Goal: Information Seeking & Learning: Learn about a topic

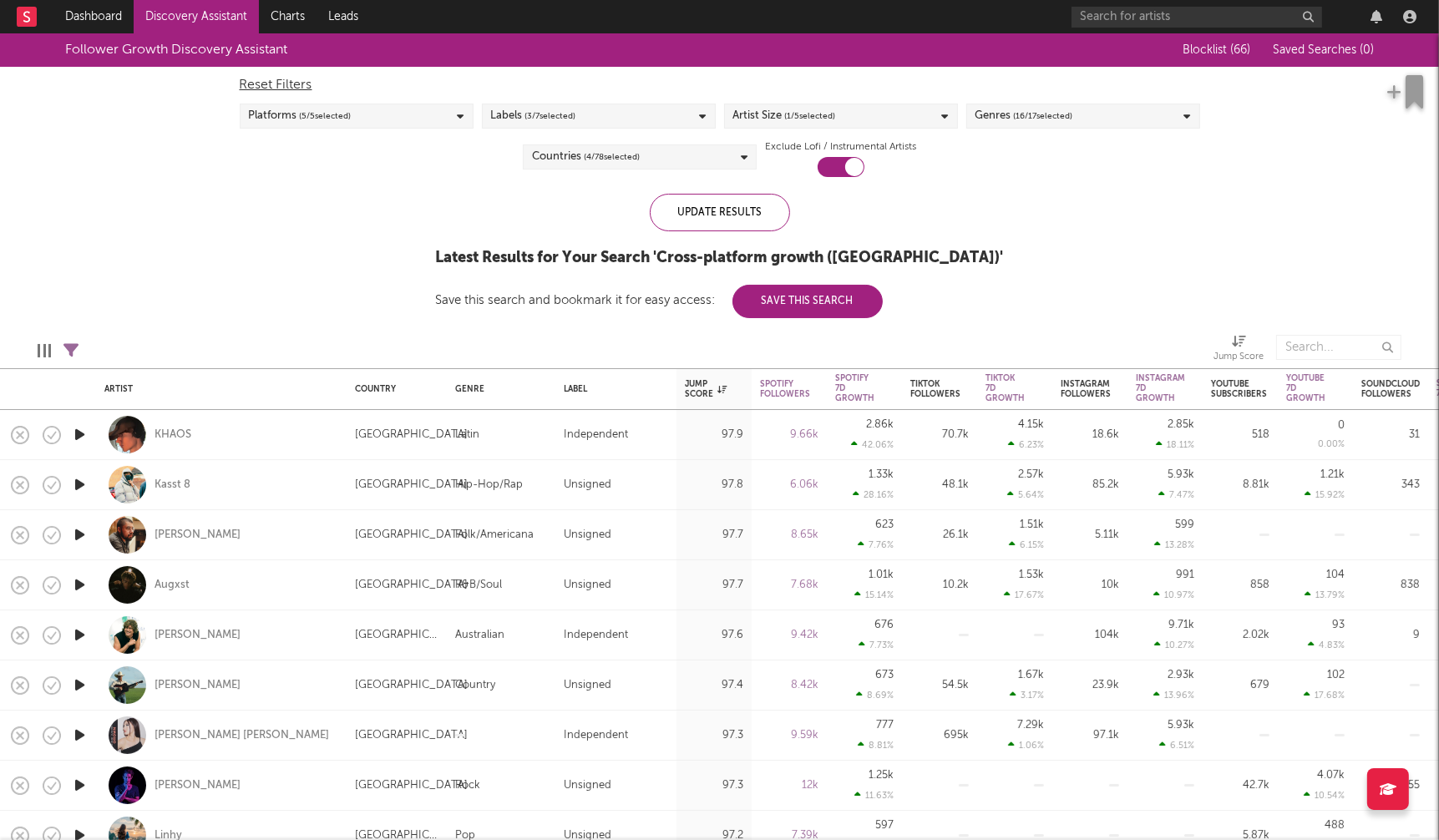
click at [935, 112] on div "Artist Size ( 1 / 5 selected)" at bounding box center [841, 116] width 234 height 25
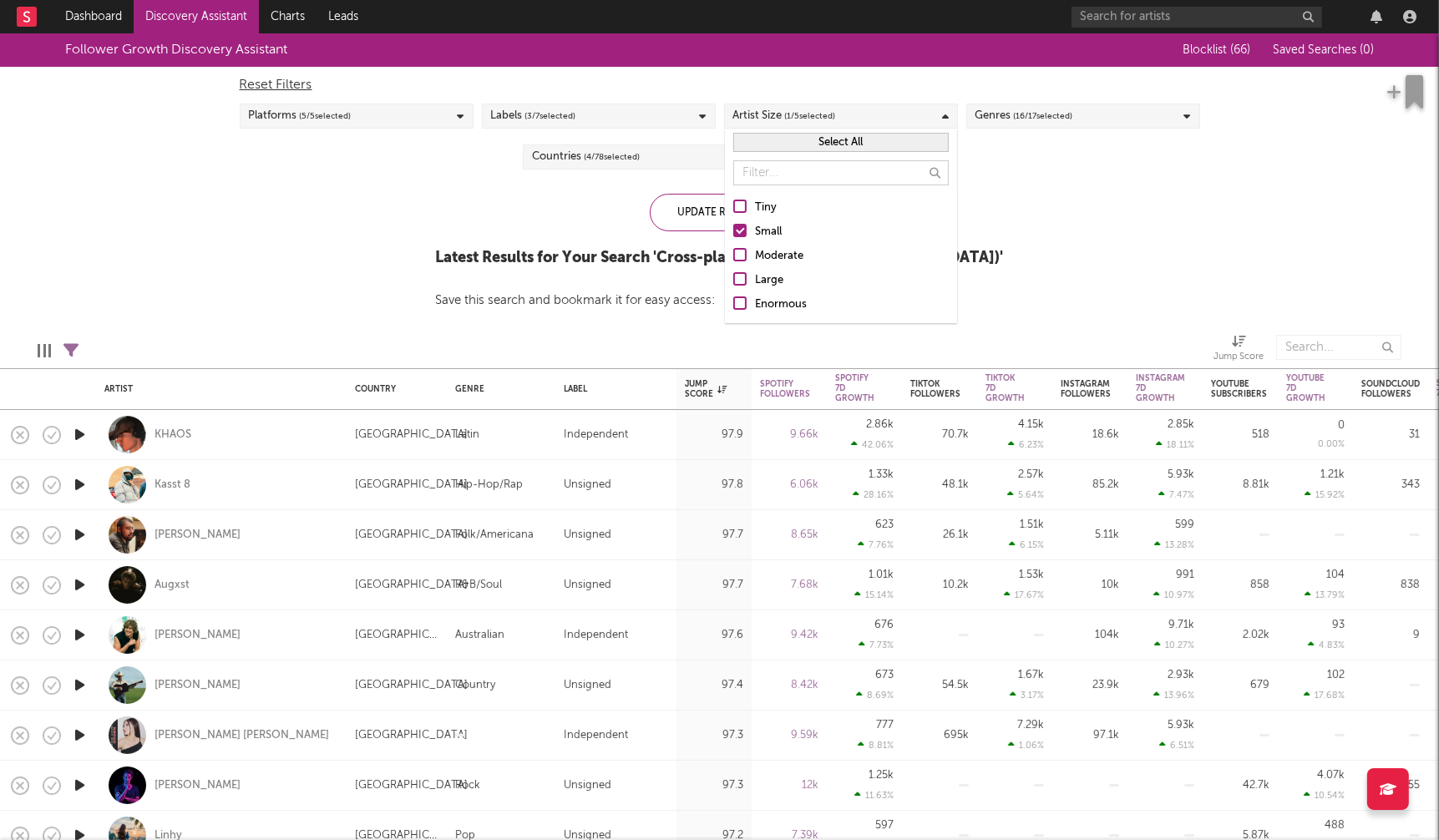
click at [746, 212] on div at bounding box center [740, 207] width 13 height 13
click at [733, 212] on input "Tiny" at bounding box center [733, 208] width 0 height 20
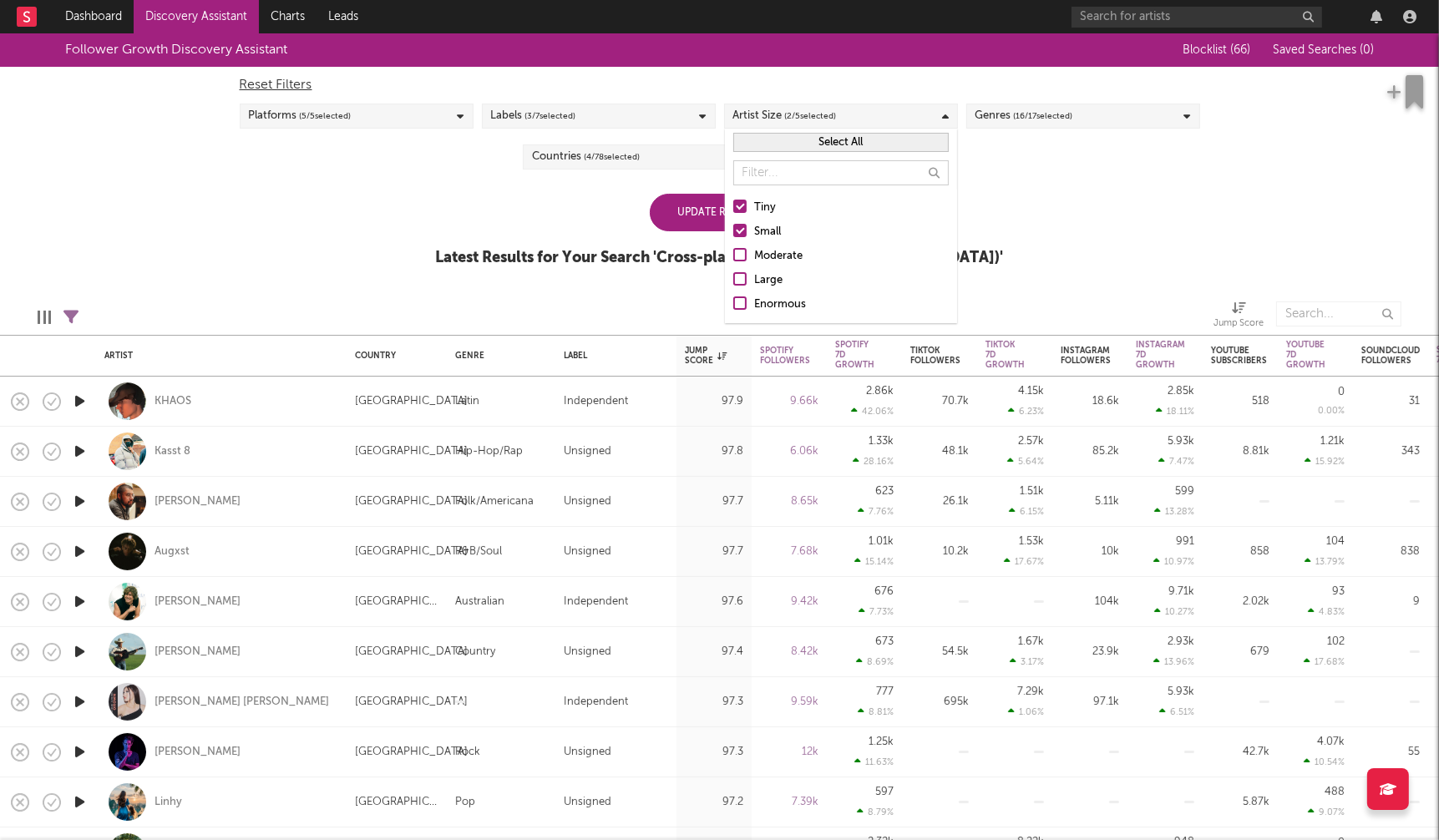
click at [742, 229] on div at bounding box center [740, 230] width 13 height 13
click at [733, 229] on input "Small" at bounding box center [733, 232] width 0 height 20
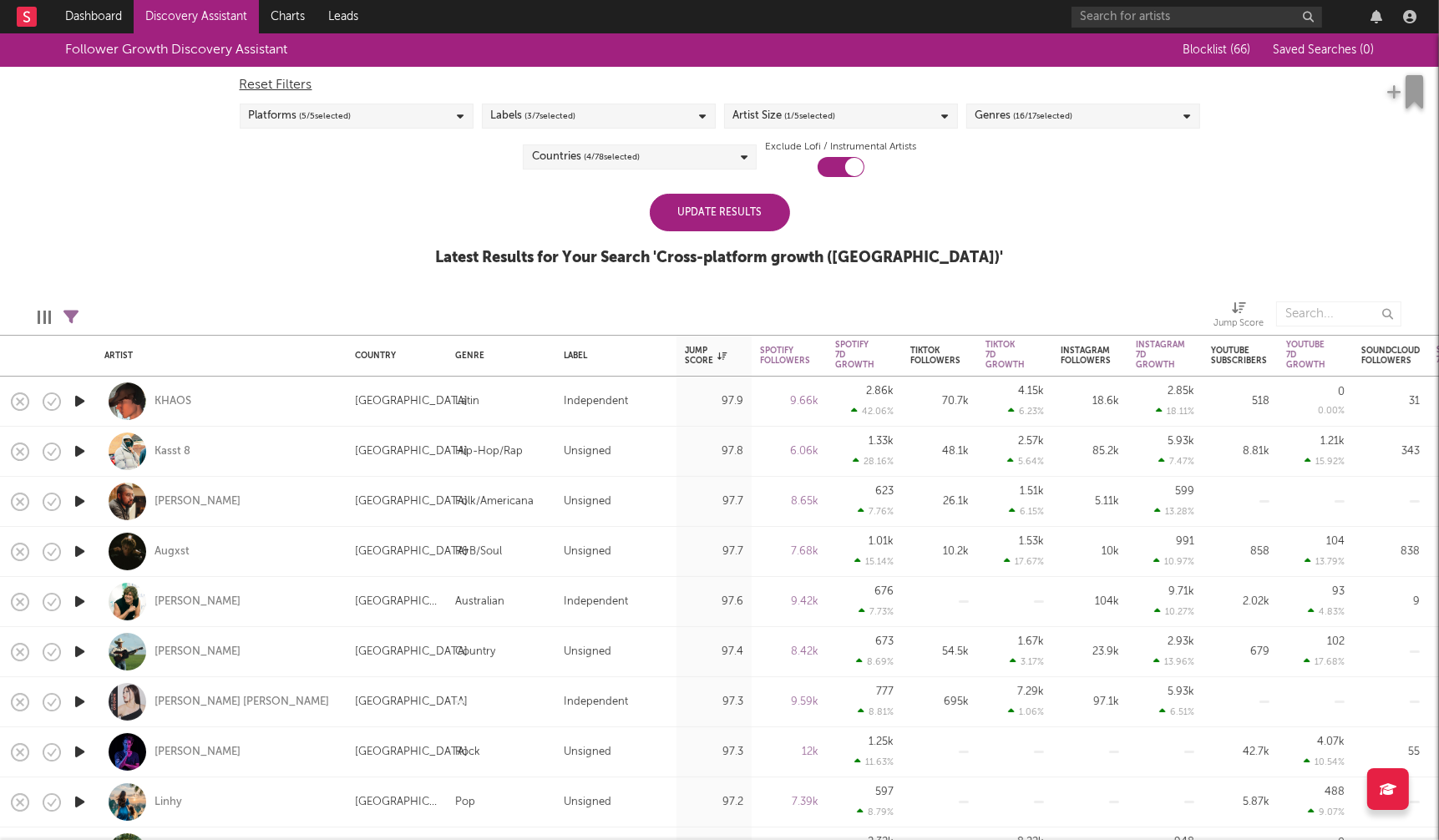
click at [1138, 223] on div "Follower Growth Discovery Assistant Blocklist ( 66 ) Saved Searches ( 0 ) Reset…" at bounding box center [720, 159] width 1439 height 251
click at [678, 154] on div "Countries ( 4 / 78 selected)" at bounding box center [639, 157] width 234 height 25
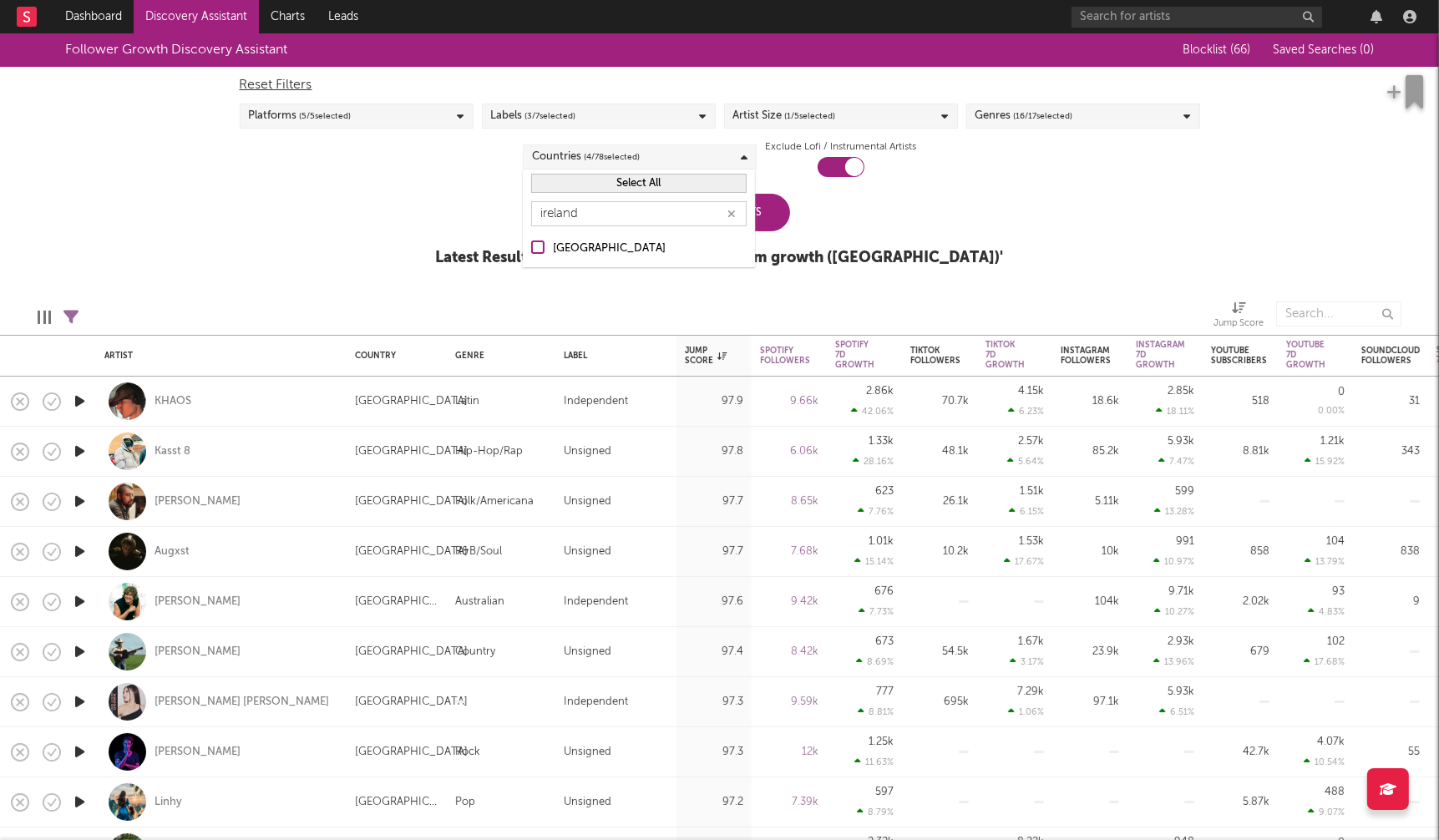
type input "ireland"
click at [581, 245] on div "Ireland" at bounding box center [650, 249] width 194 height 20
click at [531, 245] on input "Ireland" at bounding box center [531, 249] width 0 height 20
click at [730, 212] on icon "button" at bounding box center [731, 214] width 8 height 11
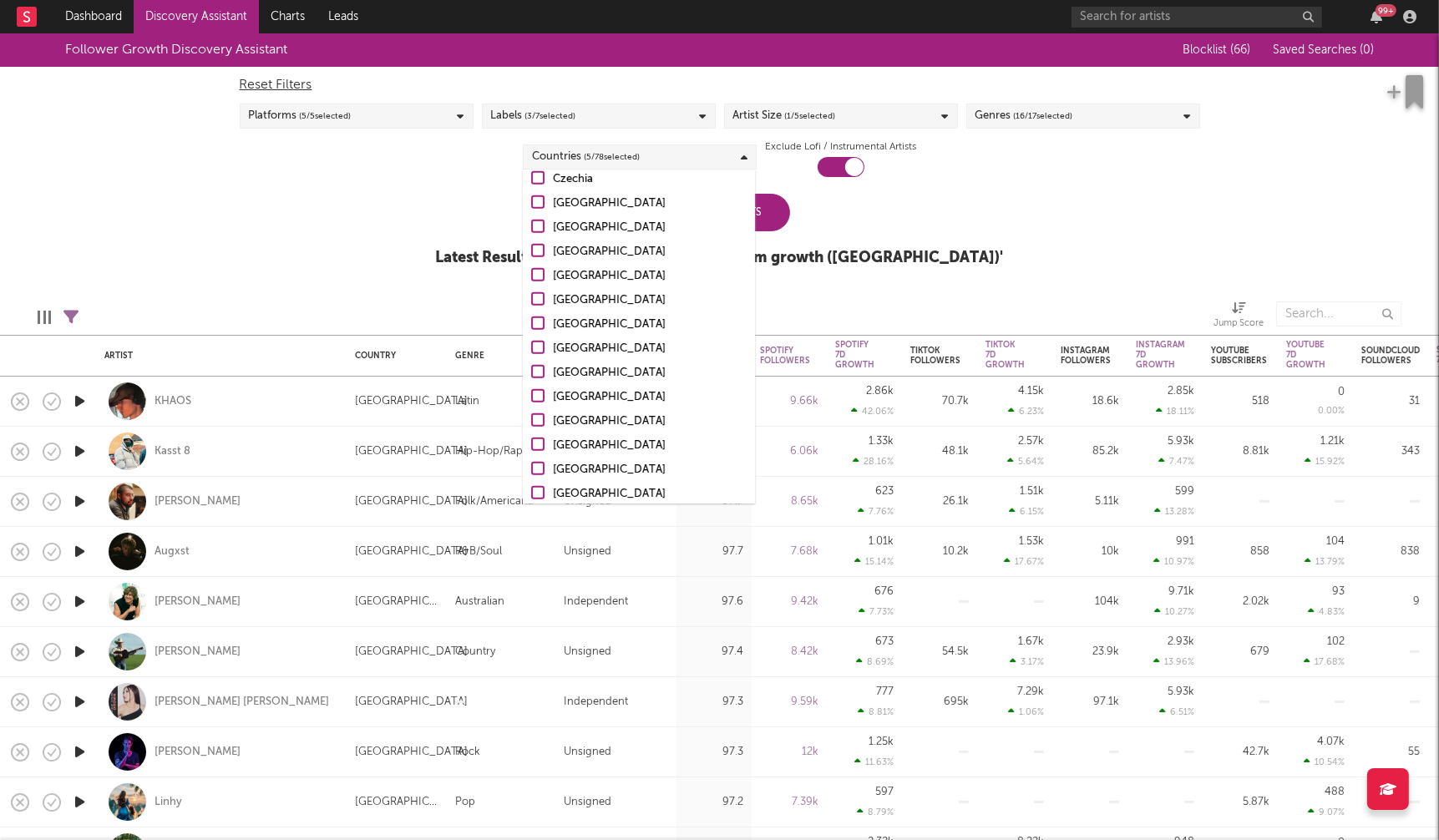
scroll to position [1628, 0]
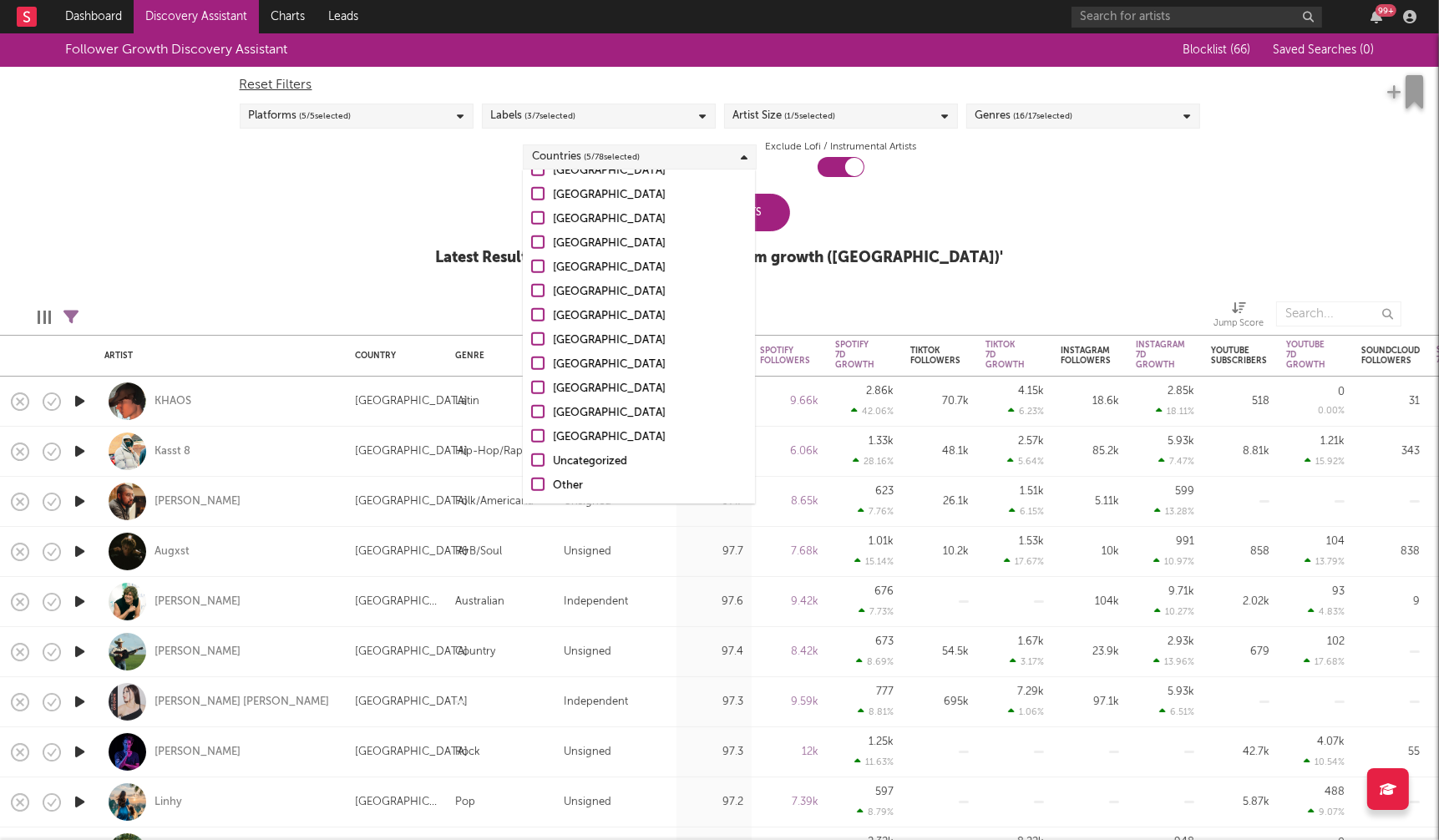
click at [563, 477] on div "Other" at bounding box center [650, 486] width 194 height 20
click at [531, 477] on input "Other" at bounding box center [531, 486] width 0 height 20
click at [589, 458] on div "Uncategorized" at bounding box center [650, 462] width 194 height 20
click at [531, 458] on input "Uncategorized" at bounding box center [531, 462] width 0 height 20
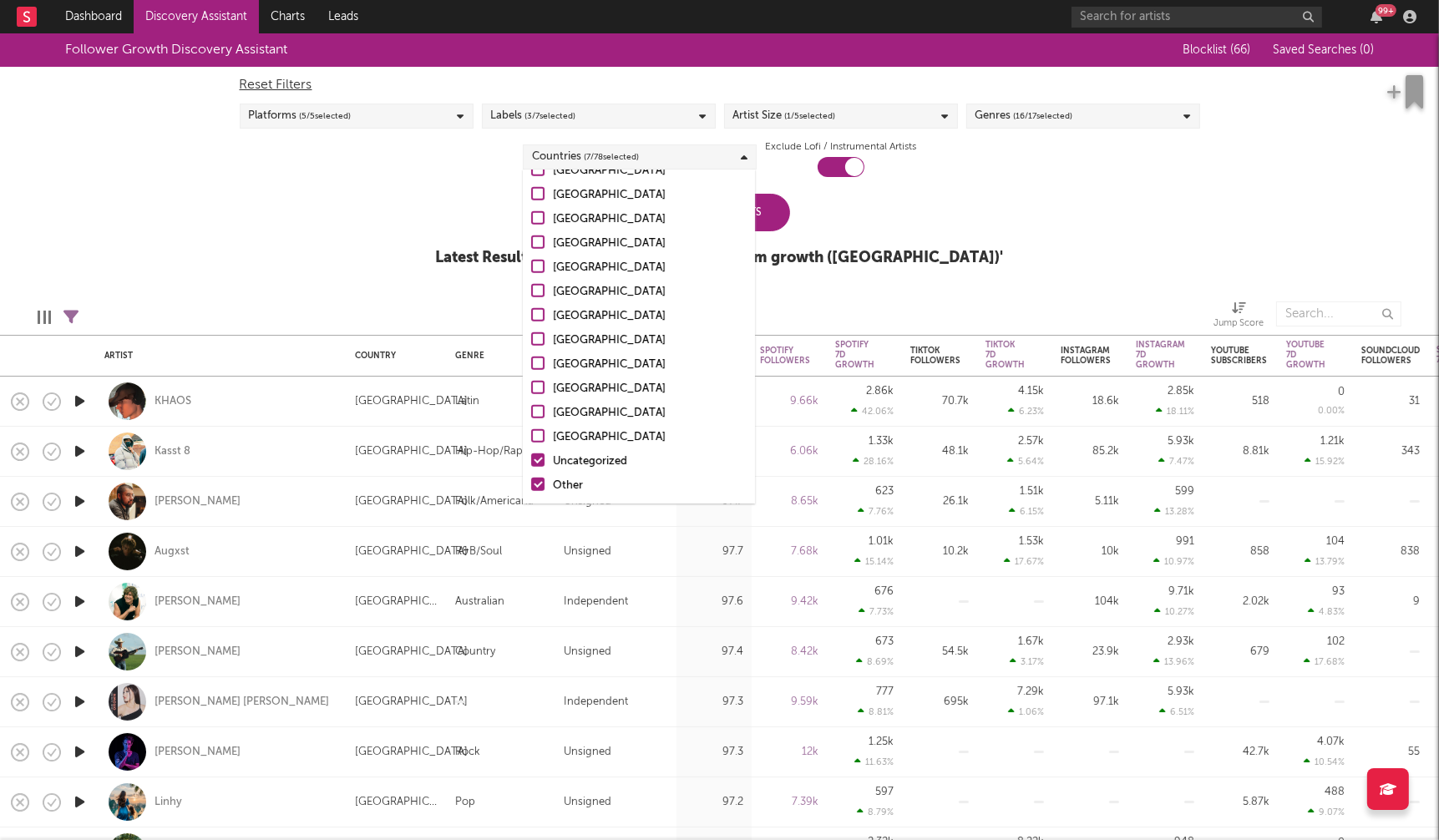
click at [1089, 193] on div "Follower Growth Discovery Assistant Blocklist ( 66 ) Saved Searches ( 0 ) Reset…" at bounding box center [720, 159] width 1439 height 251
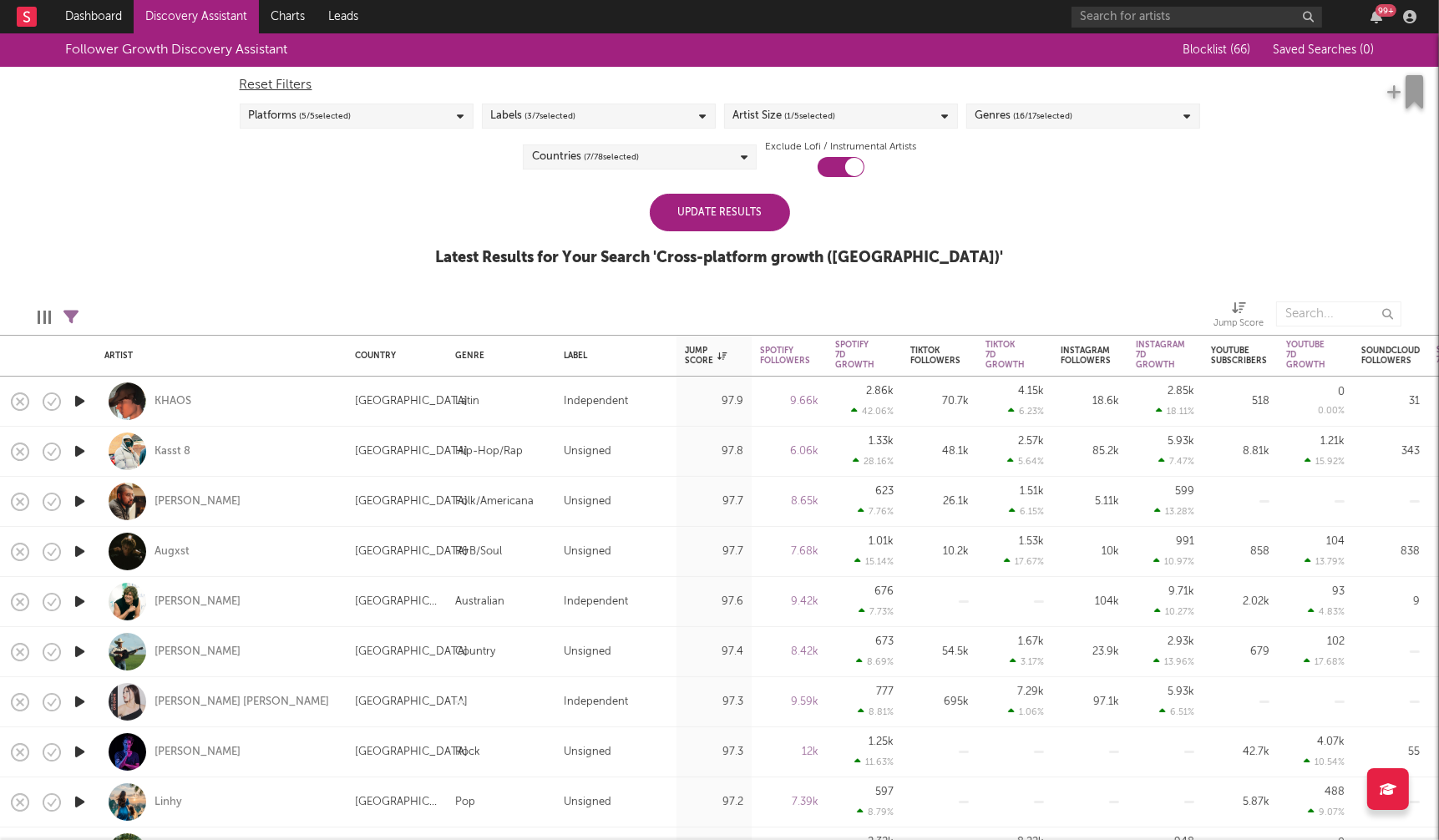
click at [700, 213] on div "Update Results" at bounding box center [720, 213] width 140 height 38
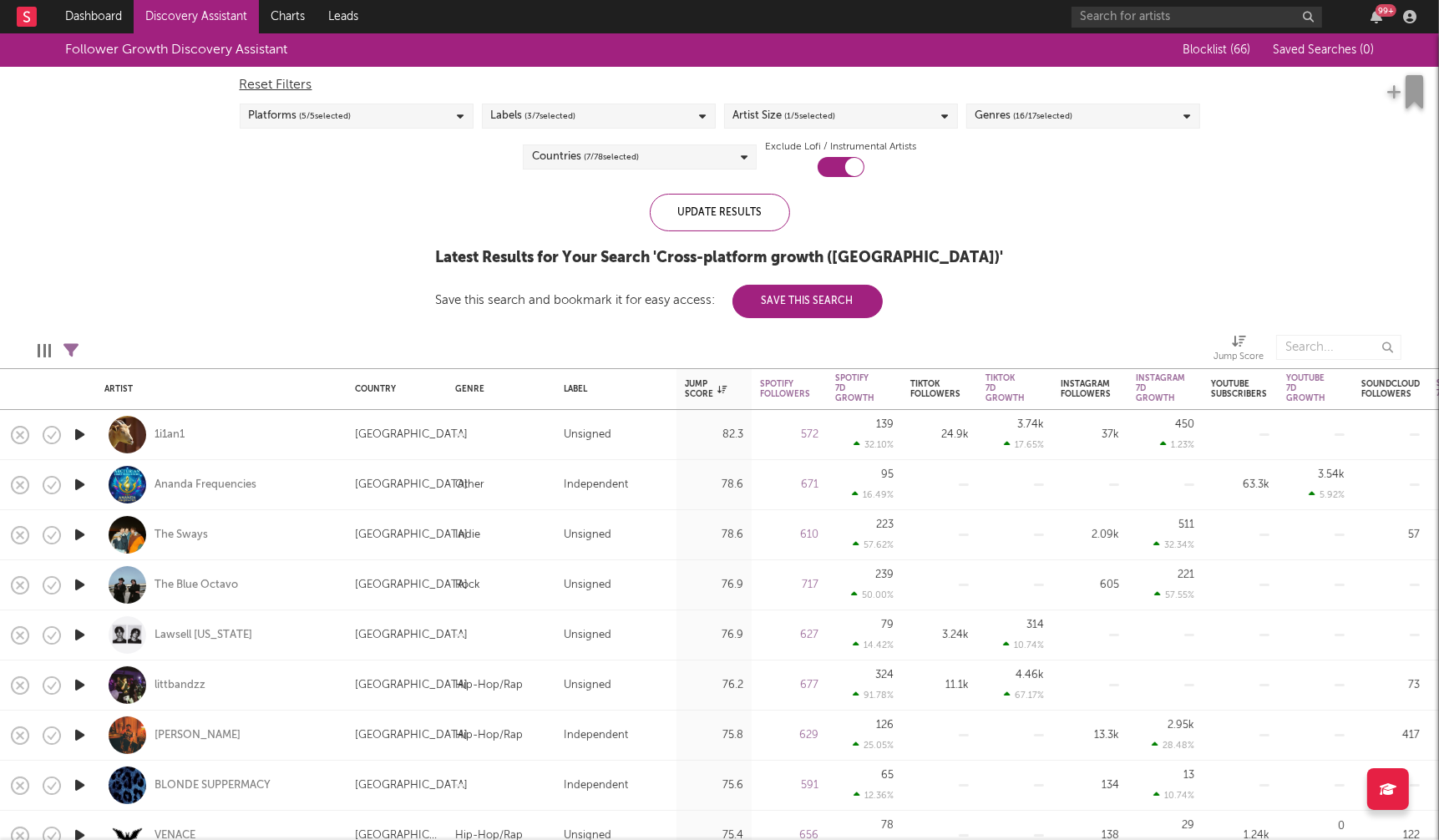
click at [78, 435] on icon "button" at bounding box center [79, 434] width 18 height 21
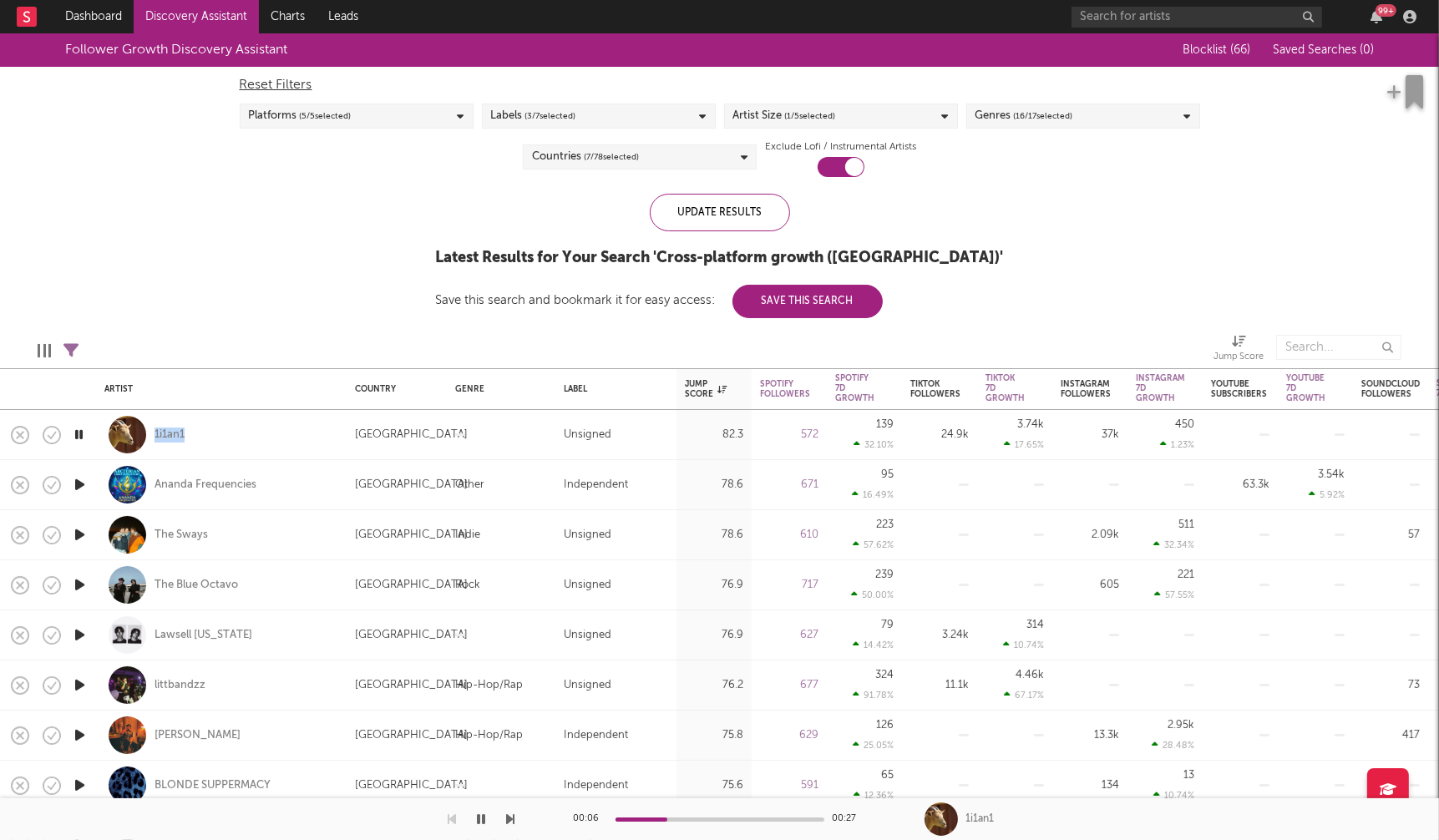
click at [75, 430] on icon "button" at bounding box center [78, 434] width 16 height 21
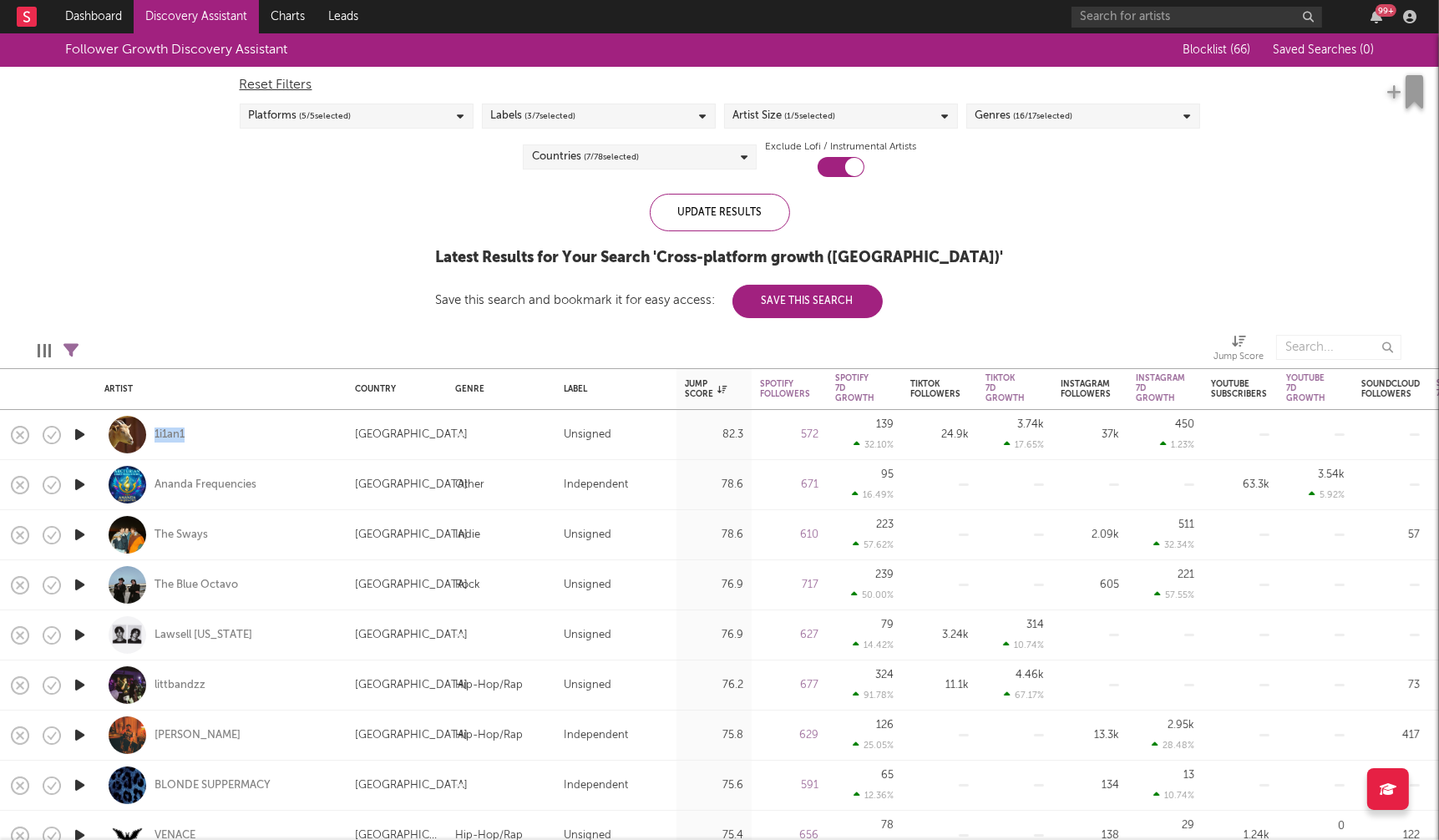
click at [695, 162] on div "Countries ( 7 / 78 selected)" at bounding box center [639, 157] width 234 height 25
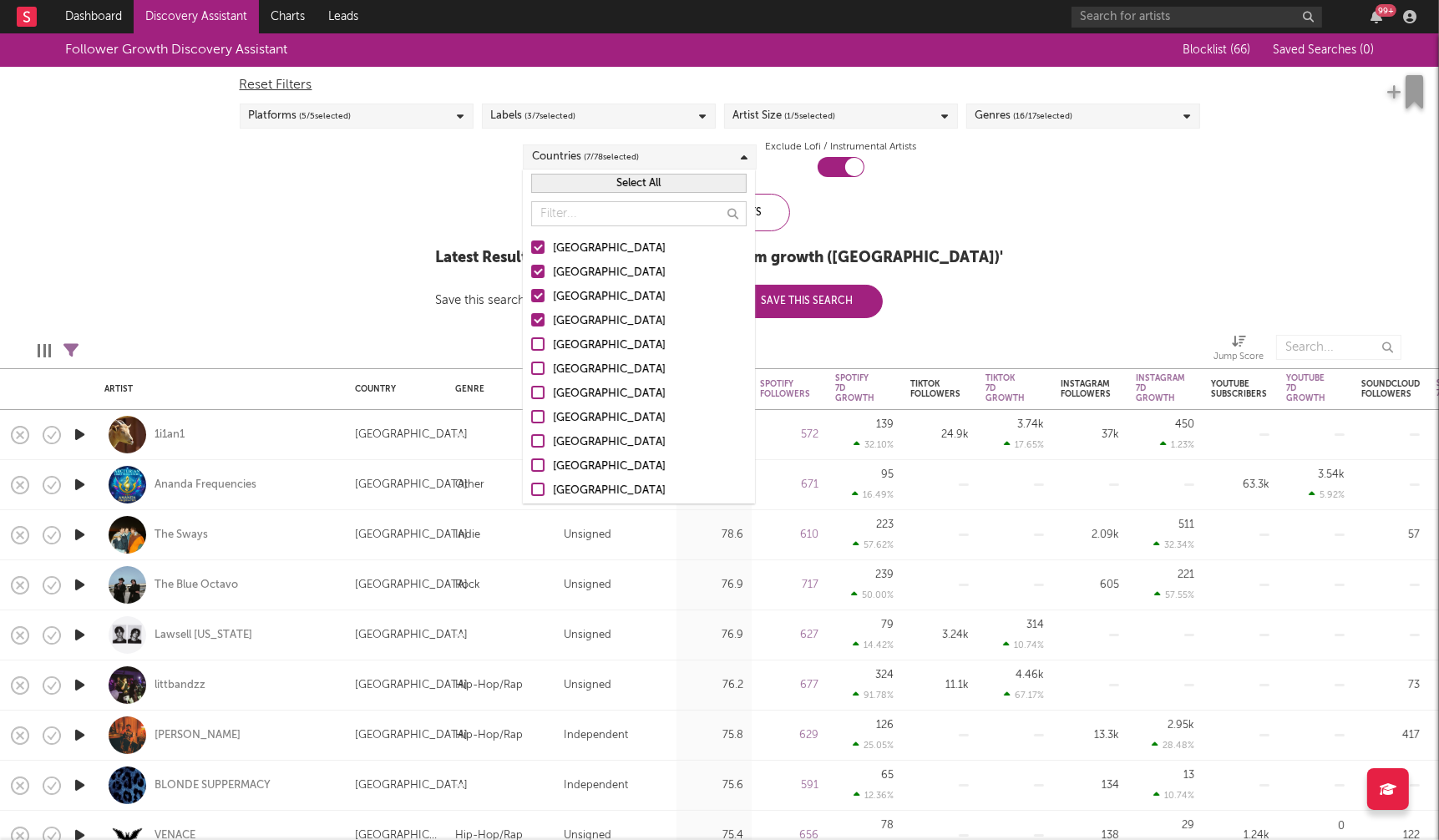
click at [659, 175] on button "Select All" at bounding box center [639, 183] width 215 height 19
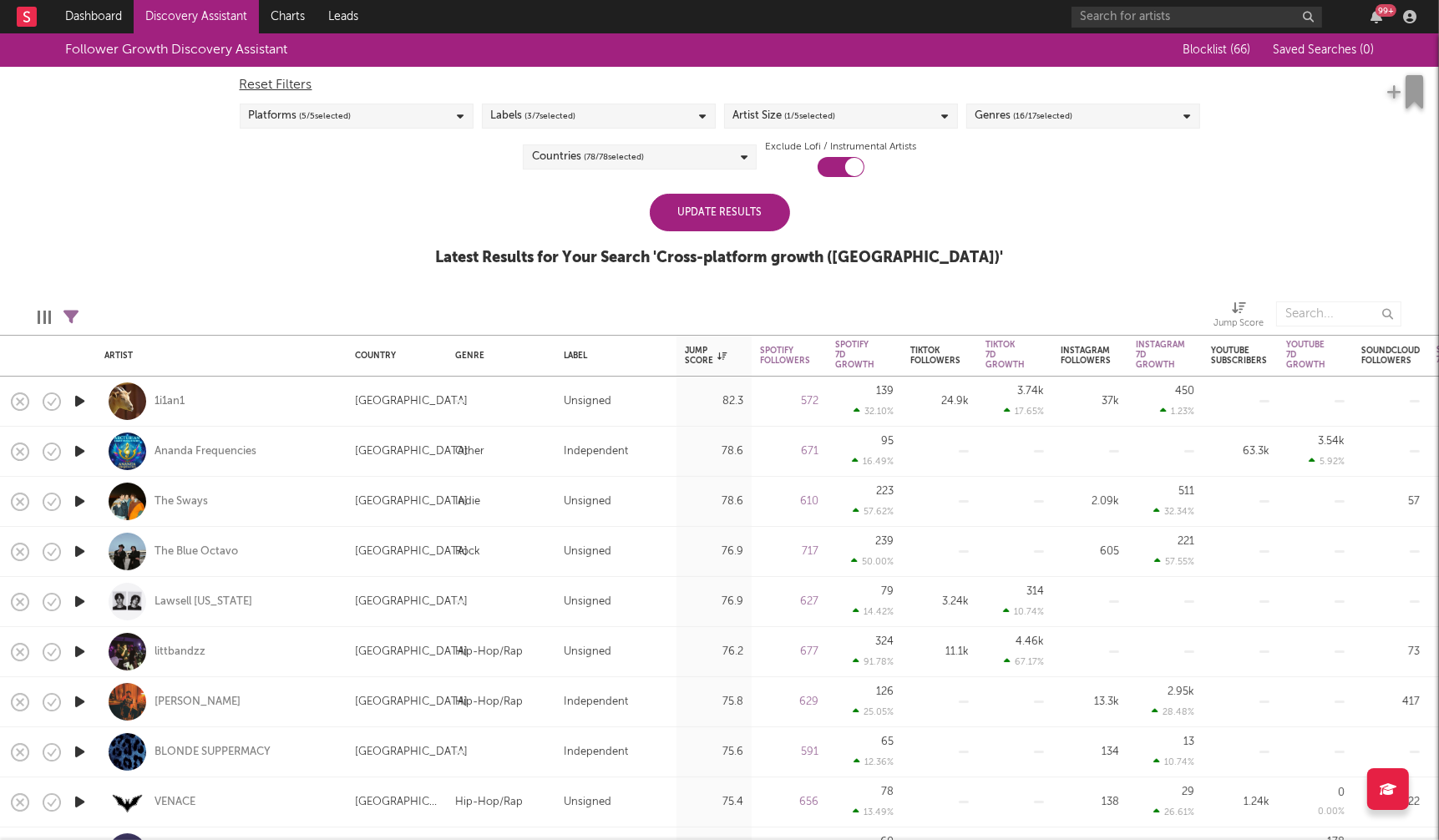
click at [1039, 213] on div "Follower Growth Discovery Assistant Blocklist ( 66 ) Saved Searches ( 0 ) Reset…" at bounding box center [720, 159] width 1439 height 251
click at [697, 218] on div "Update Results" at bounding box center [720, 213] width 140 height 38
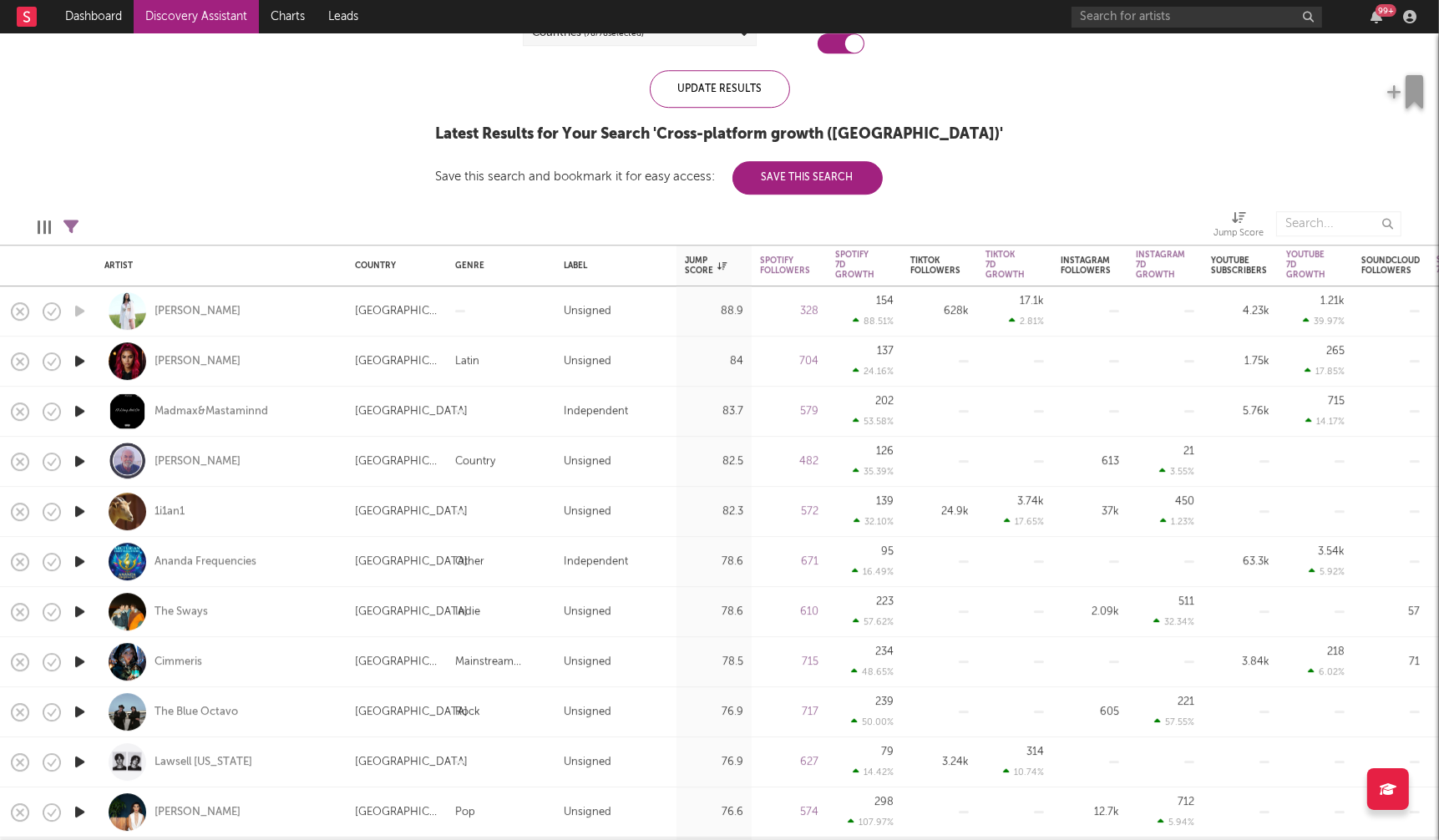
click at [79, 660] on icon "button" at bounding box center [79, 661] width 18 height 21
click at [79, 660] on icon "button" at bounding box center [78, 661] width 16 height 21
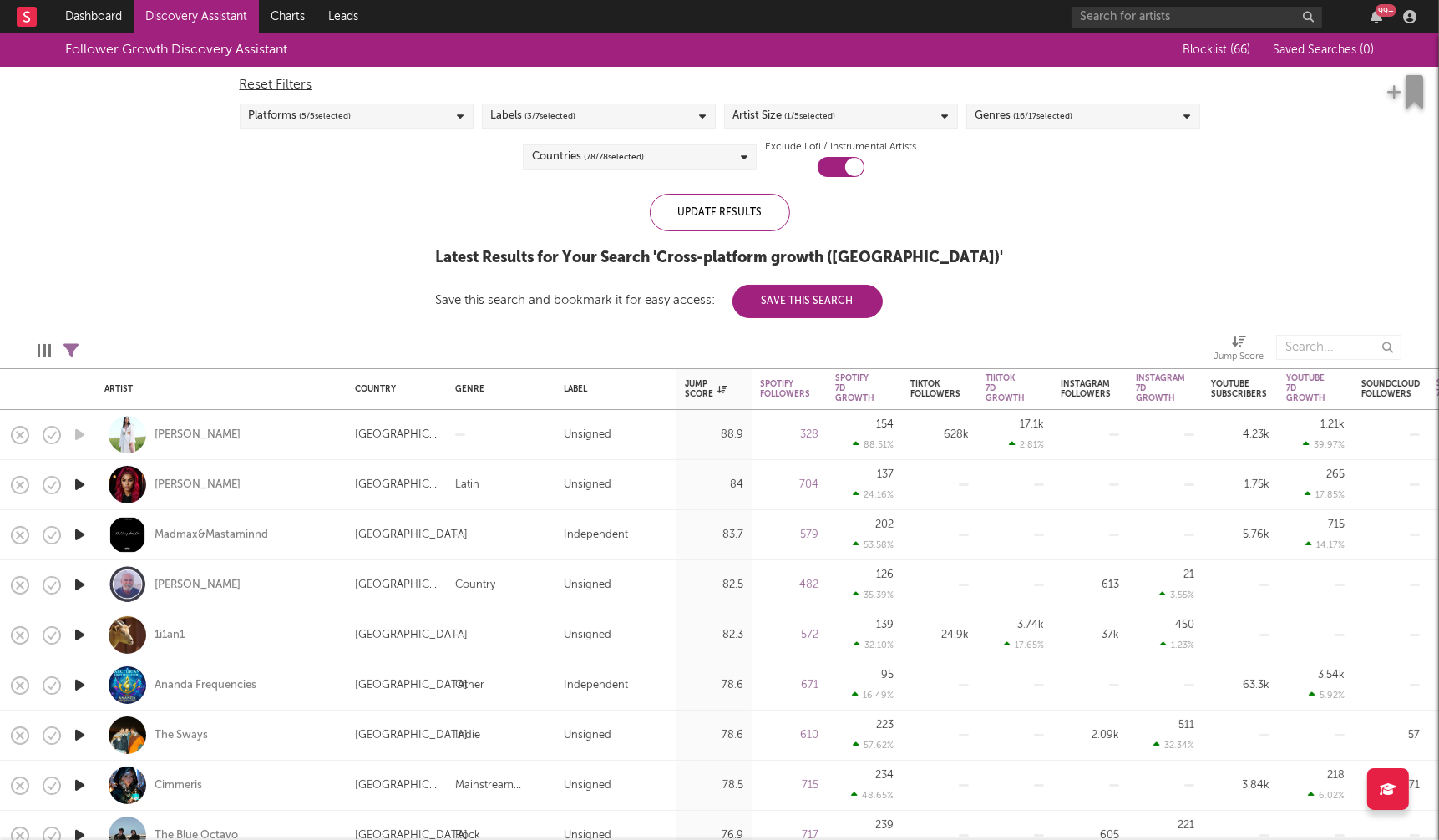
click at [887, 116] on div "Artist Size ( 1 / 5 selected)" at bounding box center [841, 116] width 234 height 25
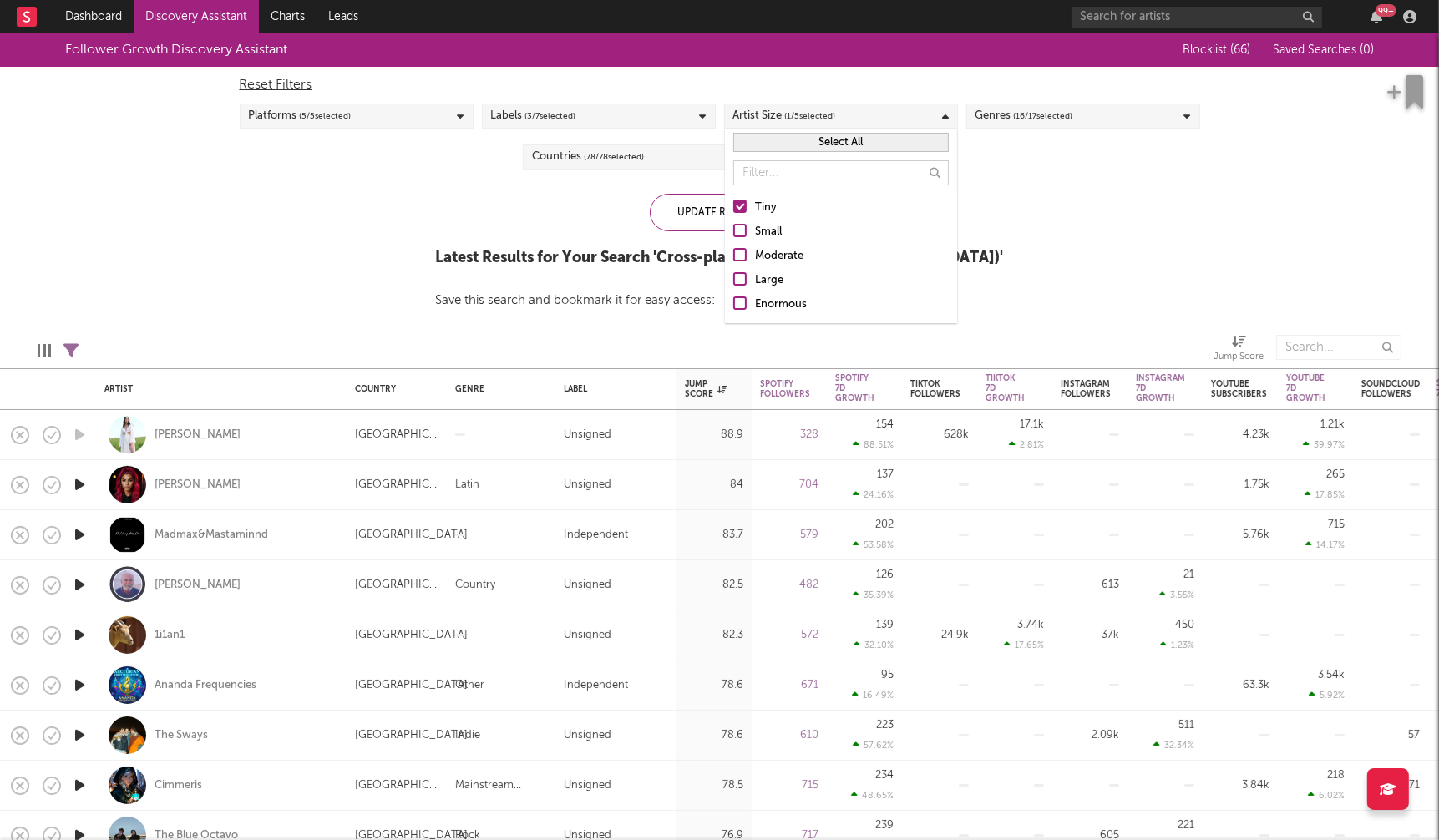
click at [751, 238] on label "Small" at bounding box center [840, 232] width 215 height 20
click at [733, 238] on input "Small" at bounding box center [733, 232] width 0 height 20
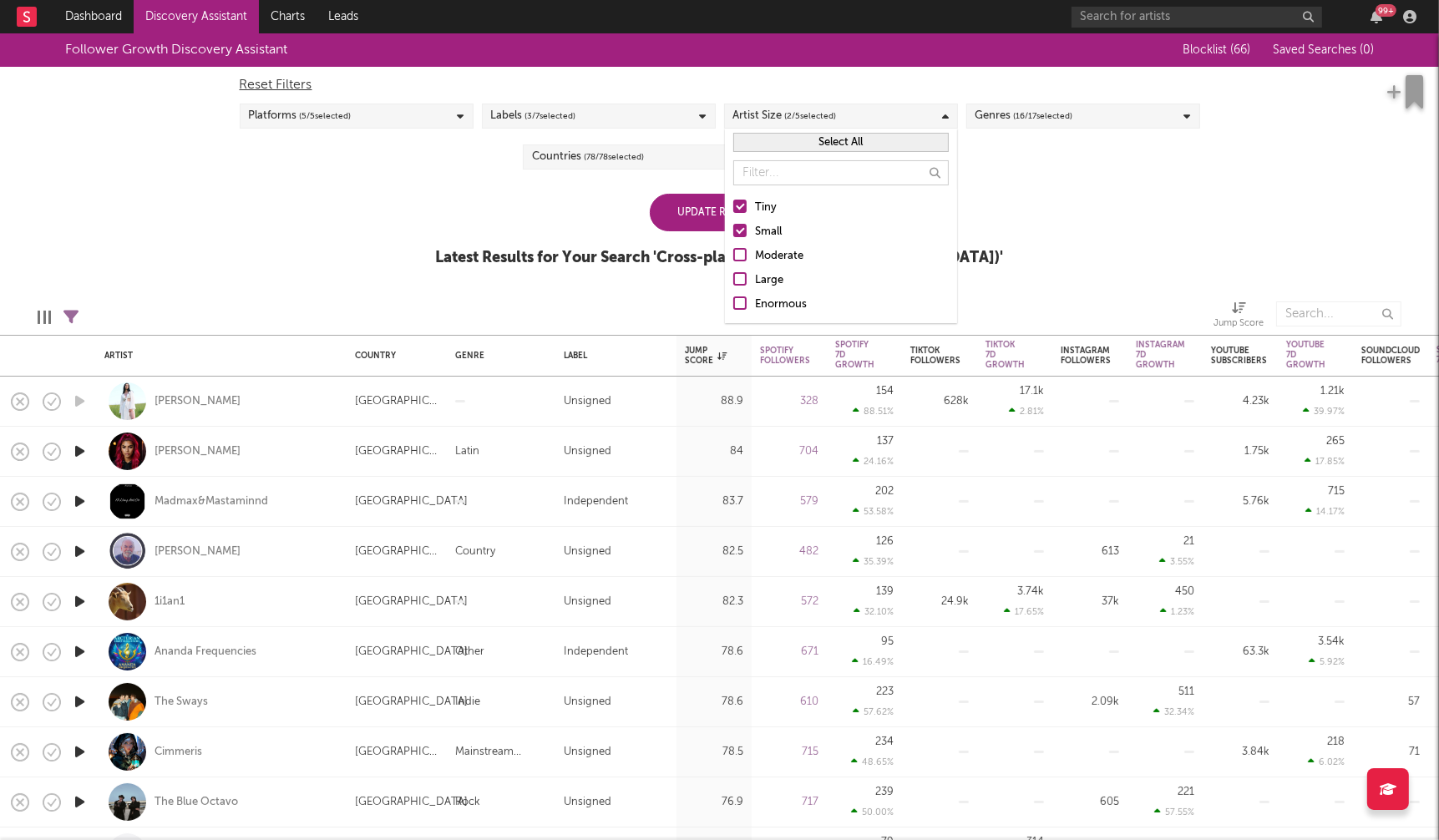
click at [742, 213] on label "Tiny" at bounding box center [840, 208] width 215 height 20
click at [733, 213] on input "Tiny" at bounding box center [733, 208] width 0 height 20
click at [688, 207] on div "Update Results" at bounding box center [720, 213] width 140 height 38
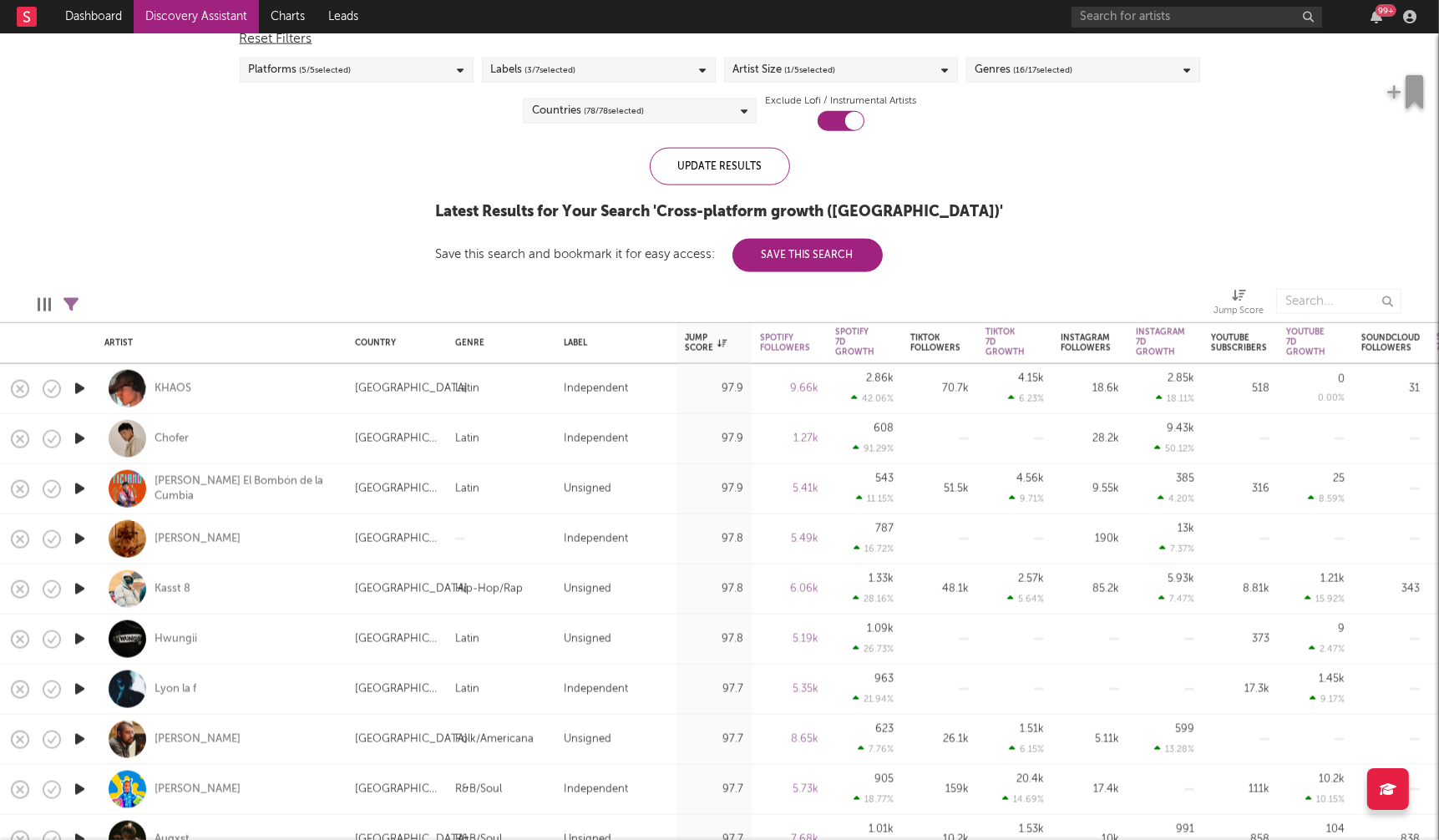
click at [76, 437] on icon "button" at bounding box center [79, 439] width 18 height 21
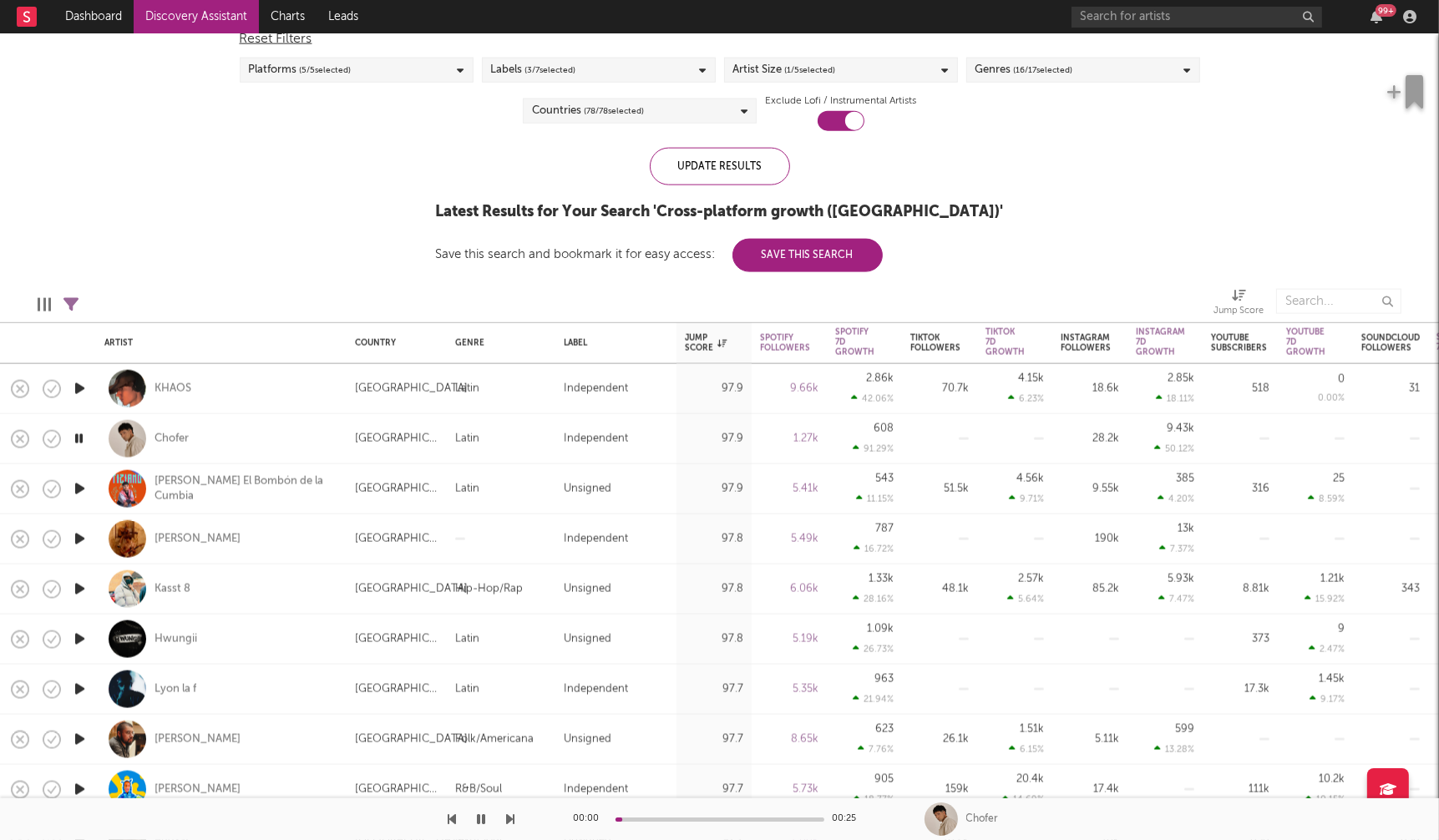
click at [77, 436] on icon "button" at bounding box center [78, 439] width 16 height 21
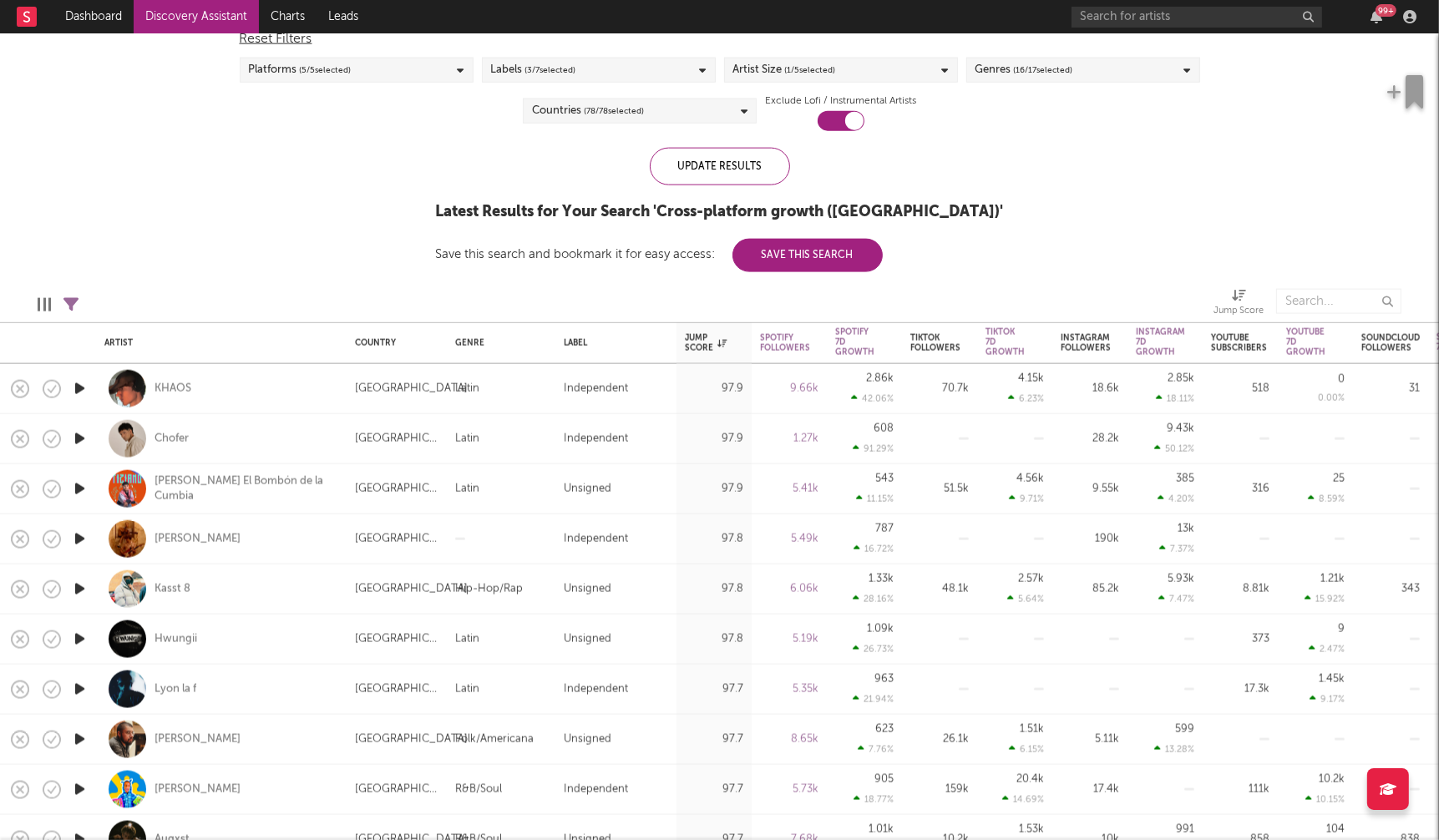
click at [79, 541] on icon "button" at bounding box center [79, 539] width 18 height 21
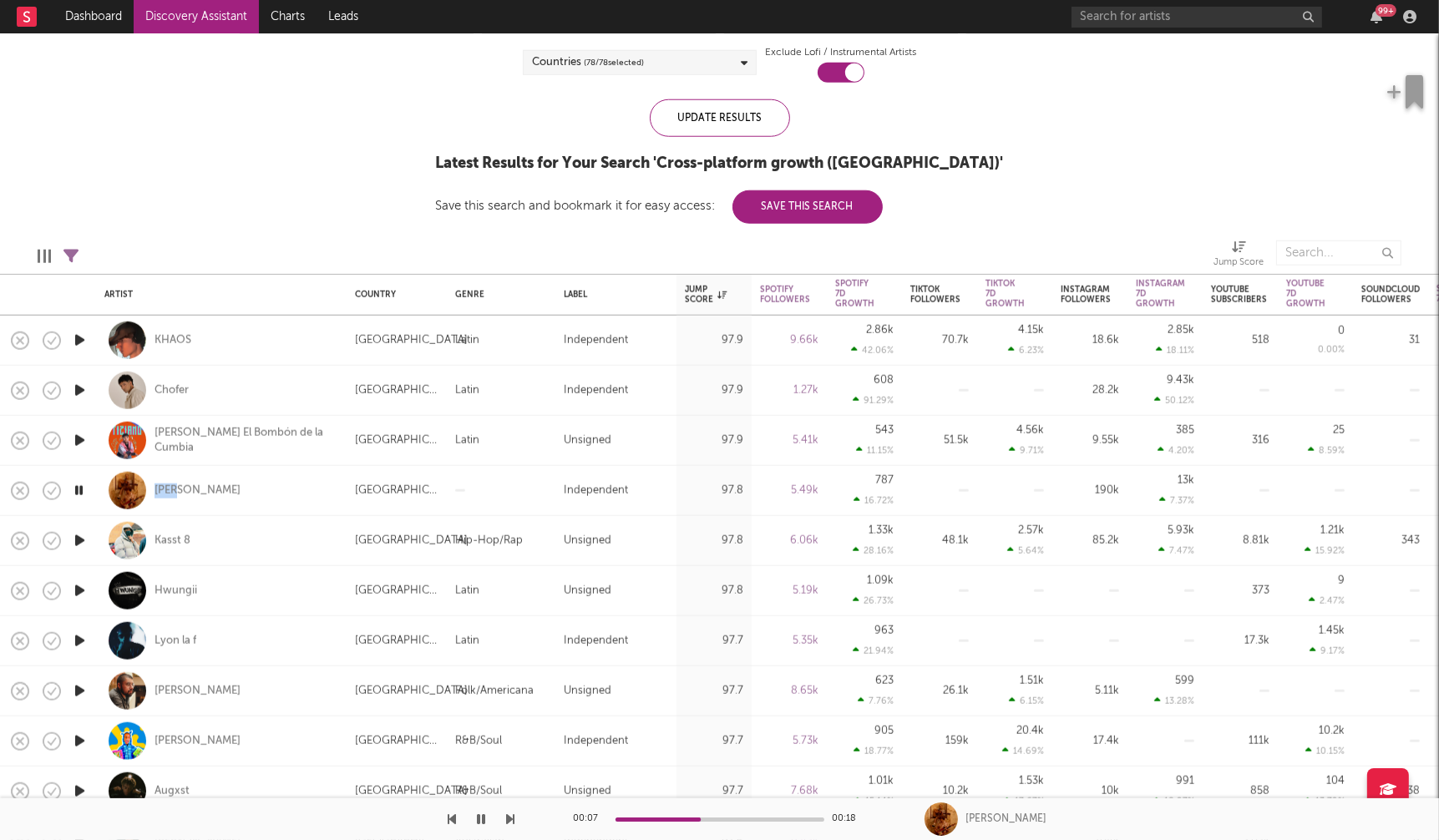
click at [73, 641] on icon "button" at bounding box center [79, 641] width 18 height 21
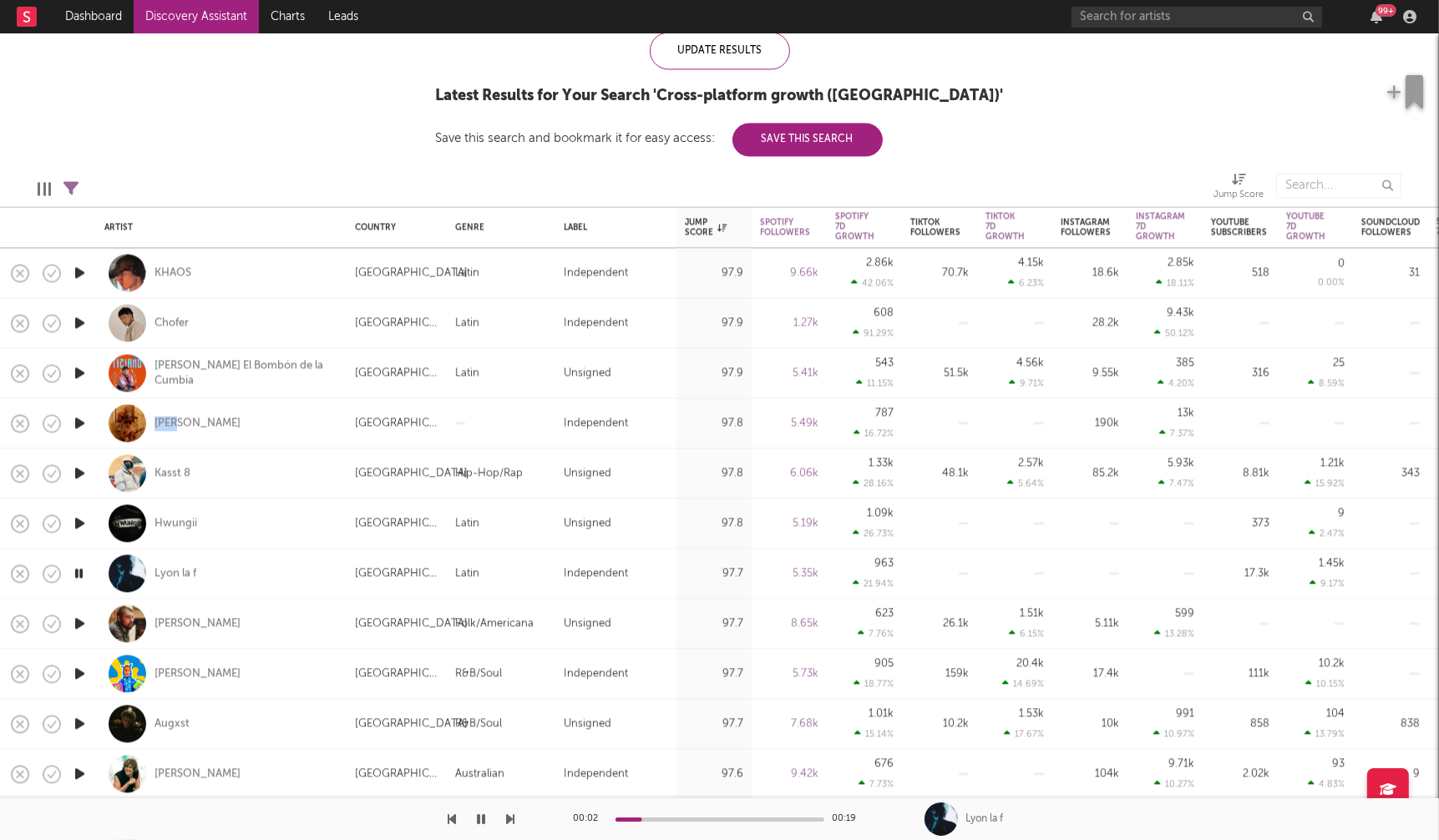
click at [77, 675] on icon "button" at bounding box center [79, 673] width 18 height 21
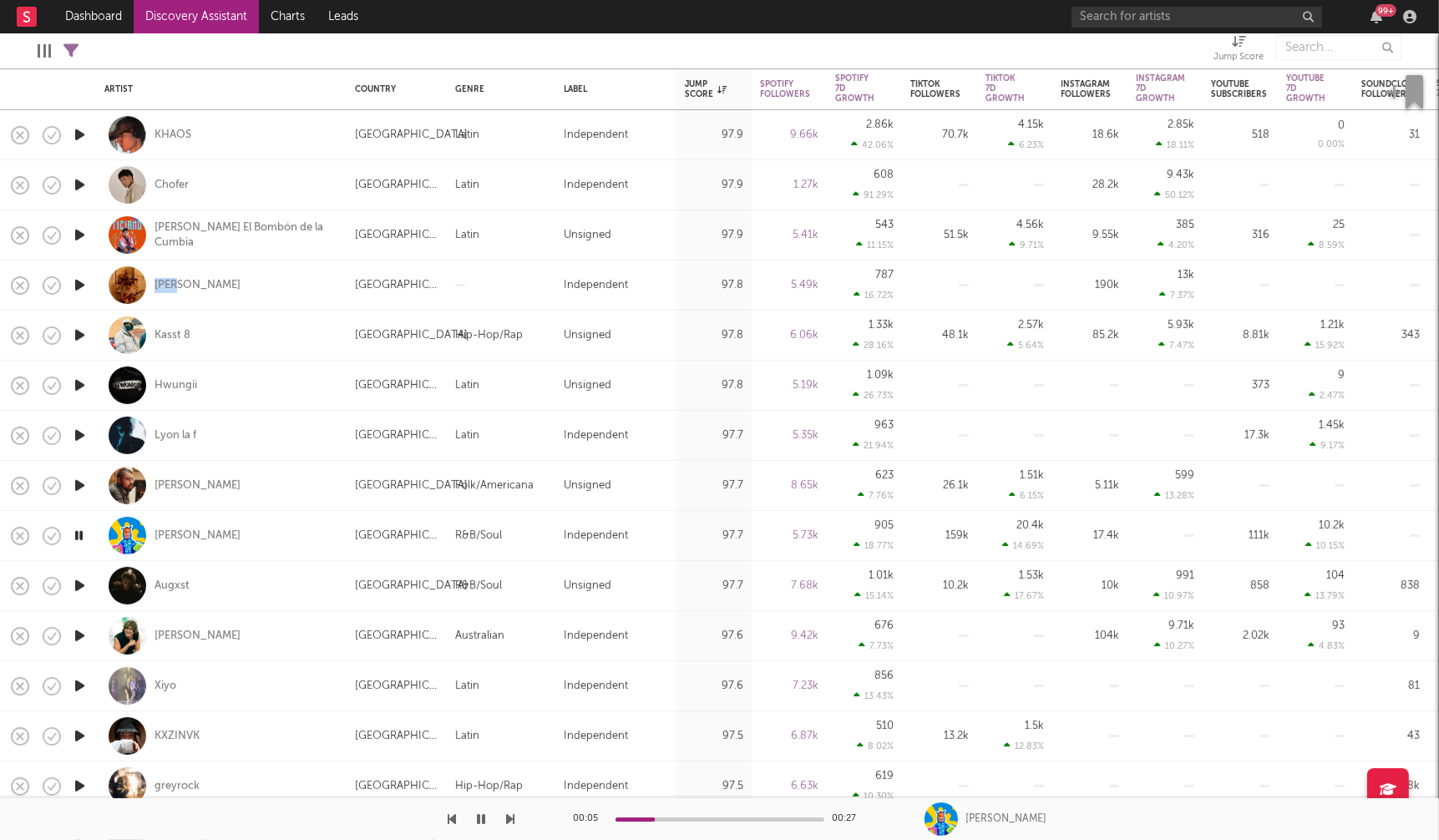
click at [78, 686] on icon "button" at bounding box center [79, 686] width 18 height 21
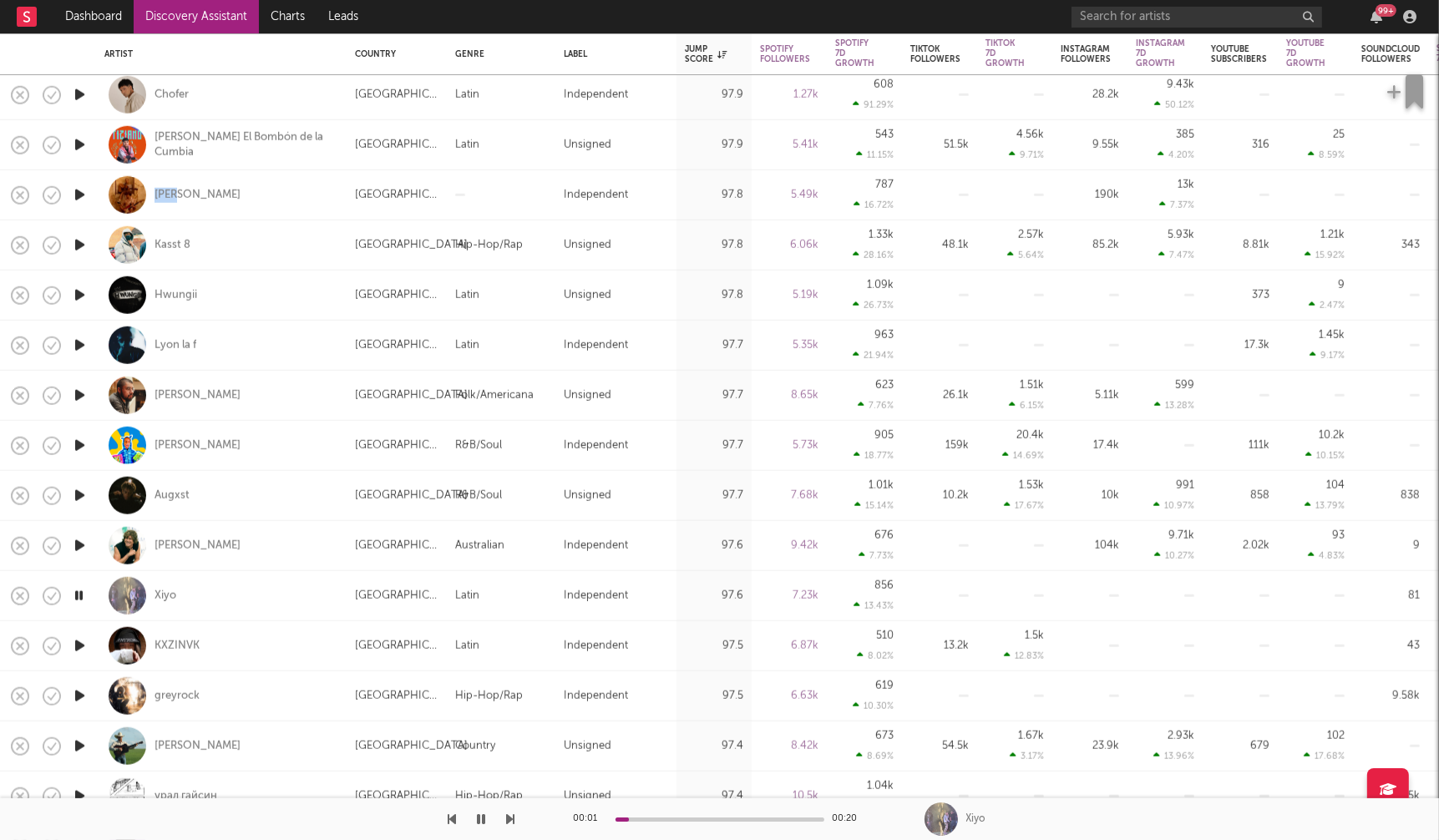
click at [79, 639] on icon "button" at bounding box center [79, 646] width 18 height 21
click at [78, 695] on icon "button" at bounding box center [79, 696] width 18 height 21
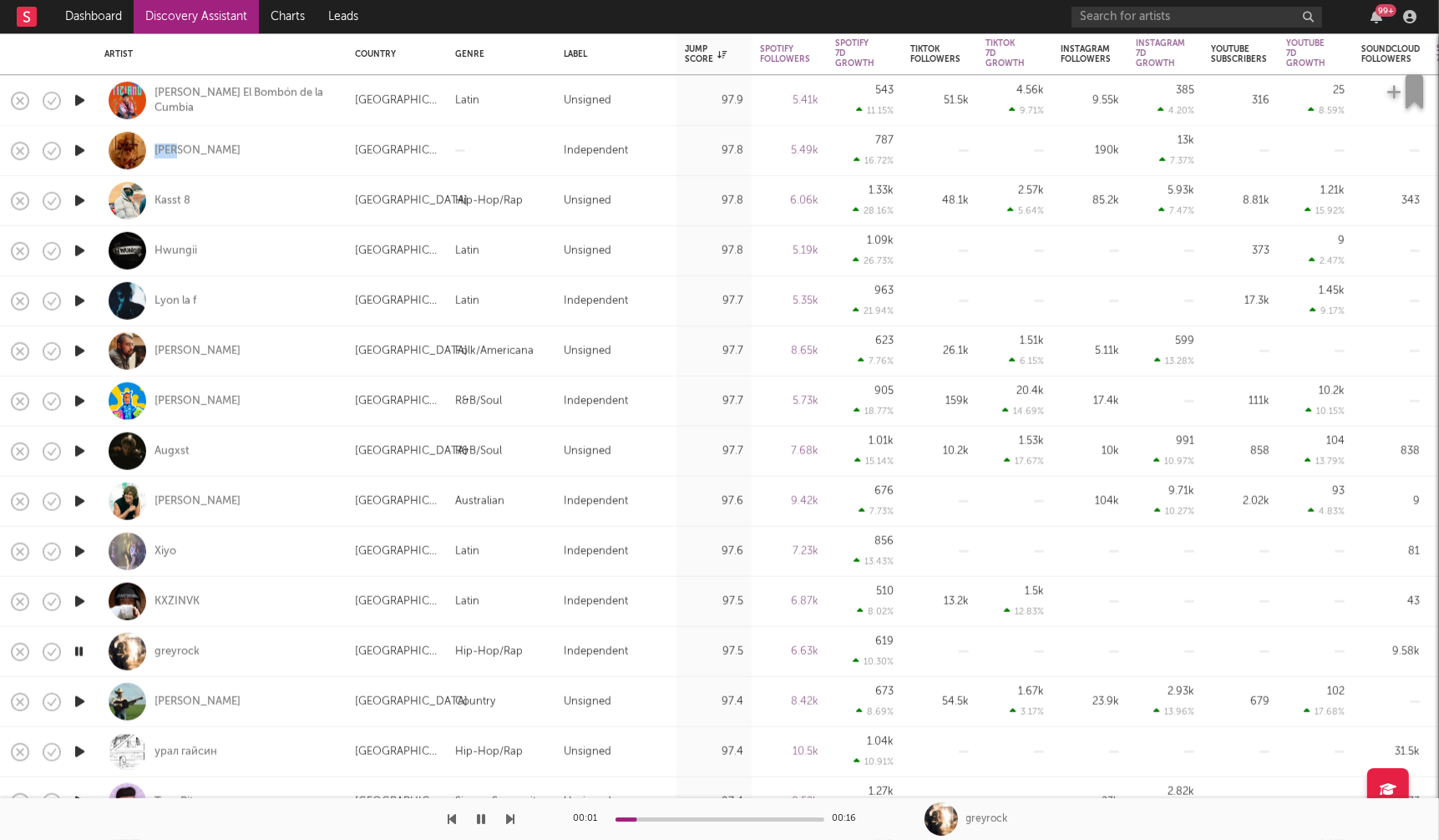
click at [77, 652] on icon "button" at bounding box center [78, 651] width 16 height 21
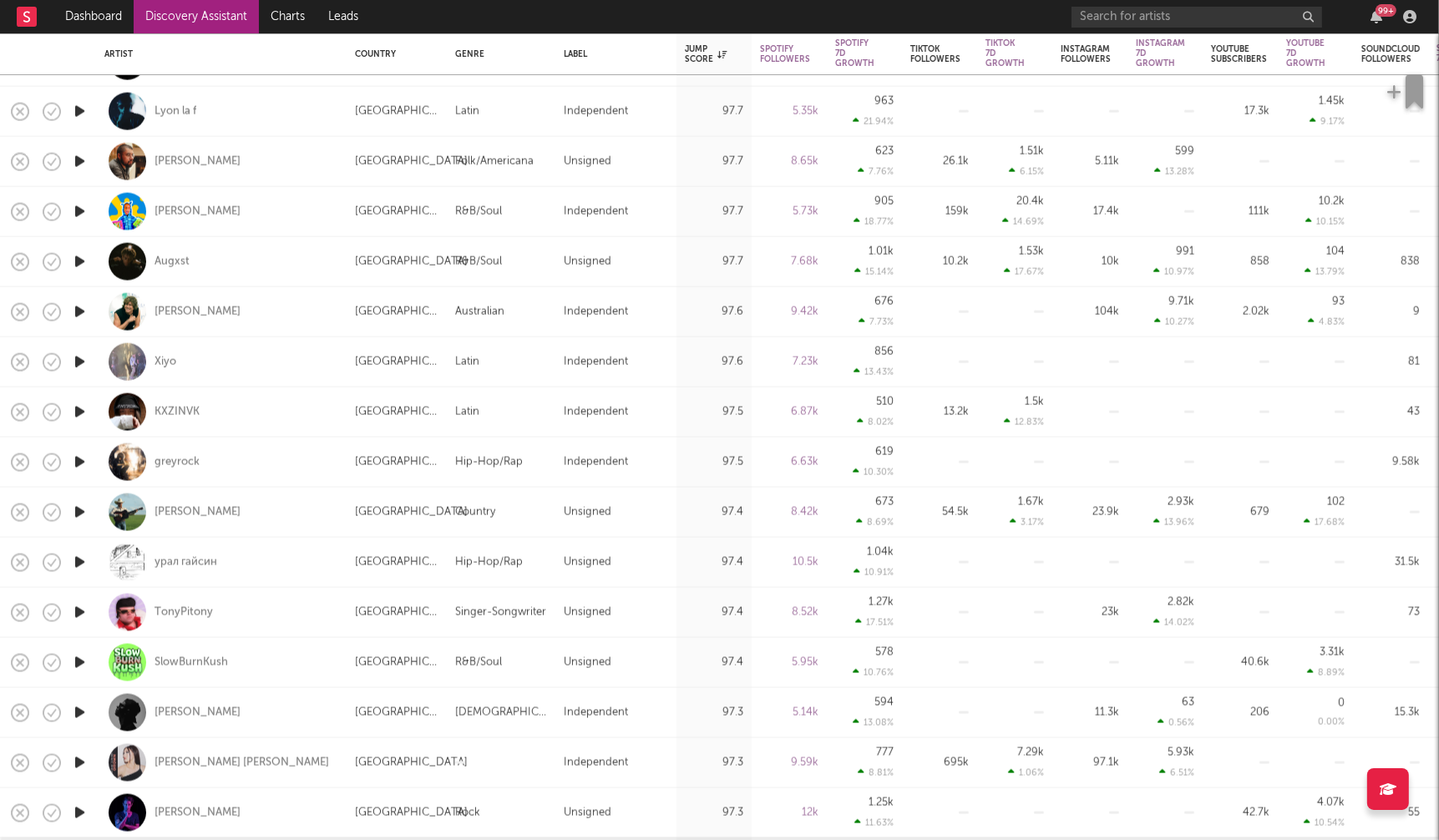
click at [77, 710] on icon "button" at bounding box center [79, 713] width 18 height 21
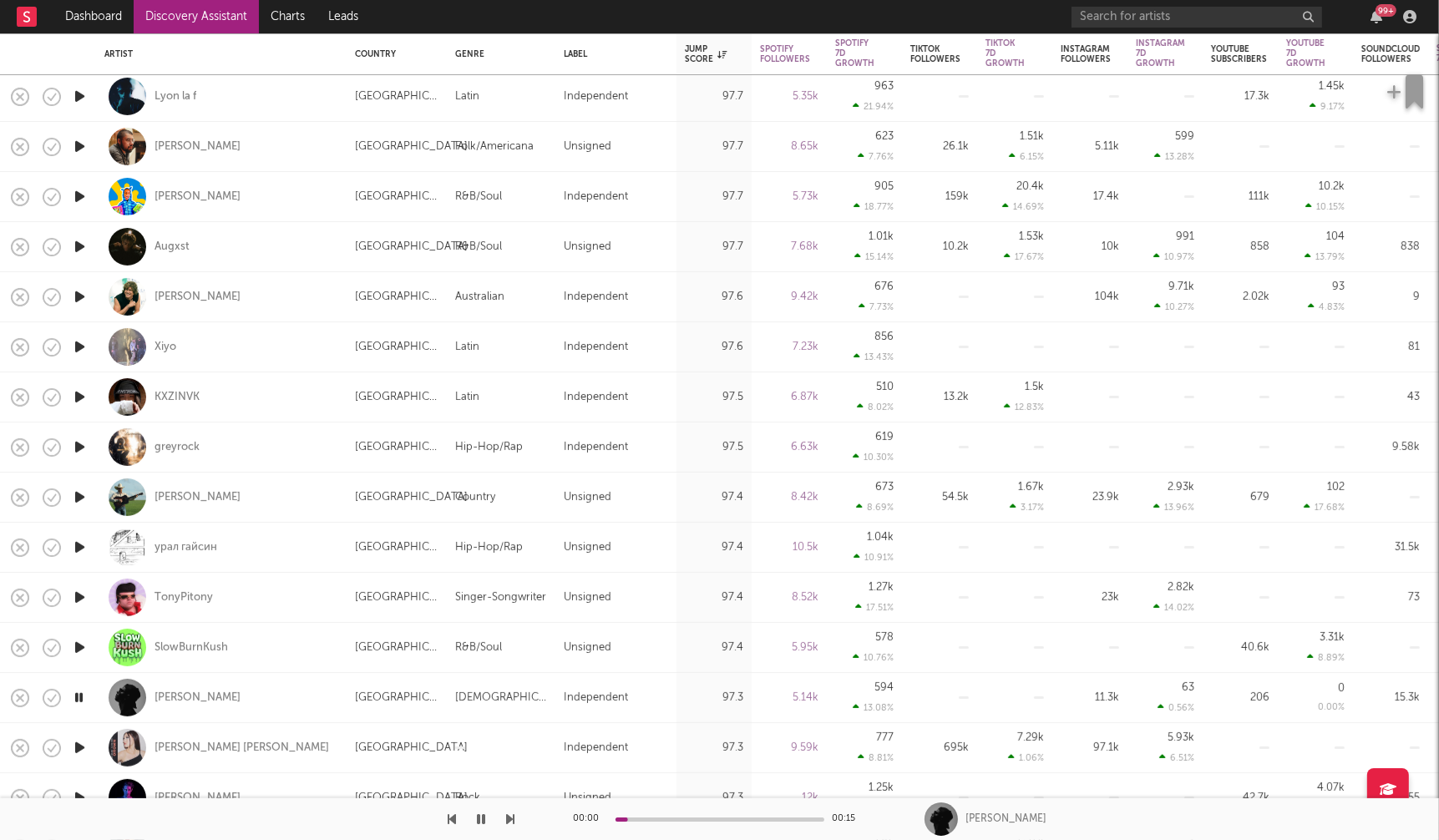
drag, startPoint x: 80, startPoint y: 747, endPoint x: 84, endPoint y: 719, distance: 28.3
click at [80, 747] on icon "button" at bounding box center [79, 747] width 18 height 21
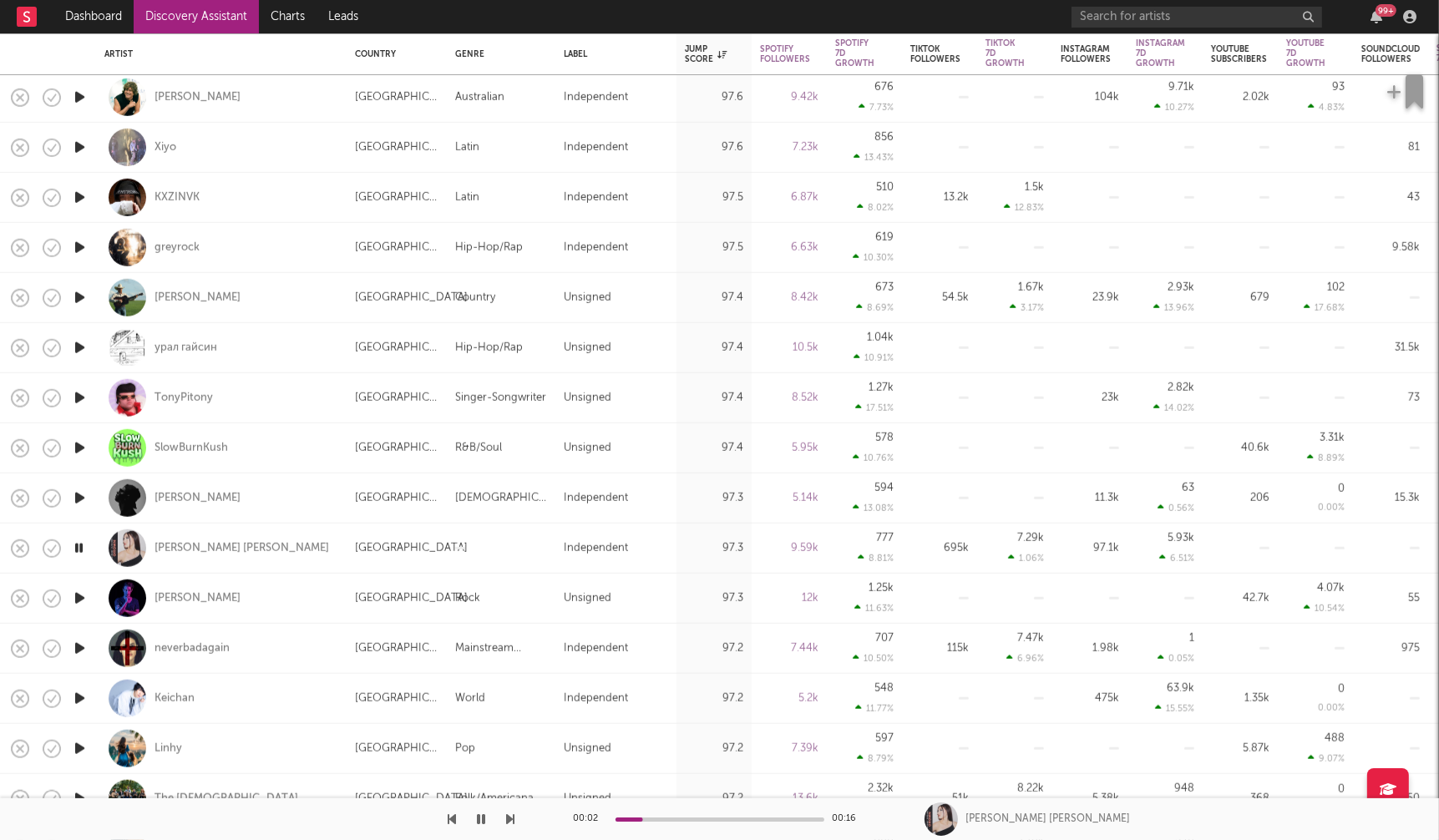
click at [80, 645] on icon "button" at bounding box center [79, 649] width 18 height 21
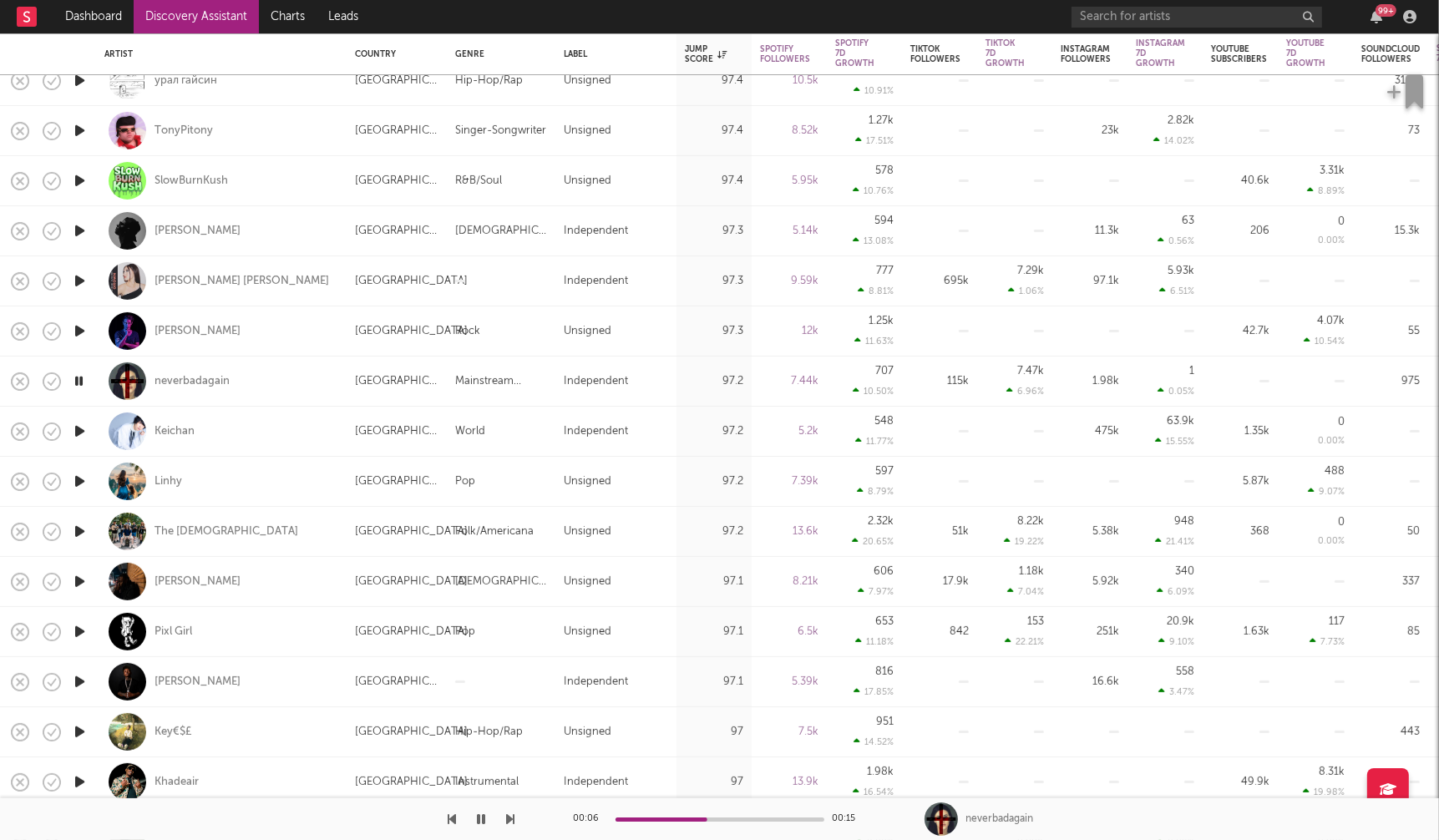
click at [76, 629] on icon "button" at bounding box center [79, 632] width 18 height 21
click at [76, 629] on icon "button" at bounding box center [78, 632] width 16 height 21
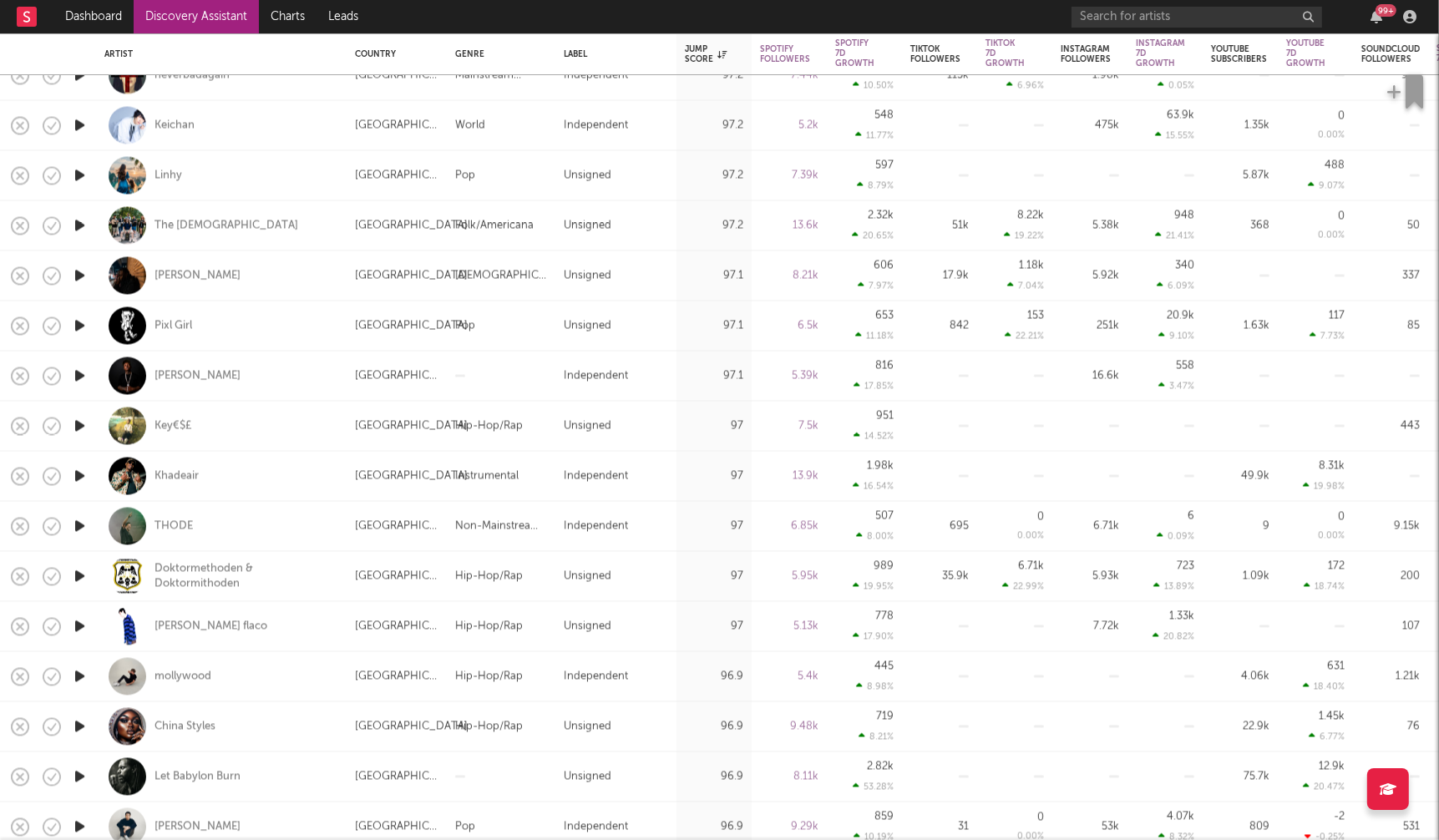
click at [78, 678] on icon "button" at bounding box center [79, 676] width 18 height 21
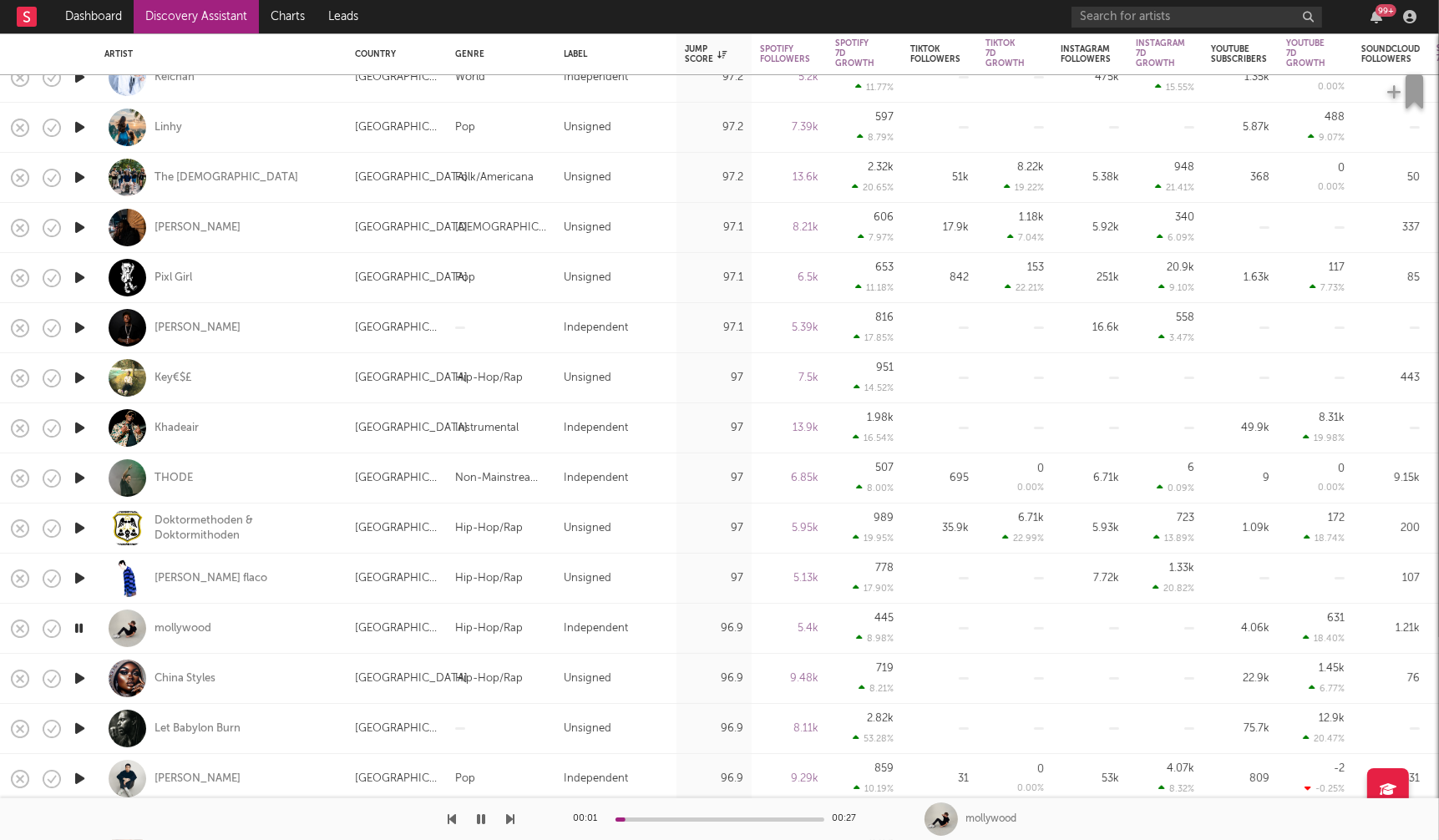
click at [79, 679] on icon "button" at bounding box center [79, 678] width 18 height 21
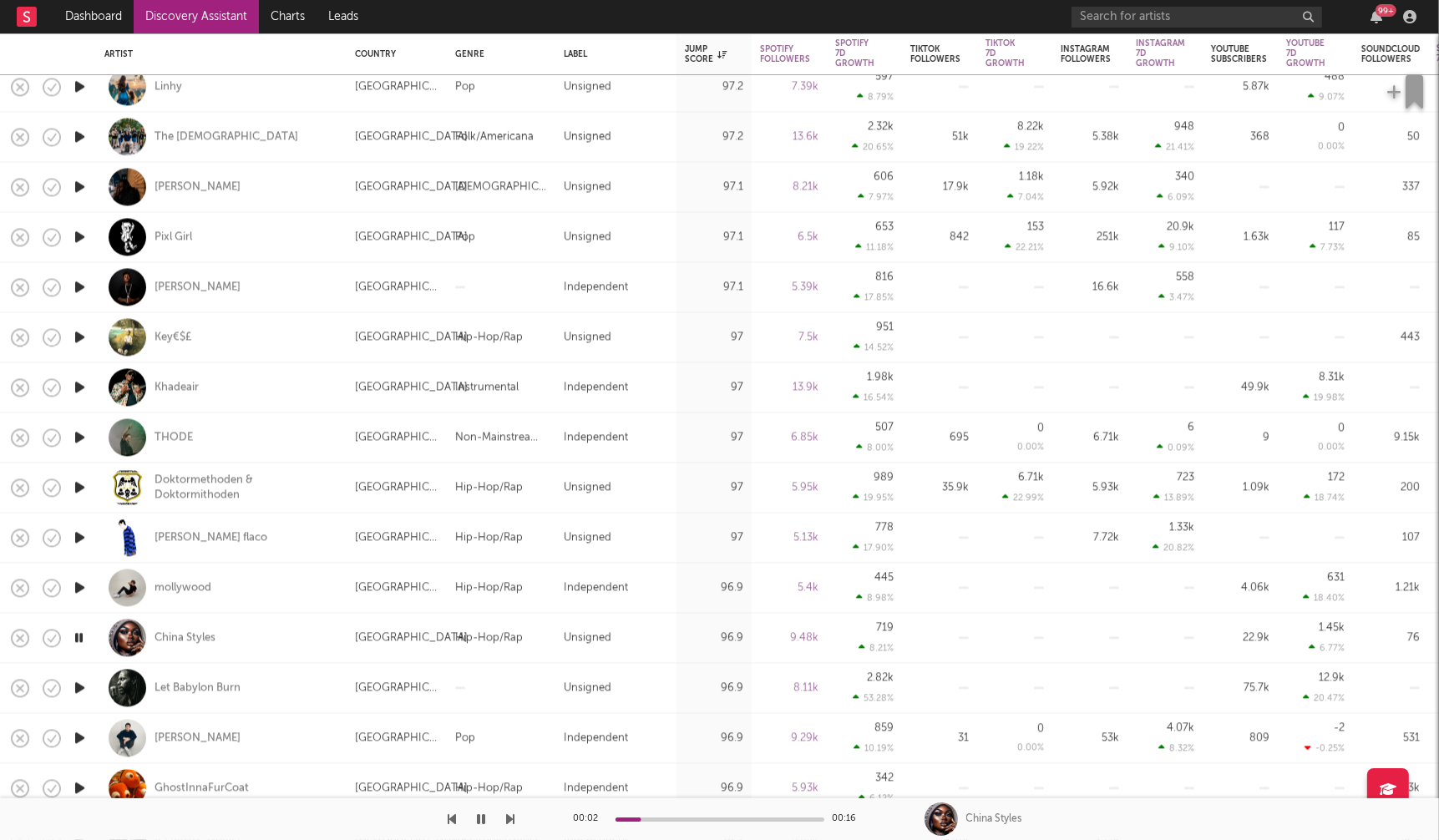
click at [77, 584] on icon "button" at bounding box center [79, 587] width 18 height 21
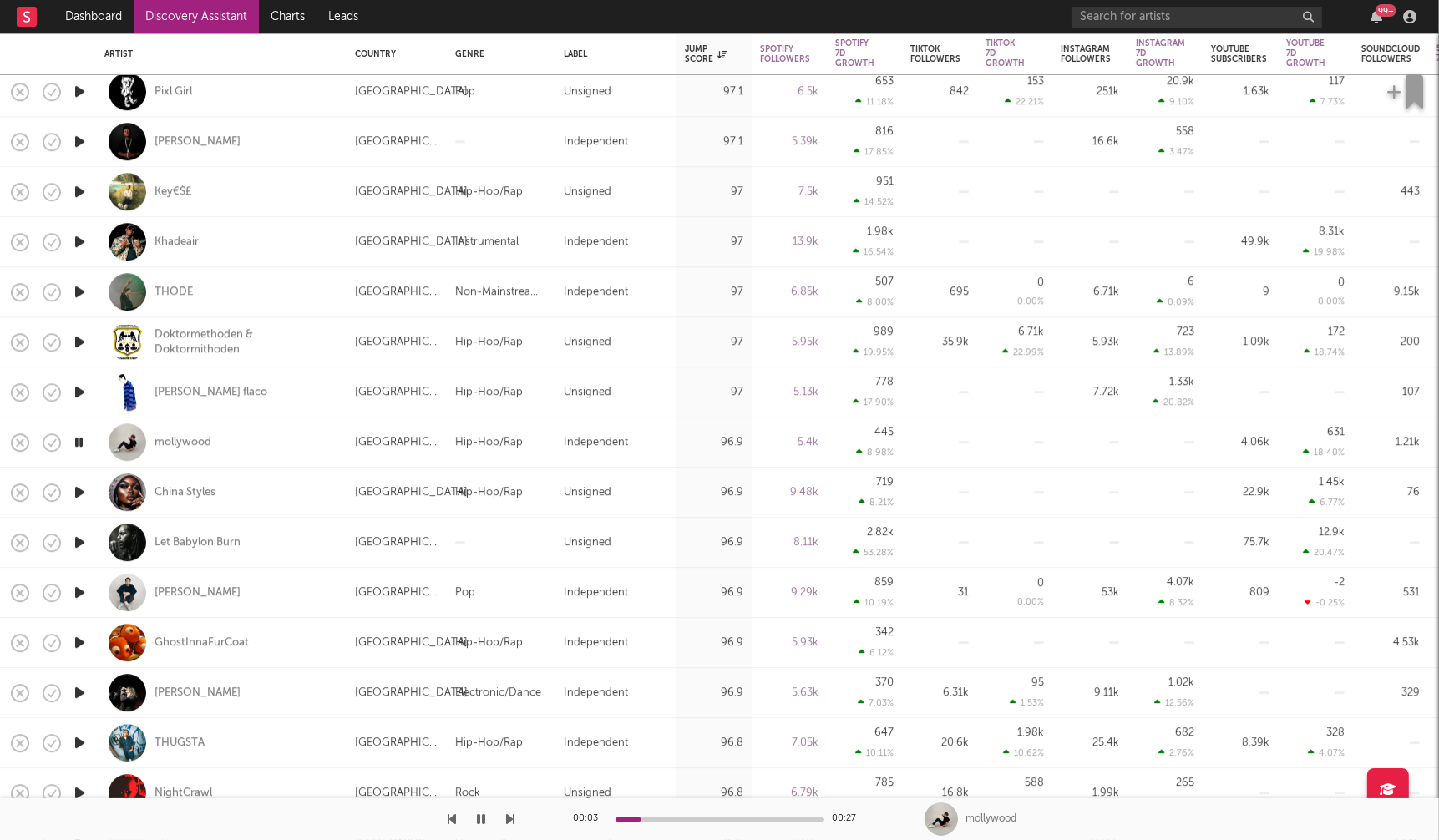
click at [82, 695] on icon "button" at bounding box center [79, 692] width 18 height 21
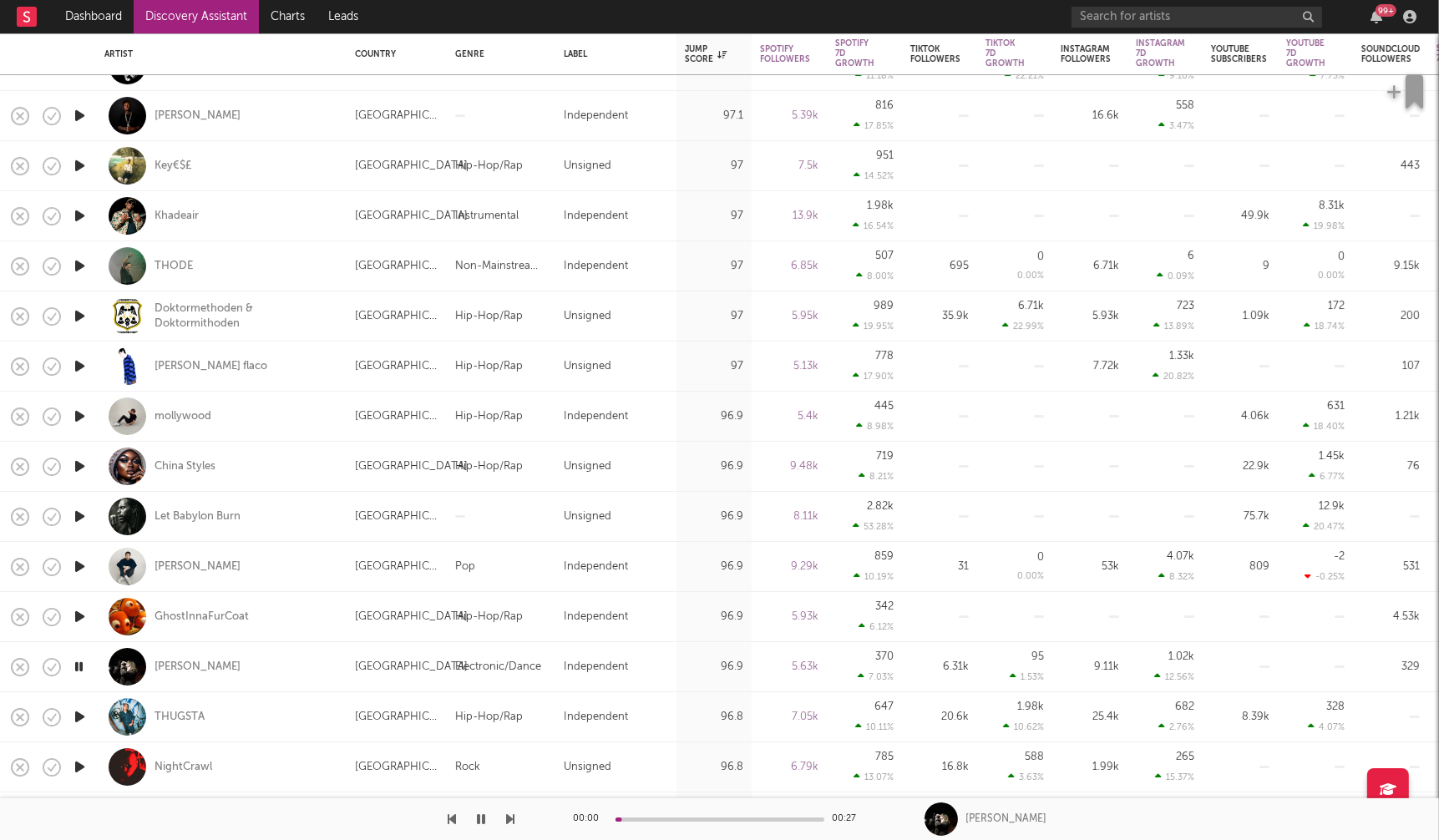
click at [77, 713] on icon "button" at bounding box center [79, 717] width 18 height 21
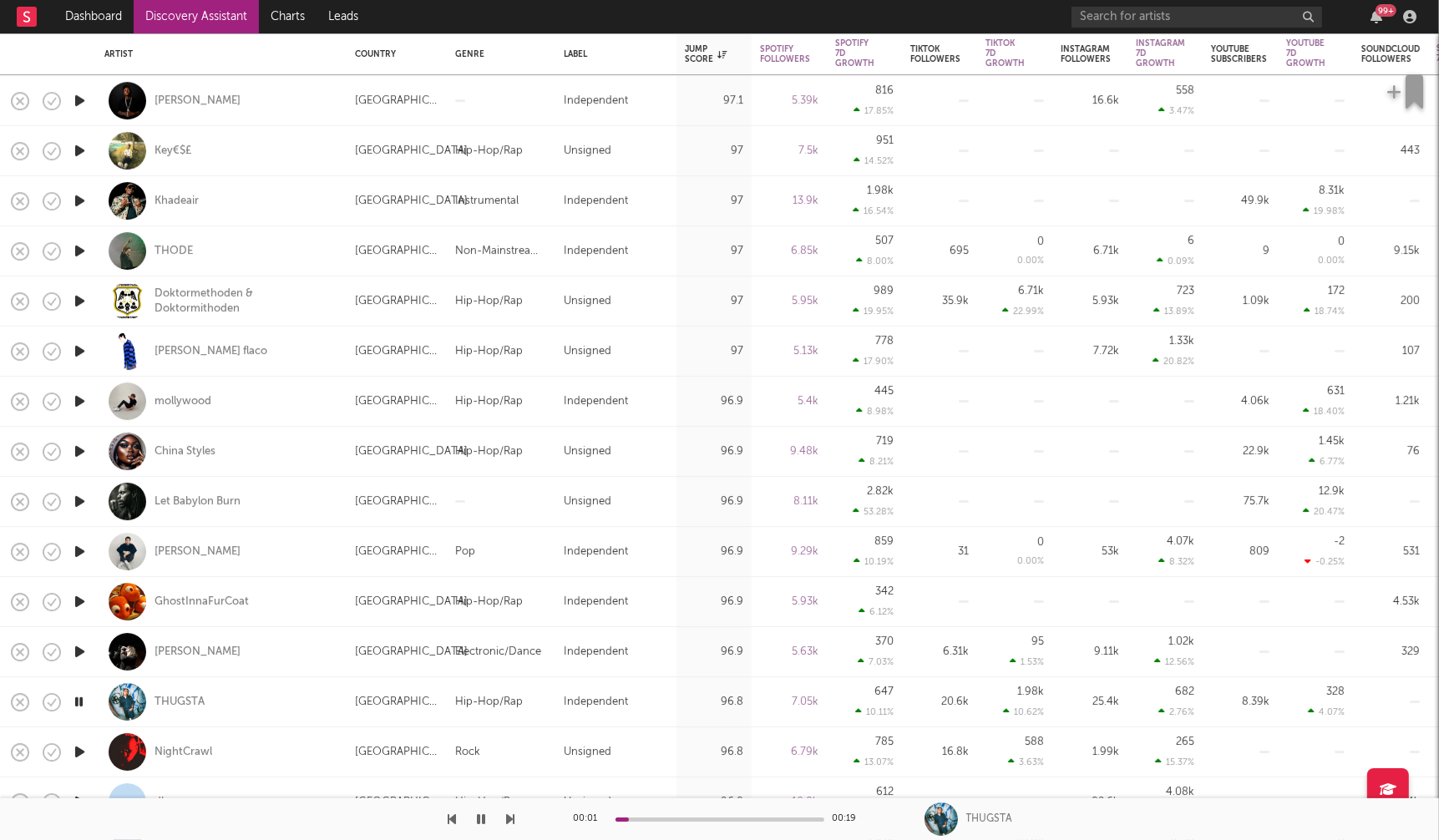
click at [78, 751] on icon "button" at bounding box center [79, 751] width 18 height 21
click at [81, 748] on icon "button" at bounding box center [78, 751] width 16 height 21
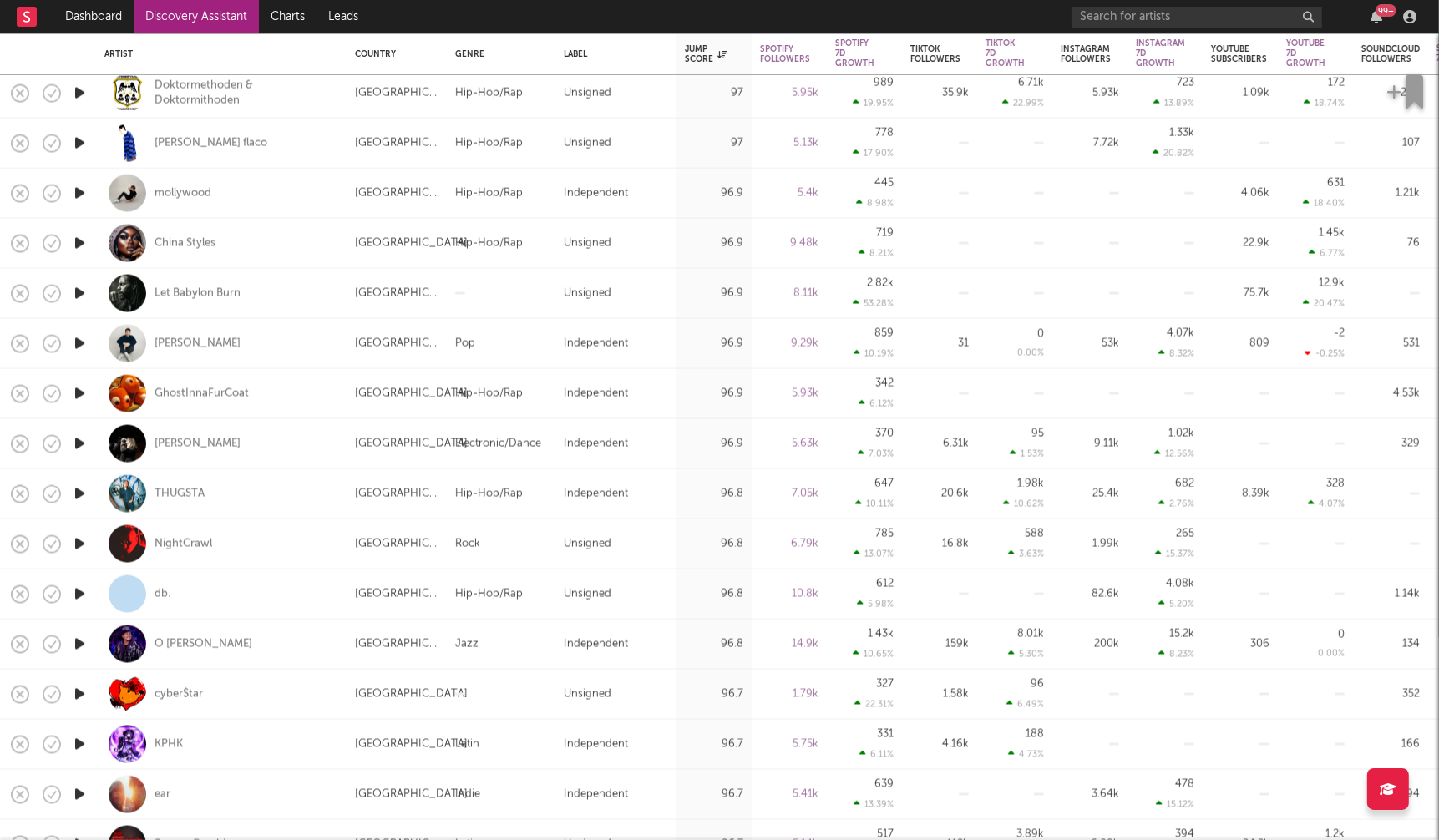
click at [79, 642] on icon "button" at bounding box center [79, 644] width 18 height 21
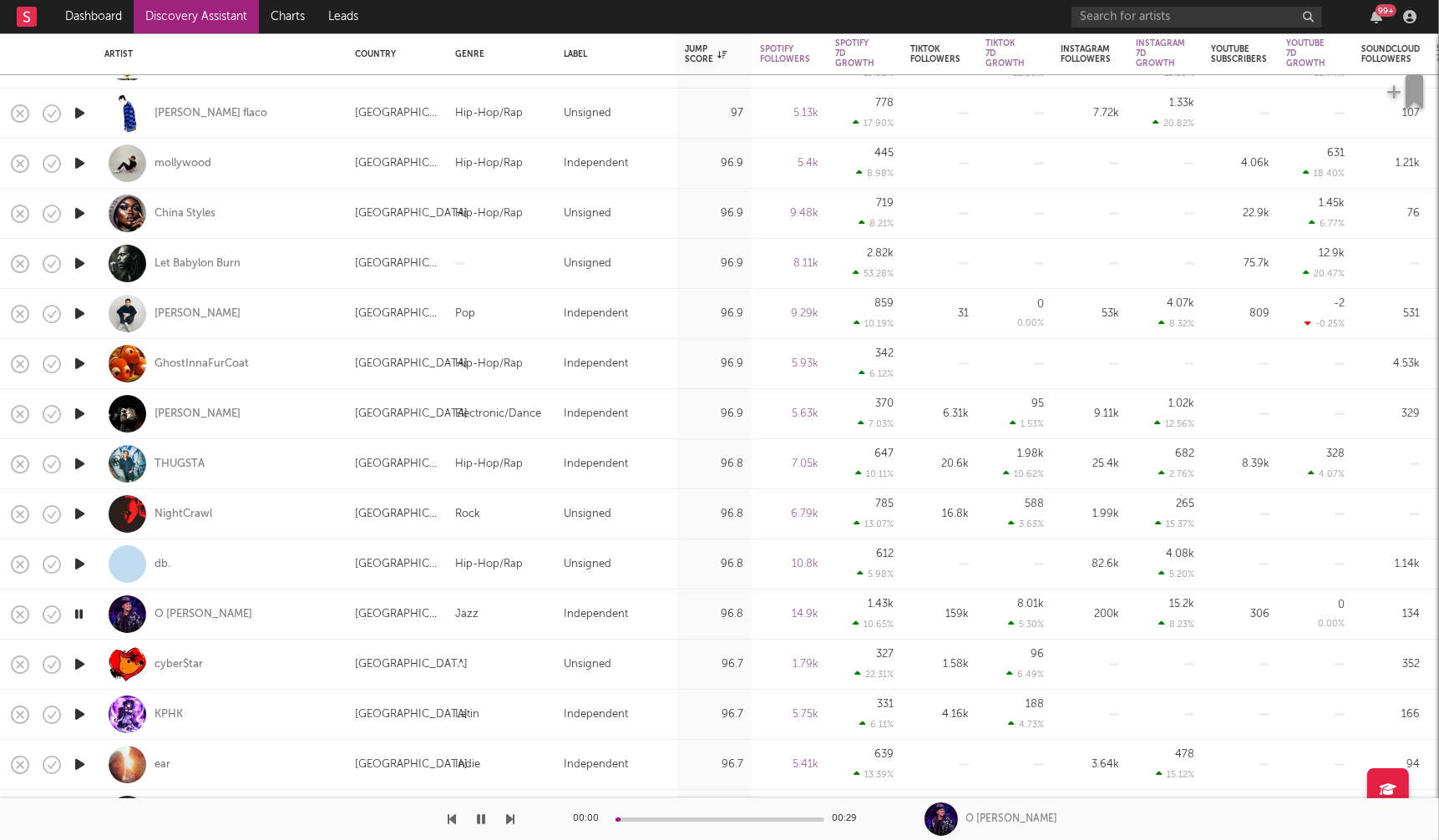
click at [79, 711] on icon "button" at bounding box center [79, 714] width 18 height 21
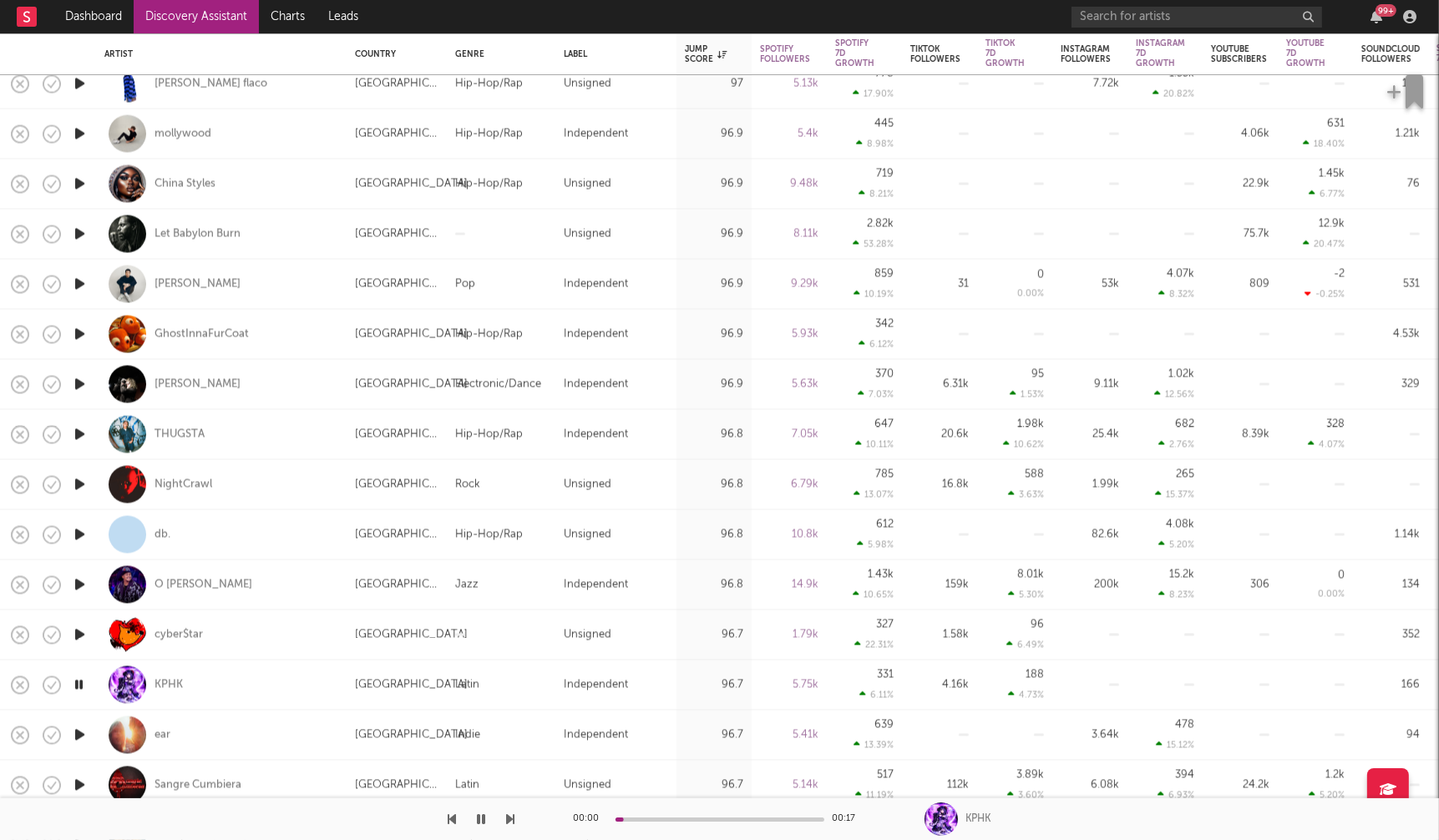
click at [82, 735] on icon "button" at bounding box center [79, 735] width 18 height 21
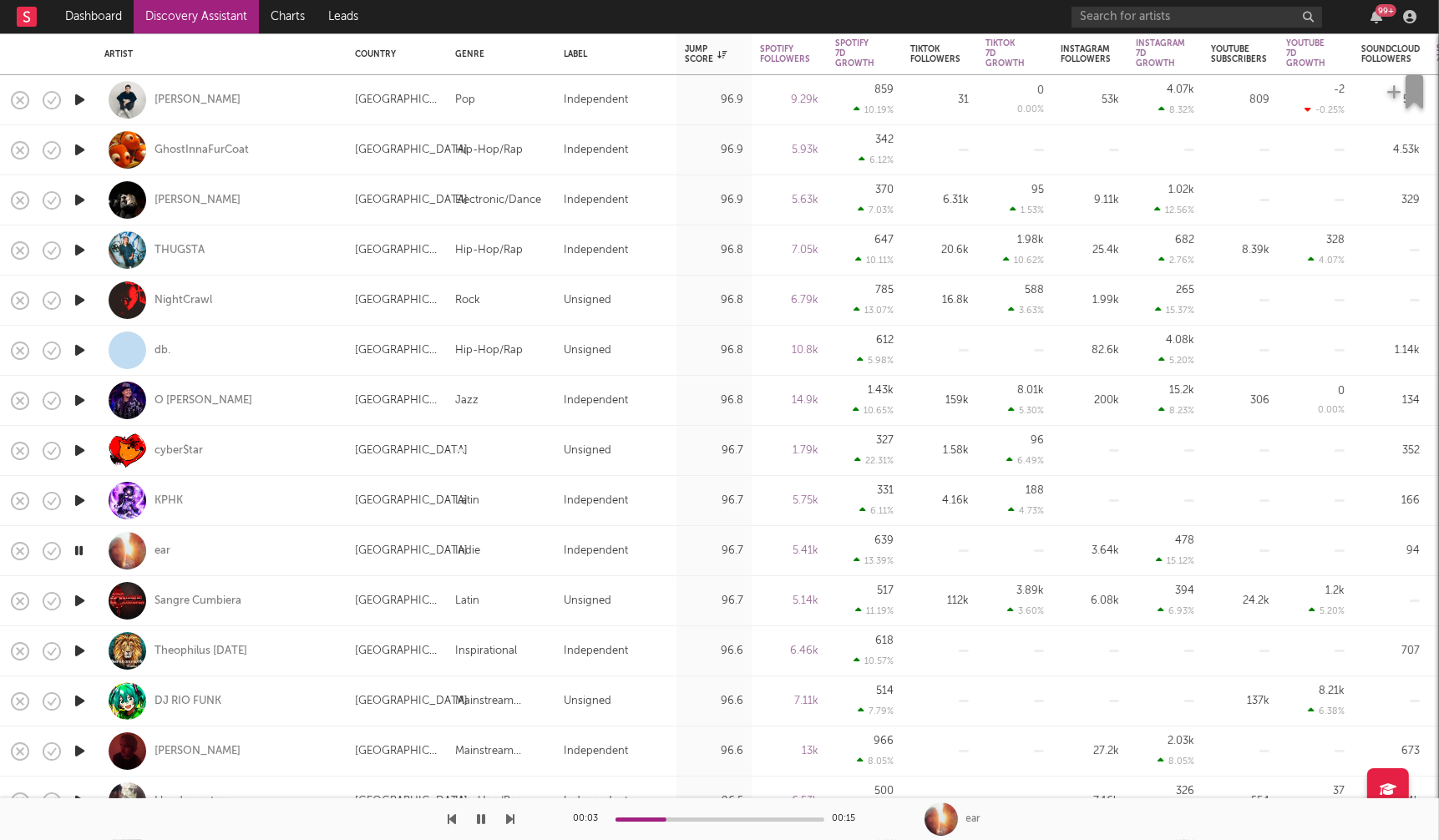
click at [84, 752] on icon "button" at bounding box center [79, 751] width 18 height 21
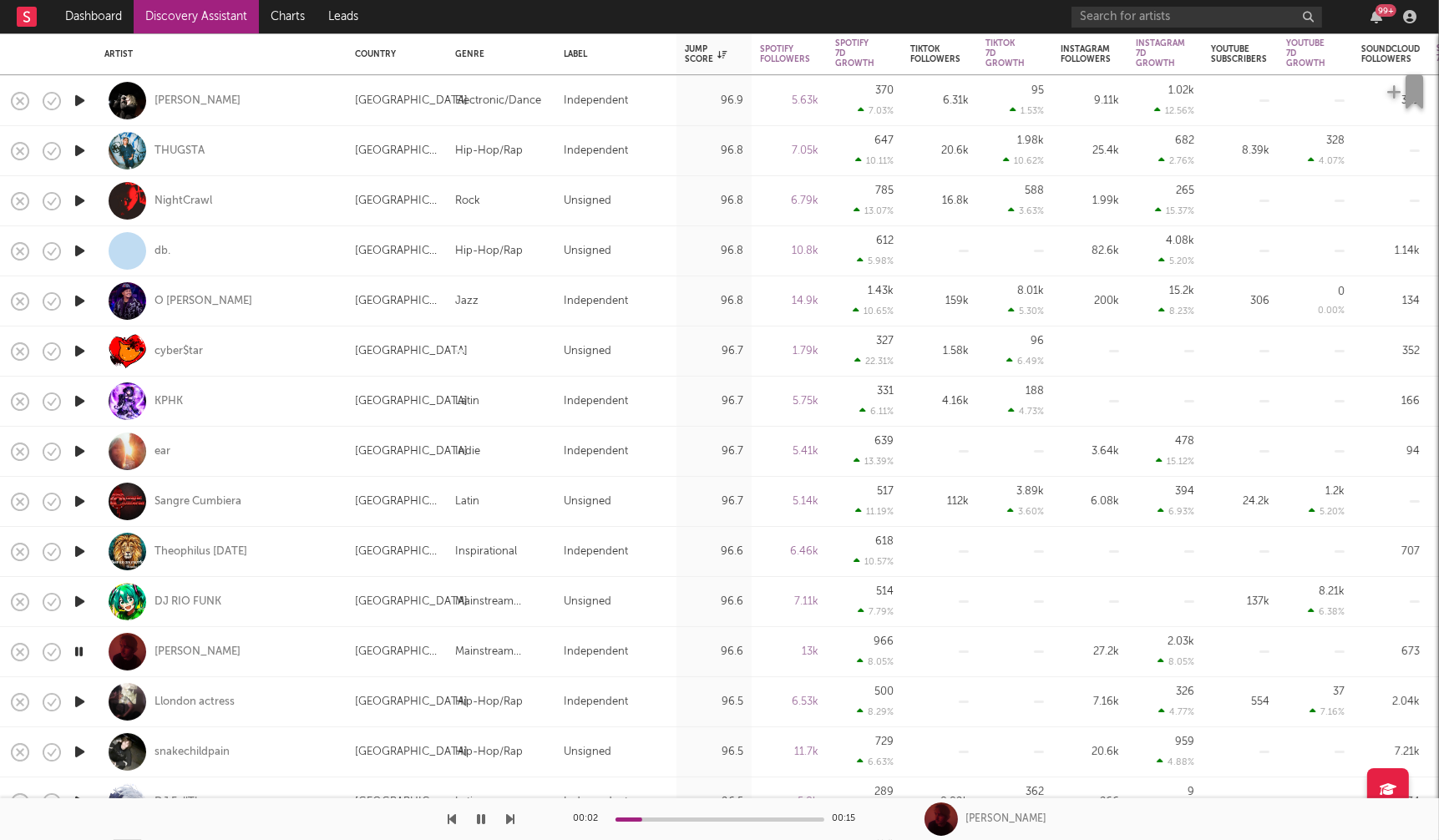
click at [76, 701] on icon "button" at bounding box center [79, 702] width 18 height 21
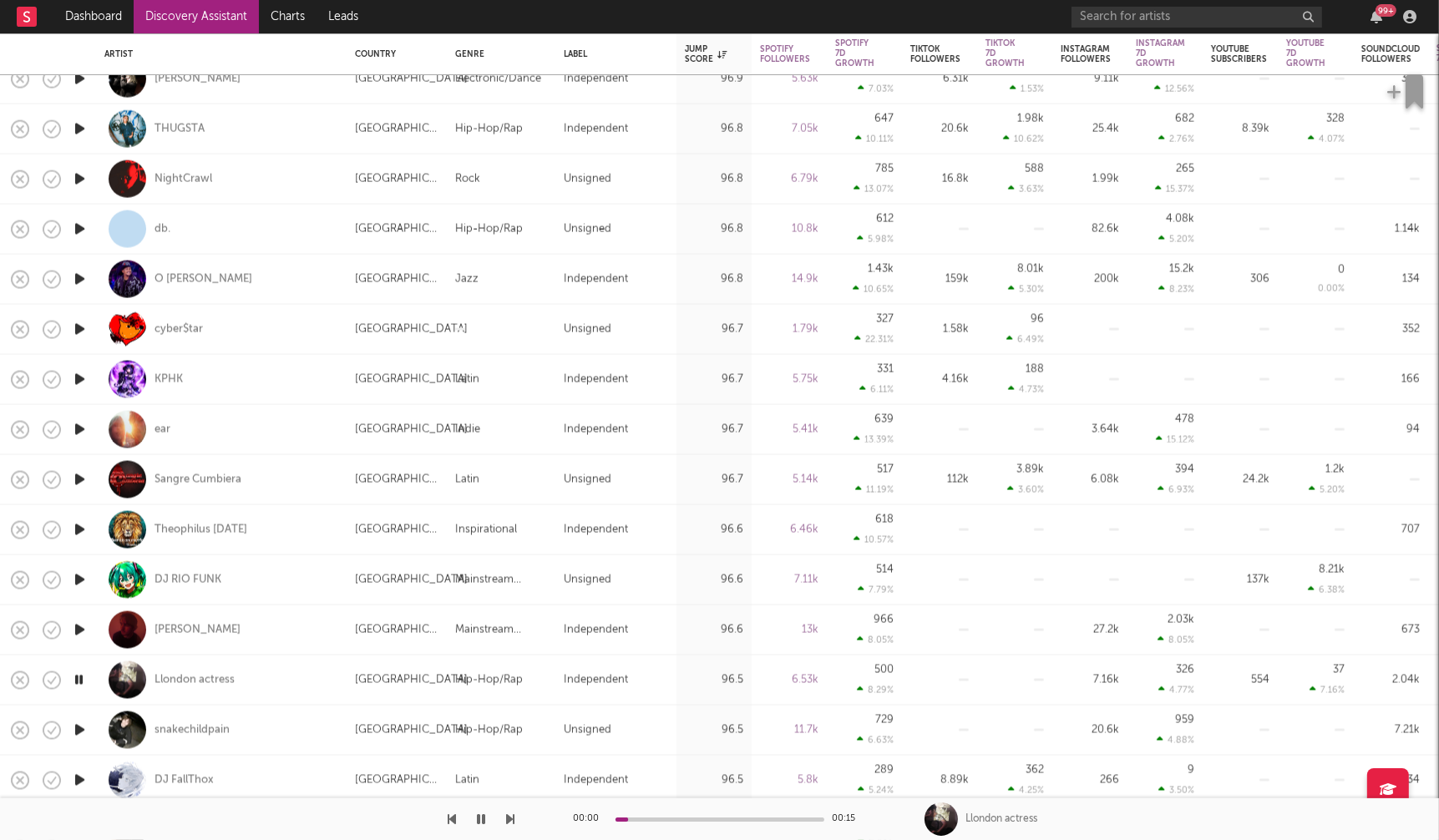
click at [81, 727] on icon "button" at bounding box center [79, 730] width 18 height 21
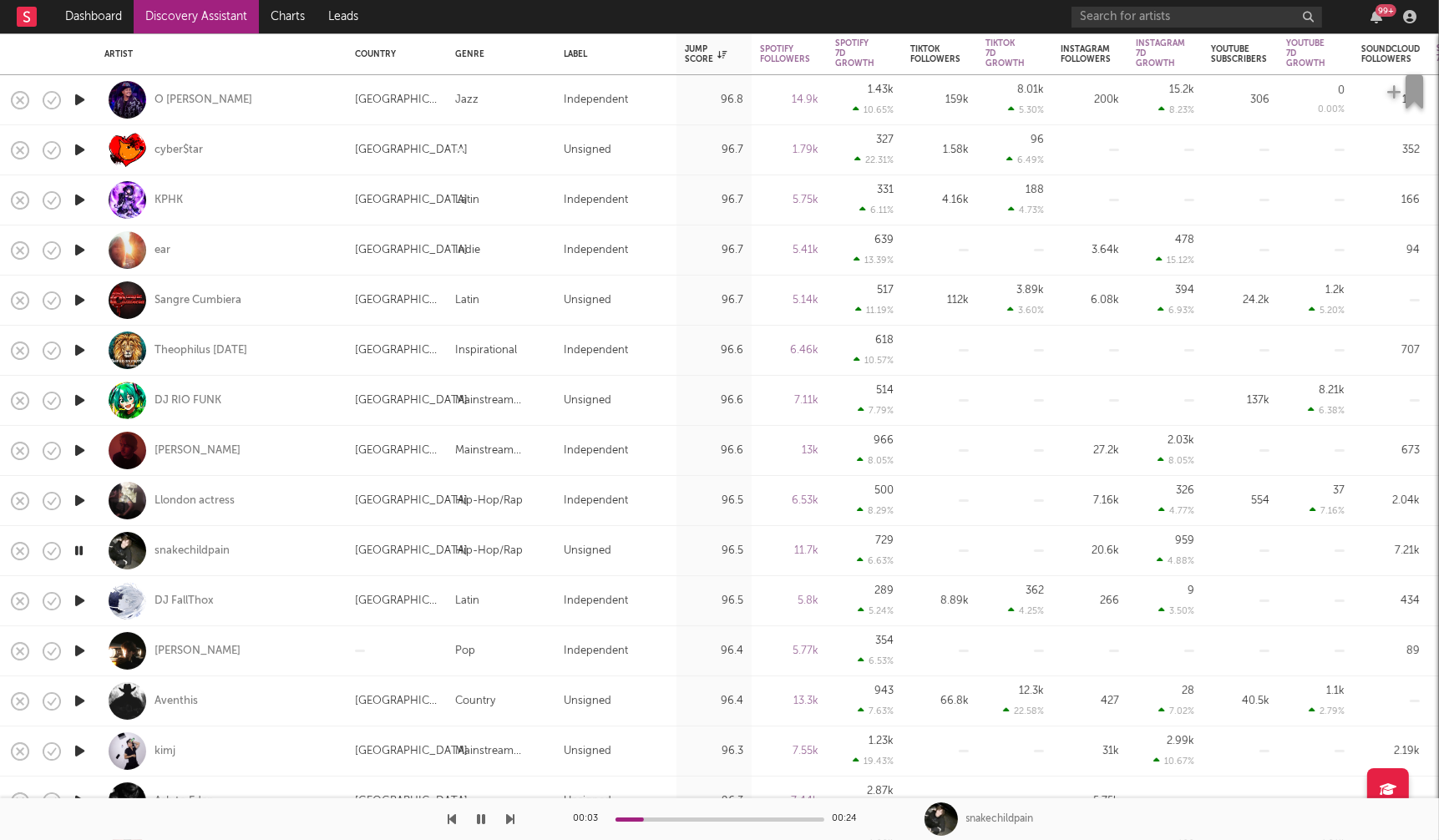
click at [83, 698] on icon "button" at bounding box center [79, 701] width 18 height 21
click at [82, 751] on icon "button" at bounding box center [79, 751] width 18 height 21
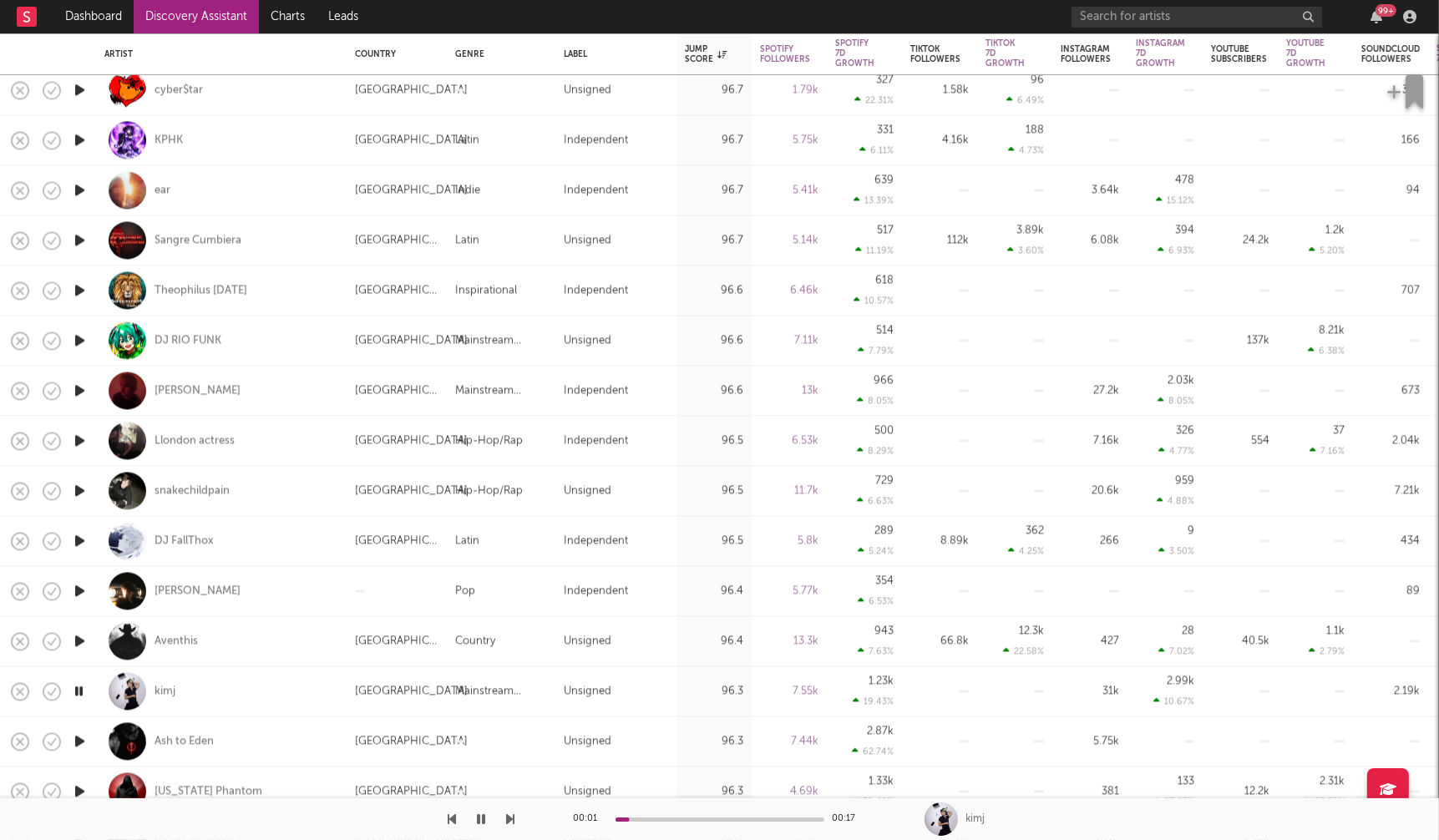
click at [81, 738] on icon "button" at bounding box center [79, 740] width 18 height 21
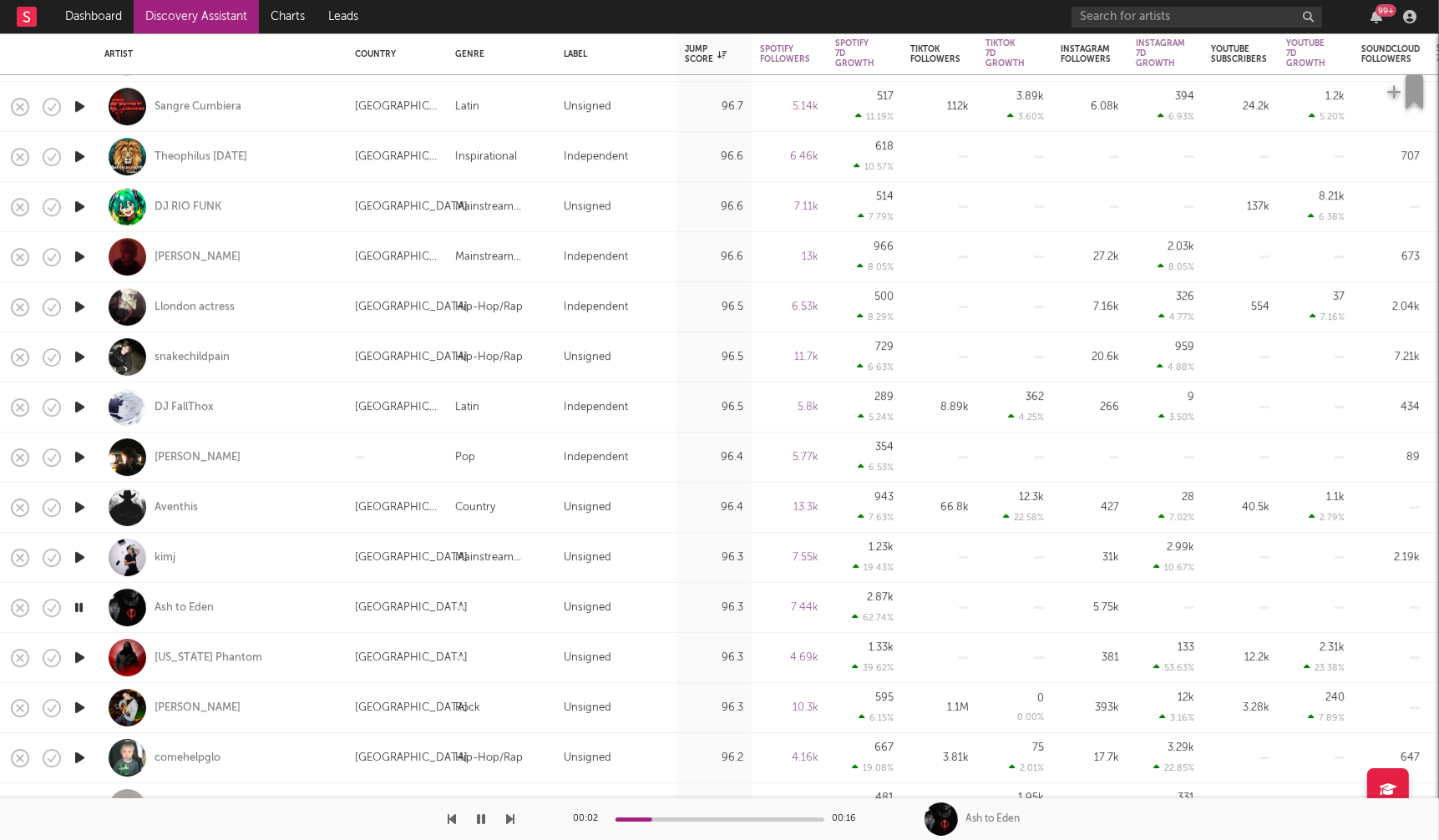
click at [84, 708] on icon "button" at bounding box center [79, 708] width 18 height 21
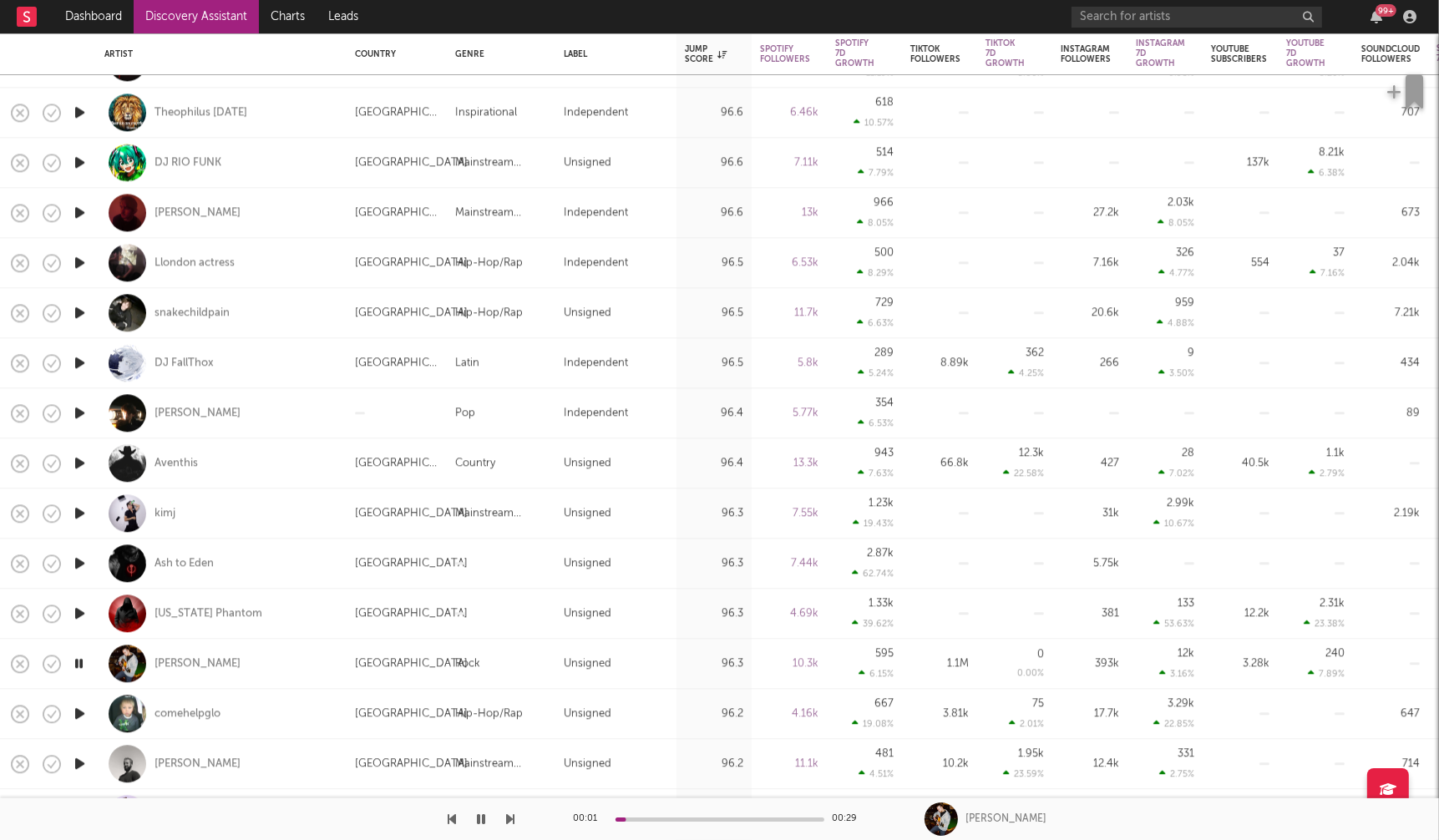
click at [76, 712] on icon "button" at bounding box center [79, 713] width 18 height 21
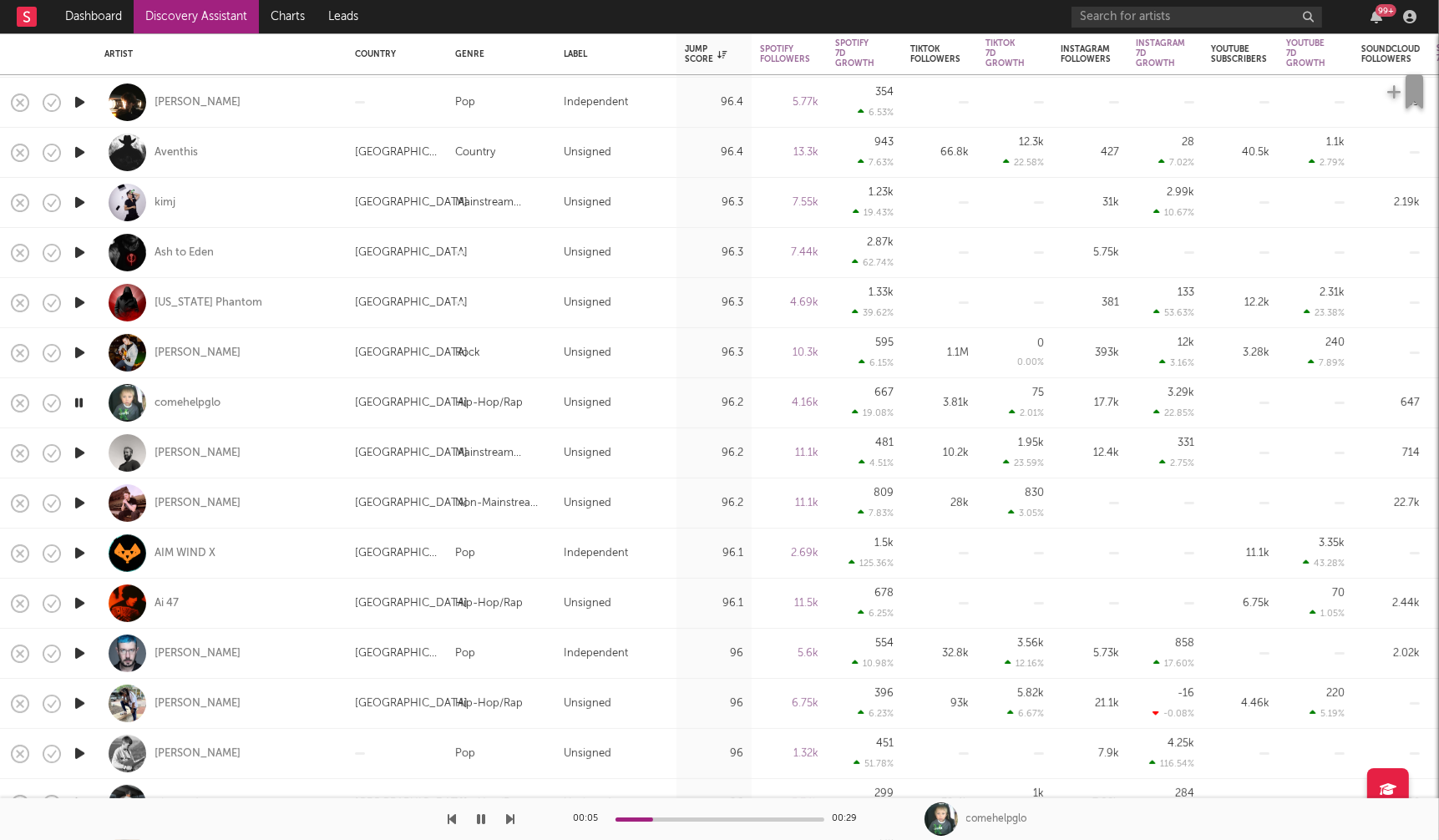
click at [79, 705] on icon "button" at bounding box center [79, 703] width 18 height 21
click at [82, 748] on icon "button" at bounding box center [79, 753] width 18 height 21
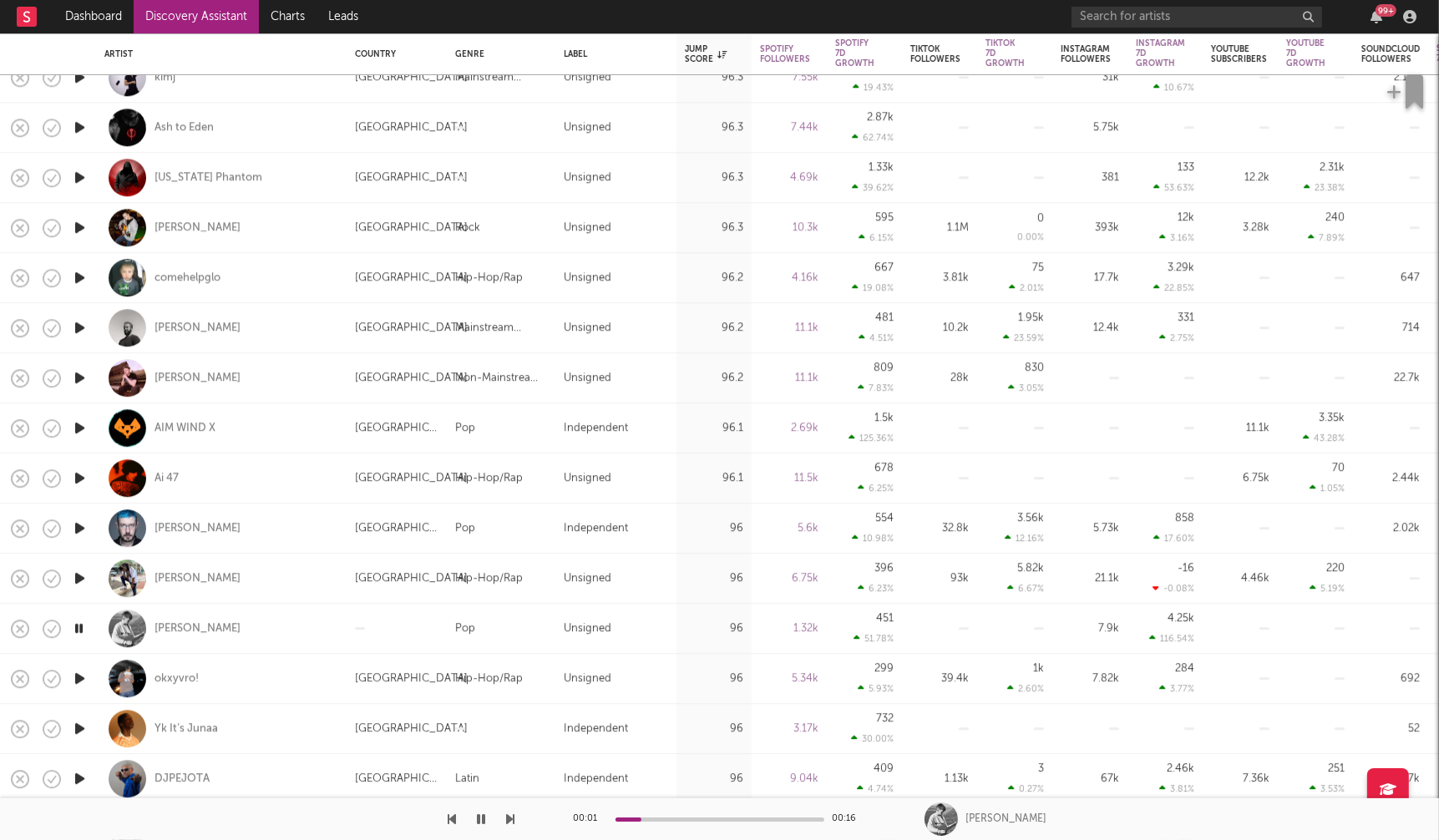
click at [80, 675] on icon "button" at bounding box center [79, 678] width 18 height 21
click at [80, 675] on icon "button" at bounding box center [78, 678] width 16 height 21
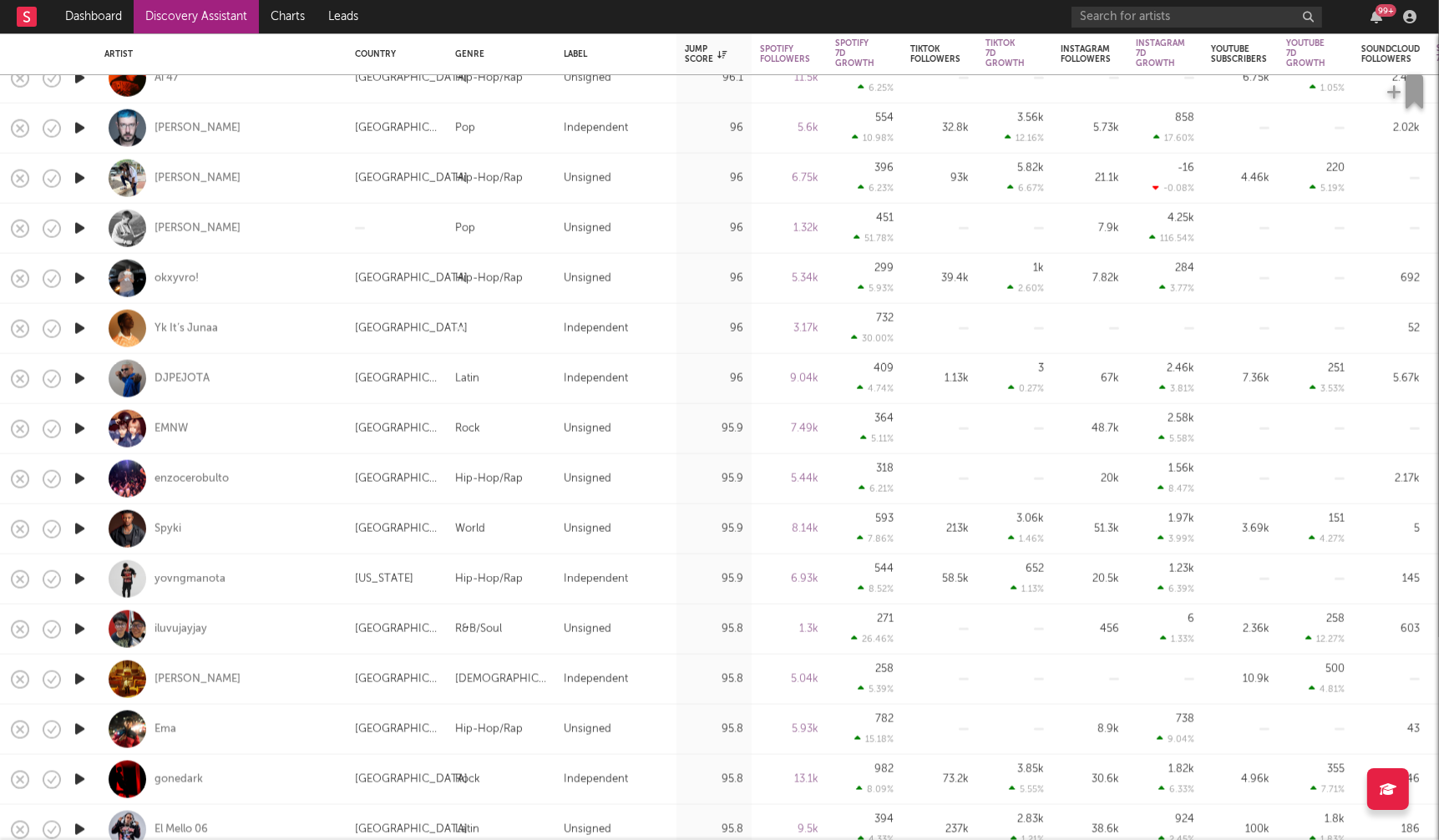
click at [79, 676] on icon "button" at bounding box center [79, 679] width 18 height 21
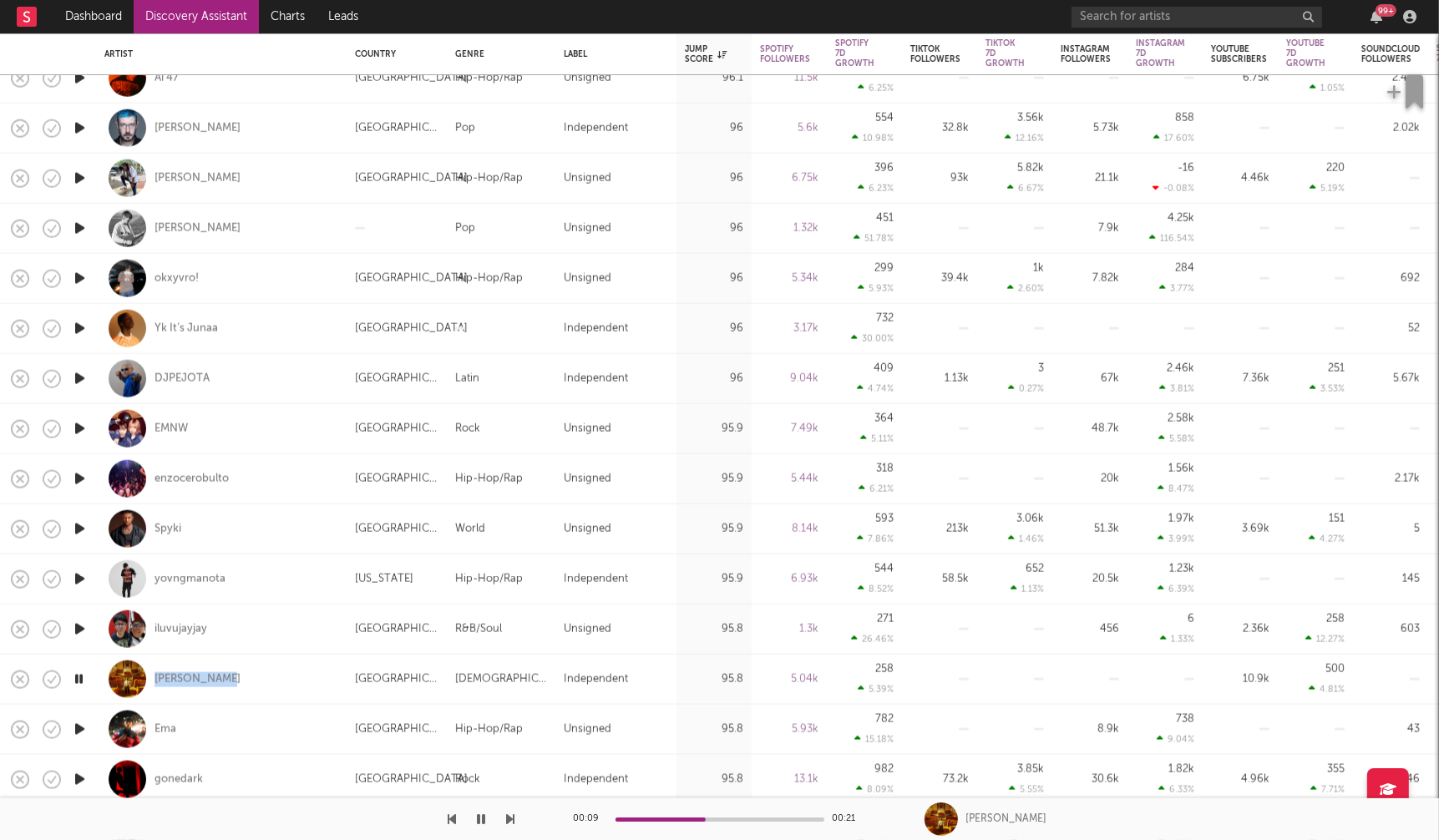
click at [83, 680] on icon "button" at bounding box center [78, 679] width 16 height 21
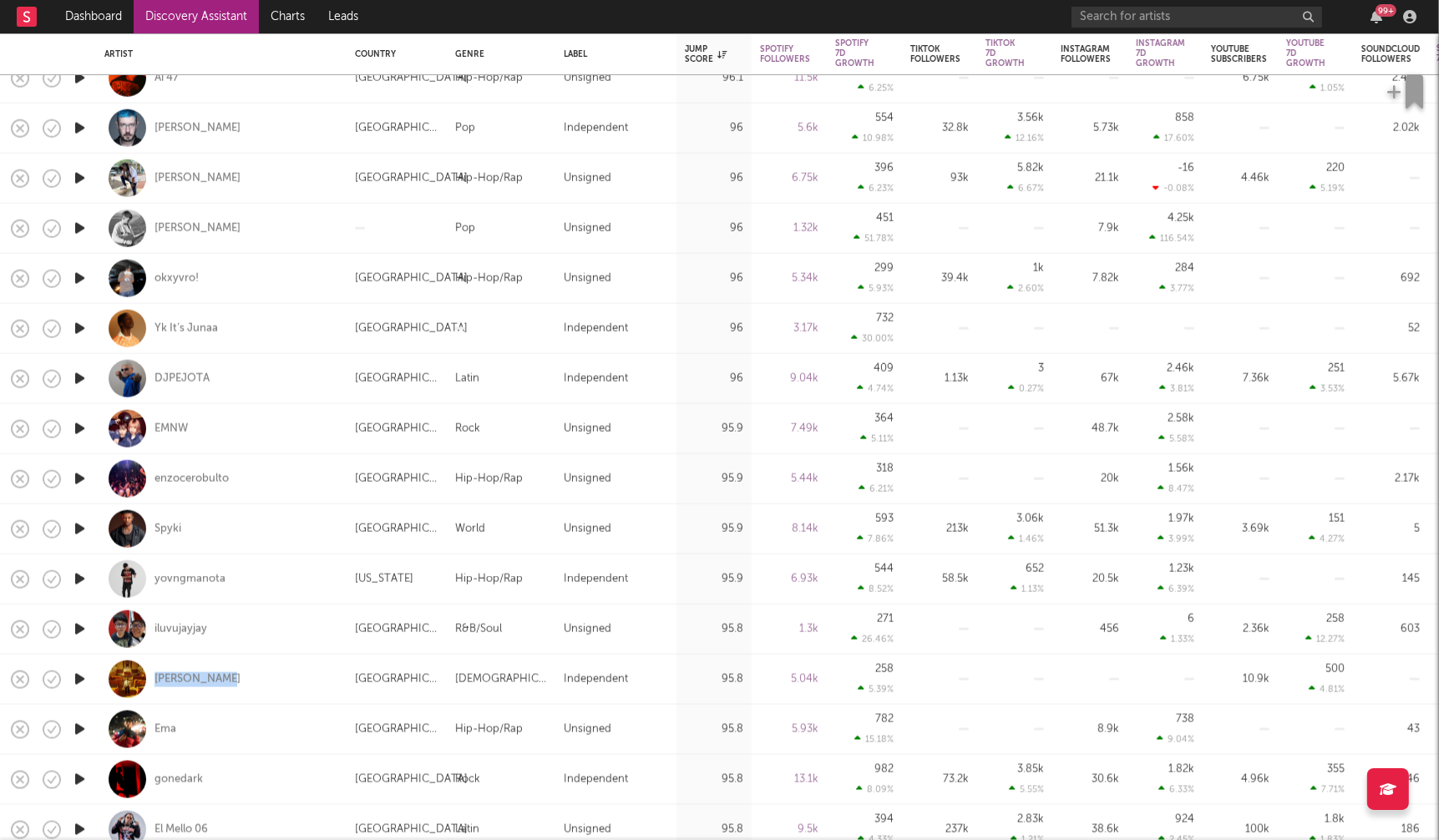
click at [79, 677] on icon "button" at bounding box center [79, 679] width 18 height 21
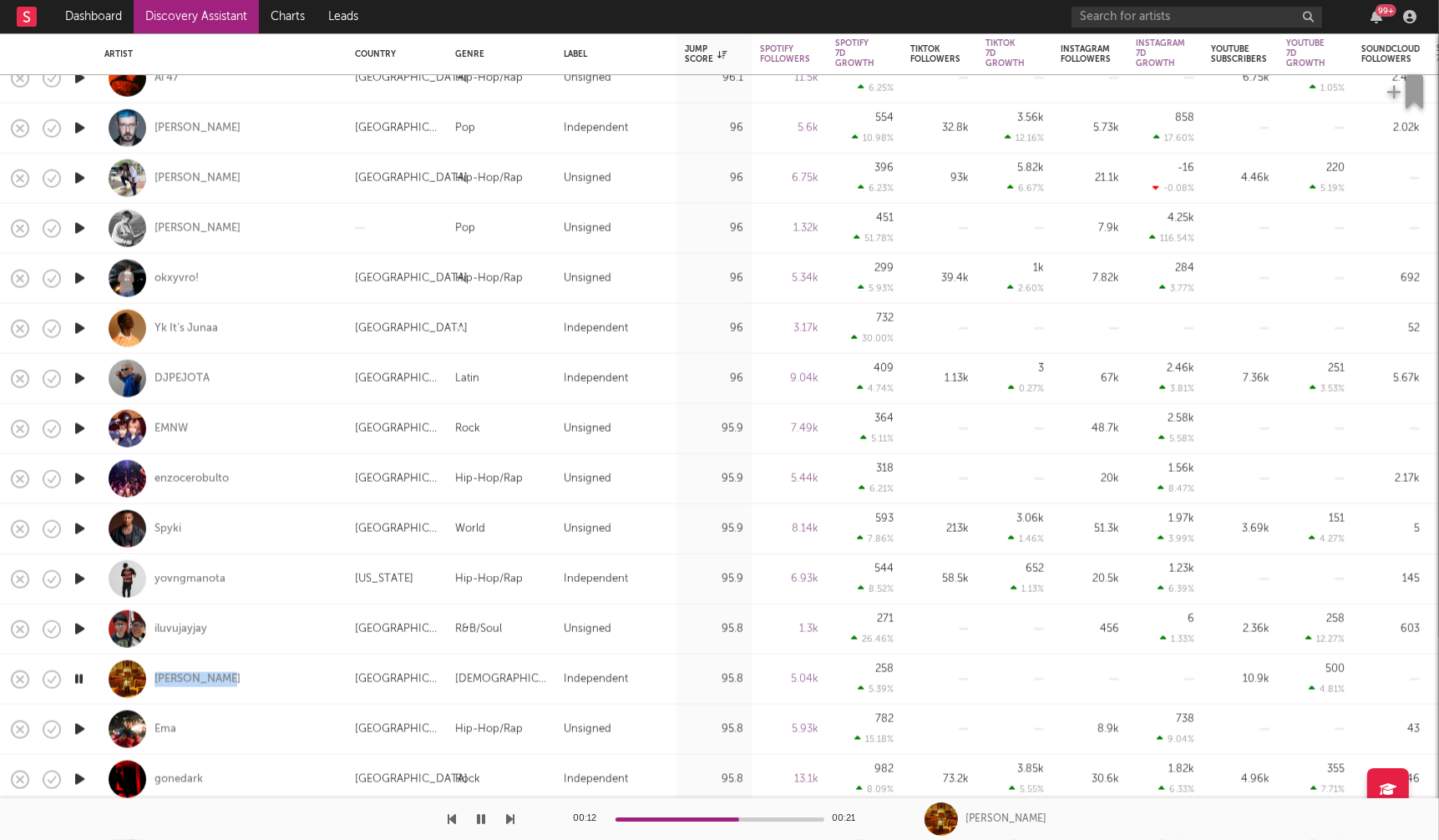
click at [79, 677] on icon "button" at bounding box center [78, 679] width 16 height 21
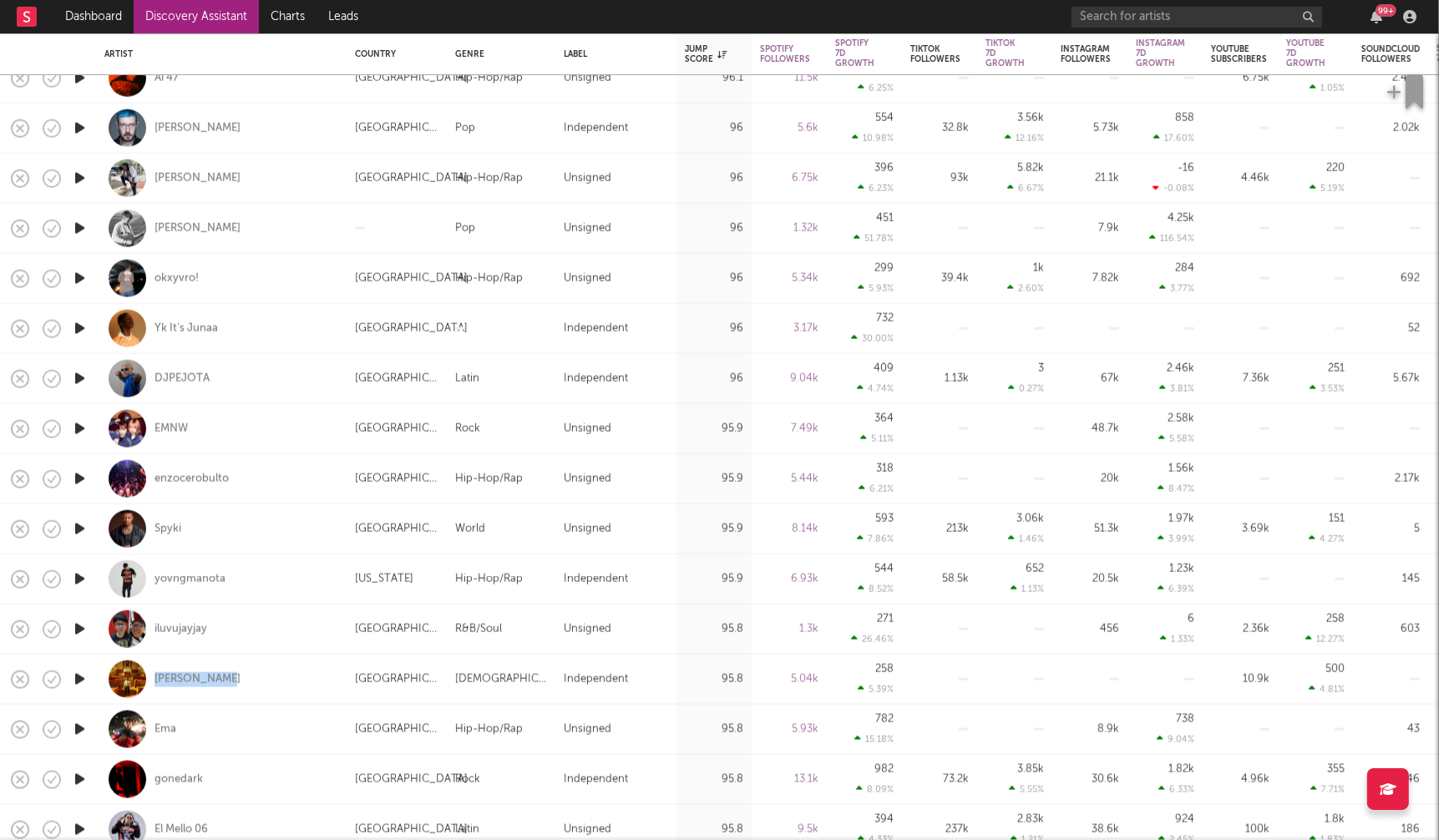
click at [78, 677] on icon "button" at bounding box center [79, 679] width 18 height 21
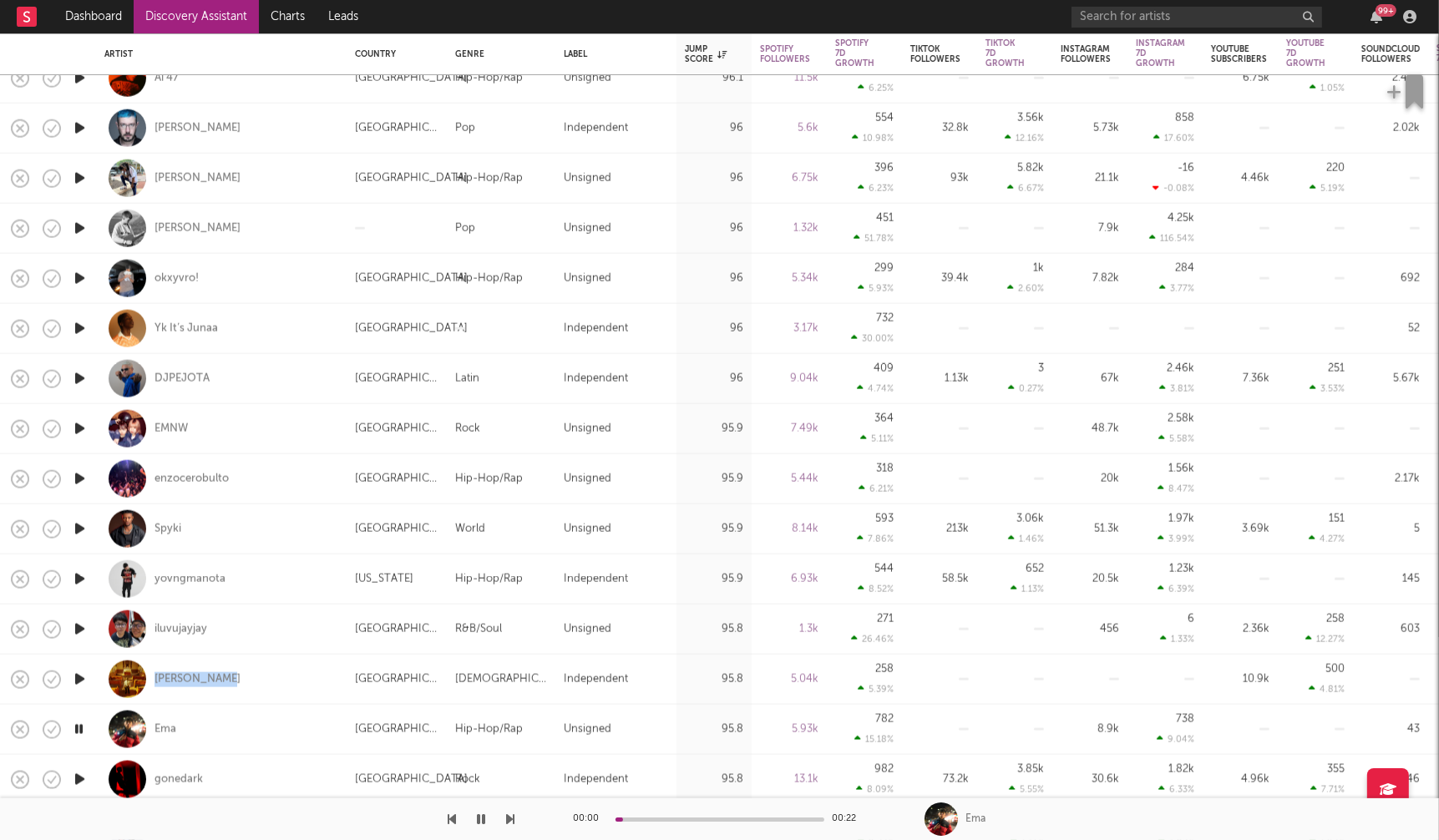
click at [78, 676] on icon "button" at bounding box center [79, 679] width 18 height 21
click at [78, 676] on icon "button" at bounding box center [78, 679] width 16 height 21
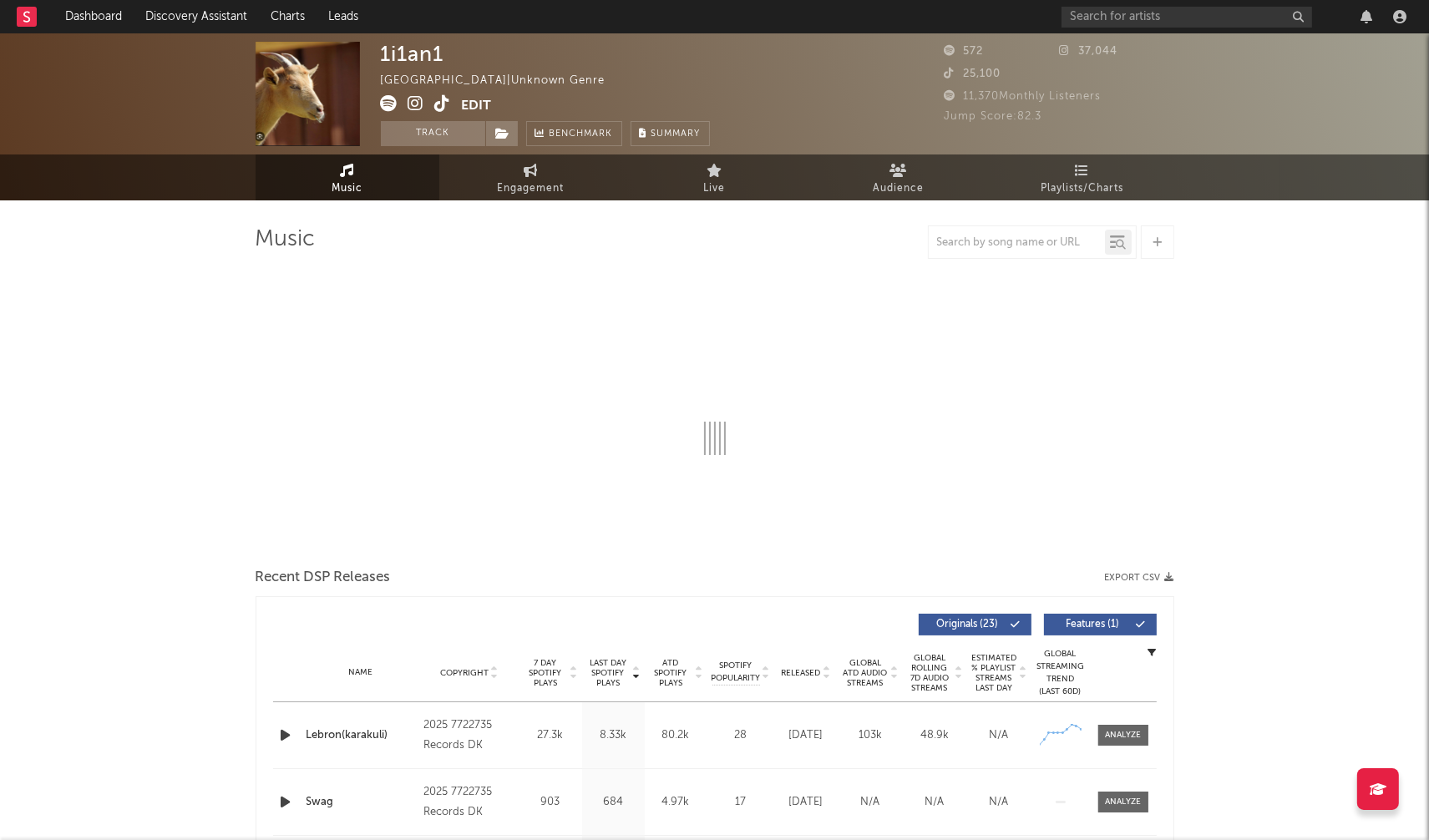
select select "1w"
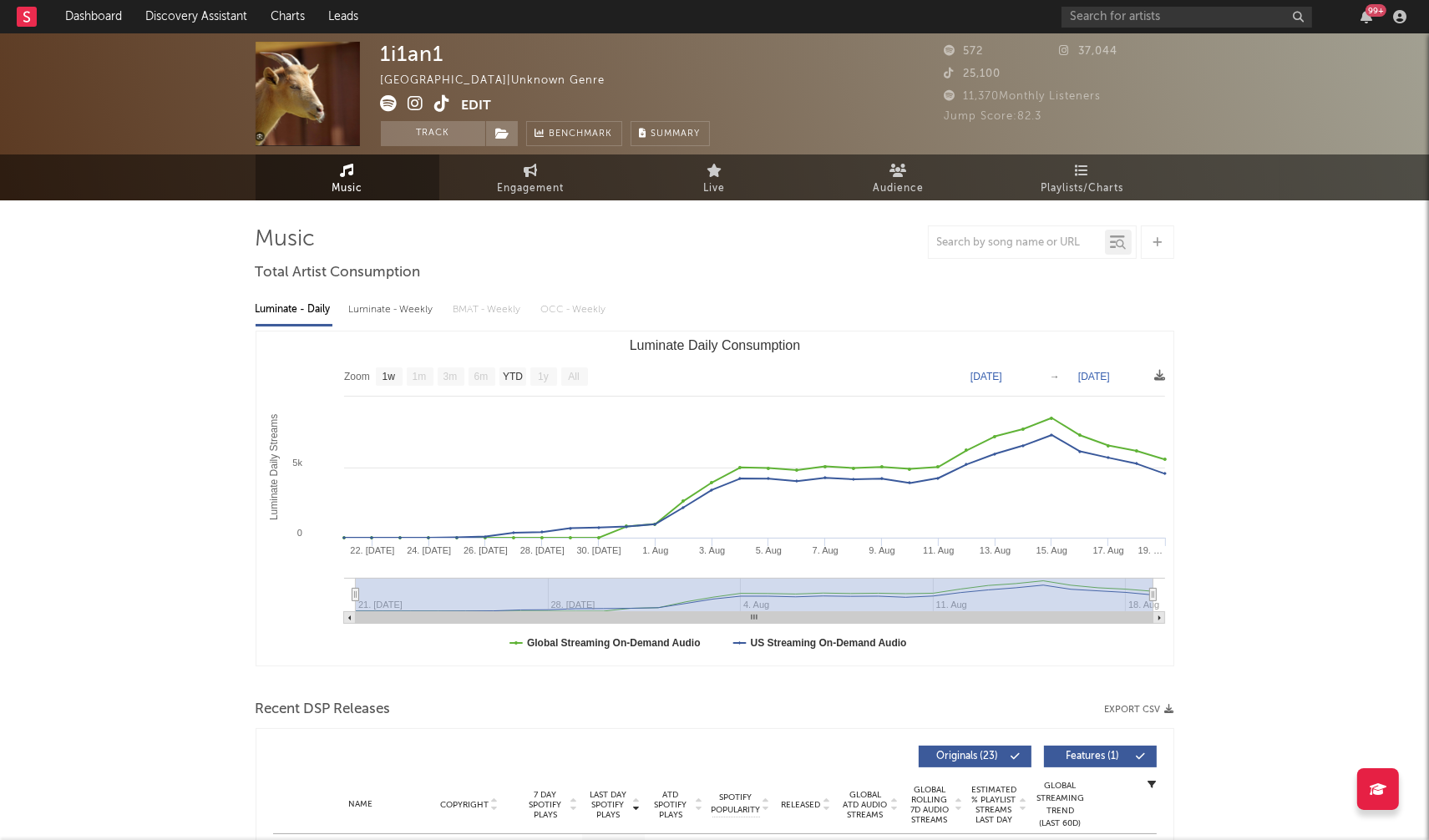
click at [394, 306] on div "Luminate - Weekly" at bounding box center [393, 310] width 88 height 29
select select "1w"
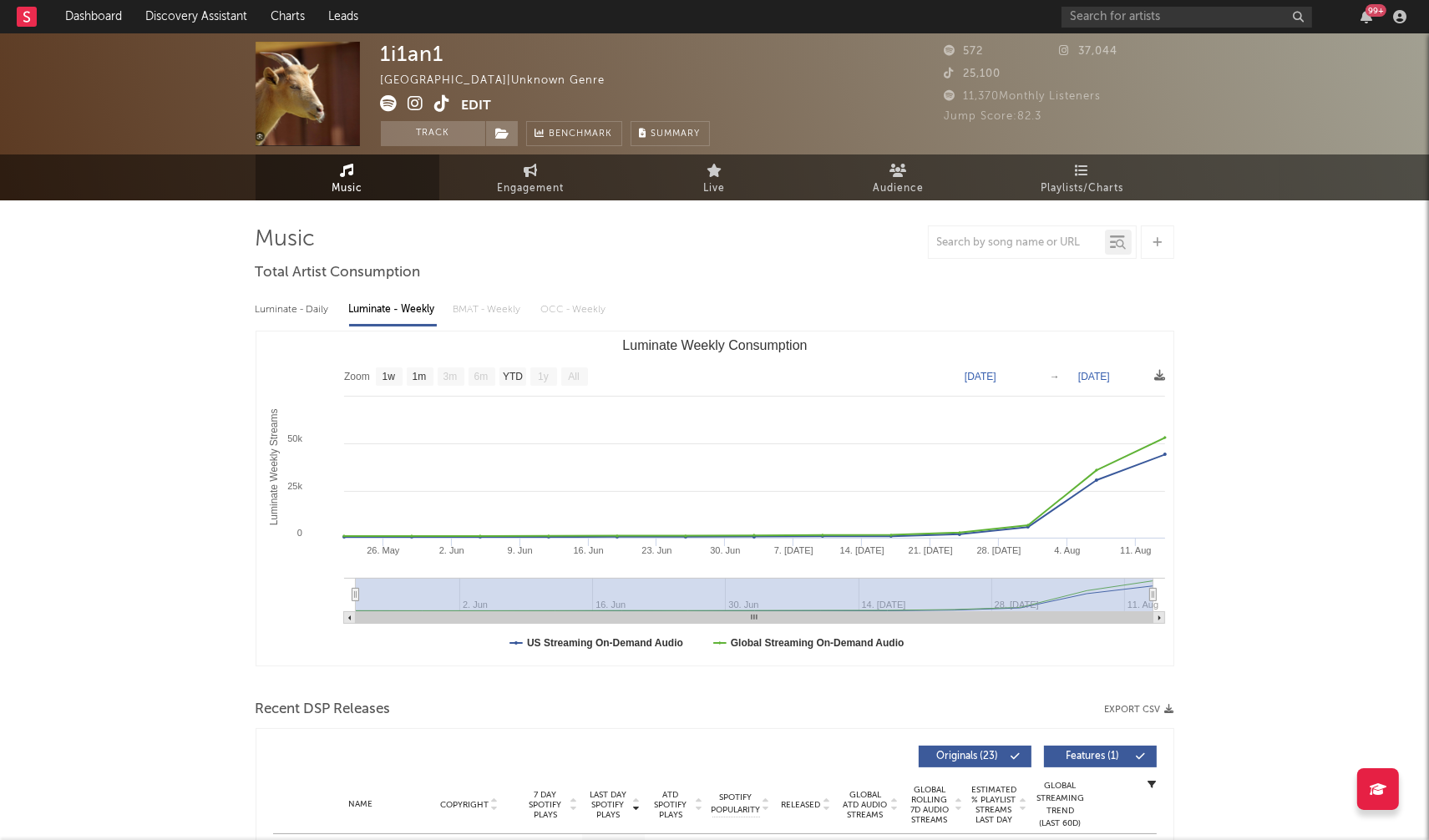
click at [416, 106] on icon at bounding box center [416, 104] width 16 height 17
click at [293, 306] on div "Luminate - Daily" at bounding box center [294, 310] width 77 height 29
select select "1w"
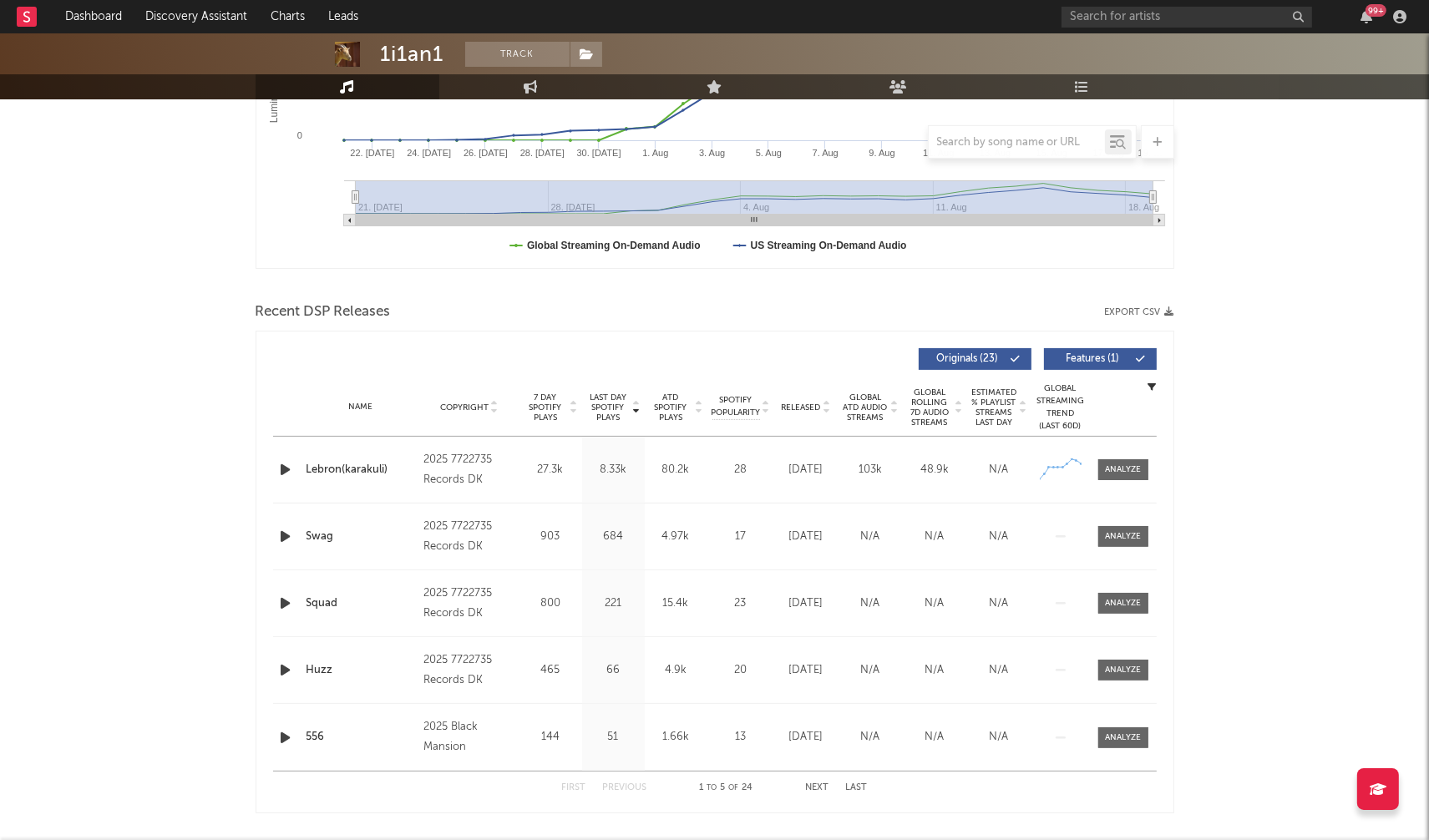
scroll to position [399, 0]
click at [283, 463] on icon "button" at bounding box center [286, 468] width 18 height 21
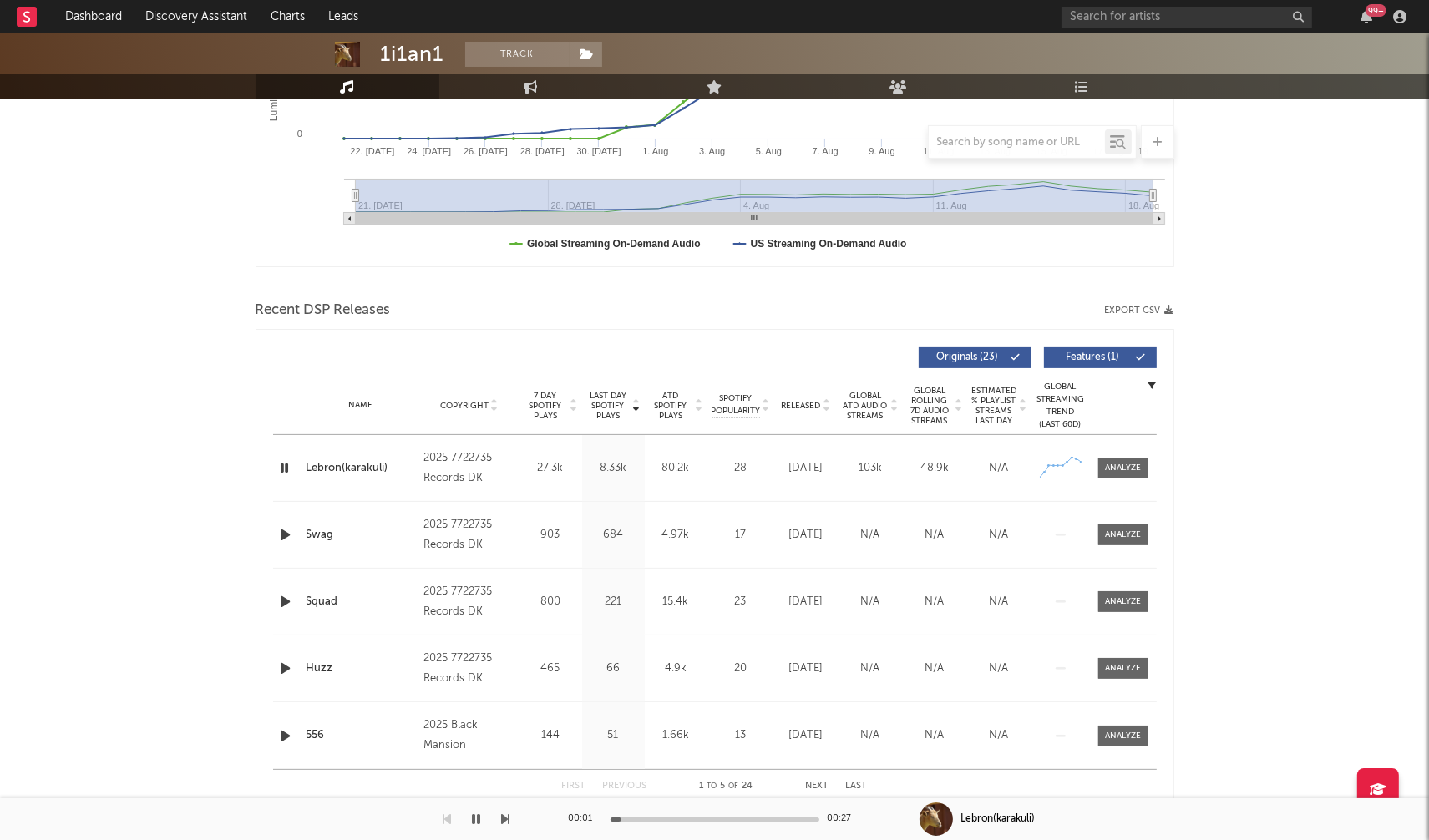
click at [283, 463] on icon "button" at bounding box center [285, 468] width 16 height 21
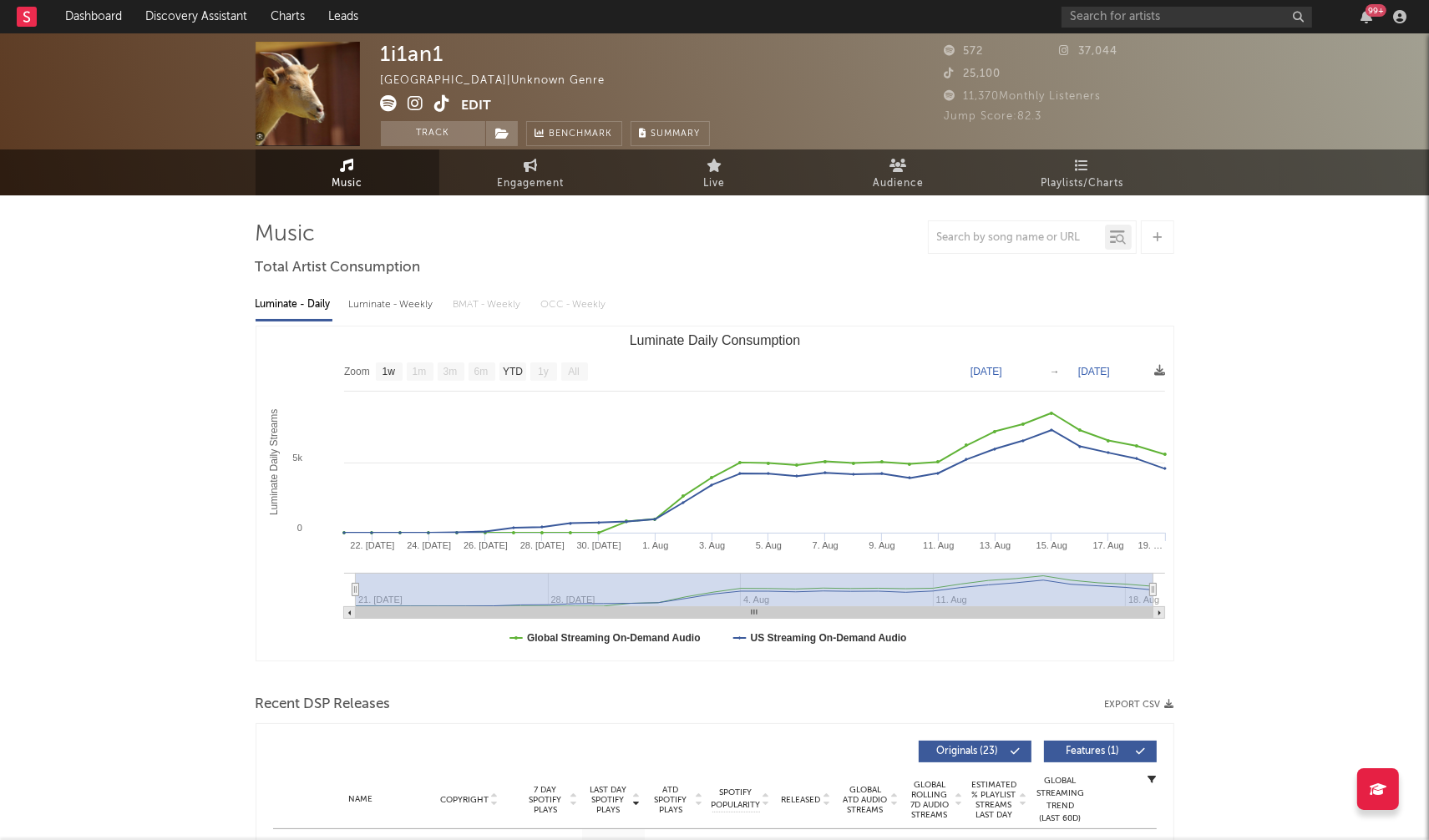
scroll to position [0, 0]
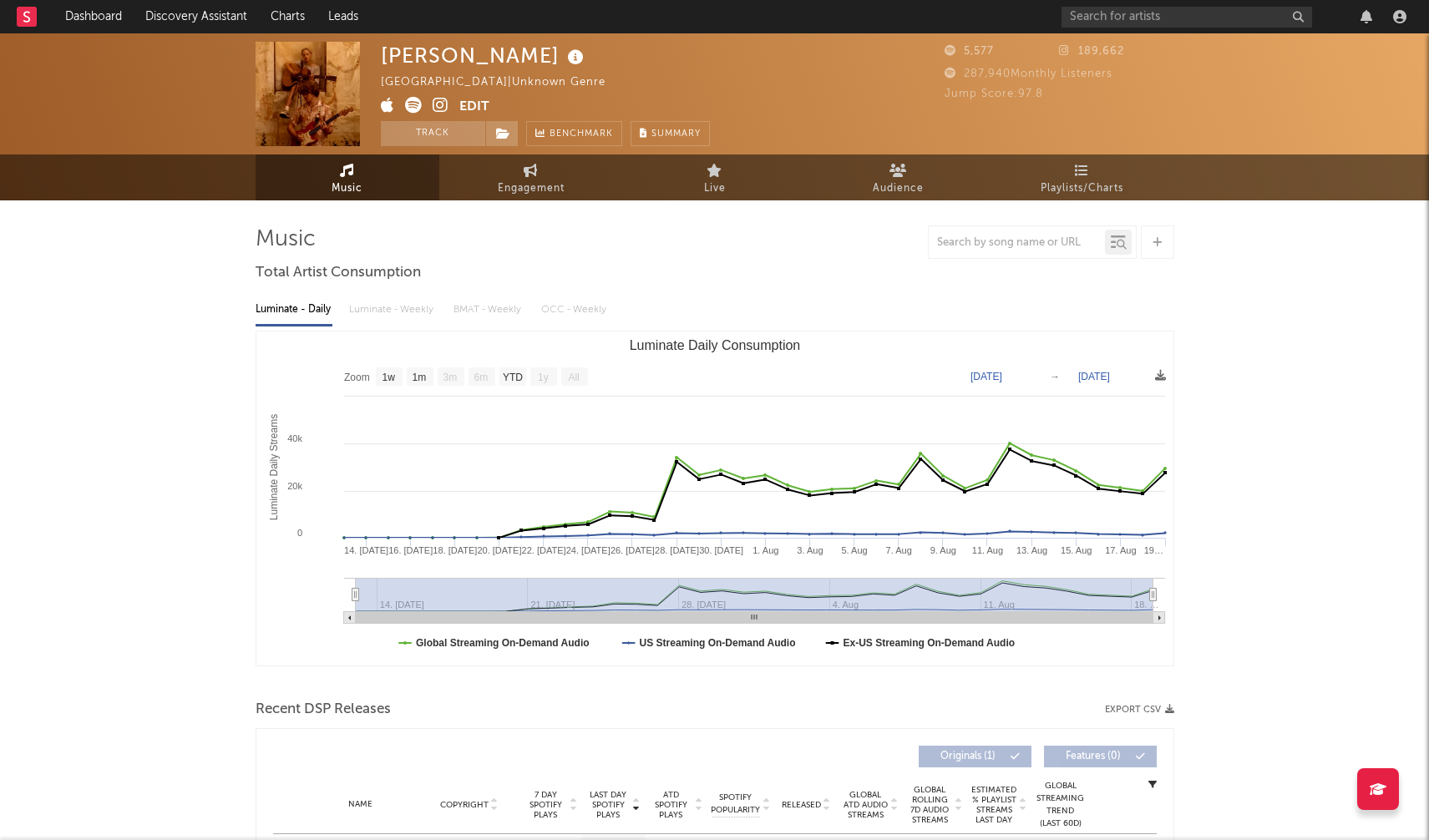
select select "1w"
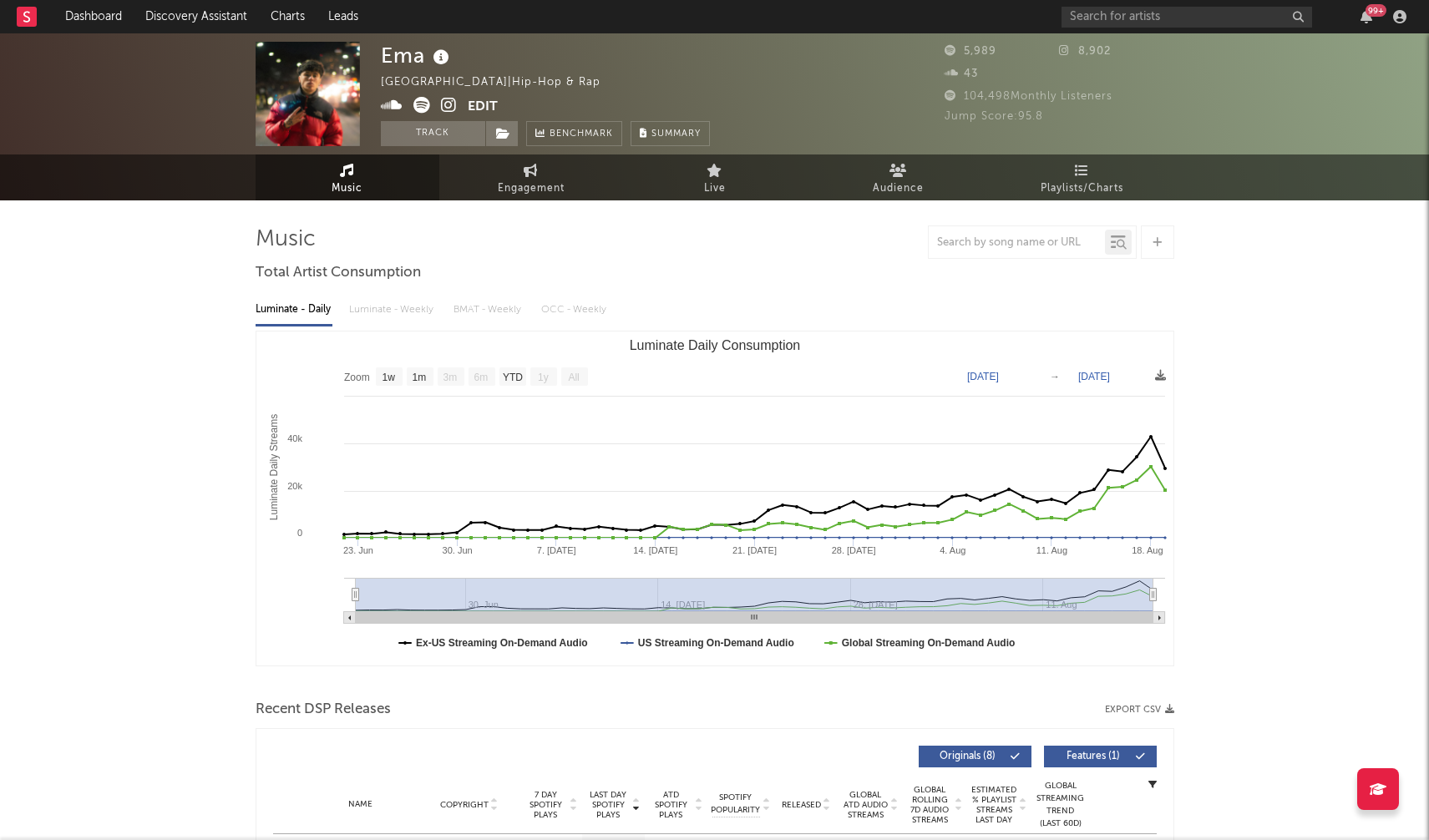
select select "1w"
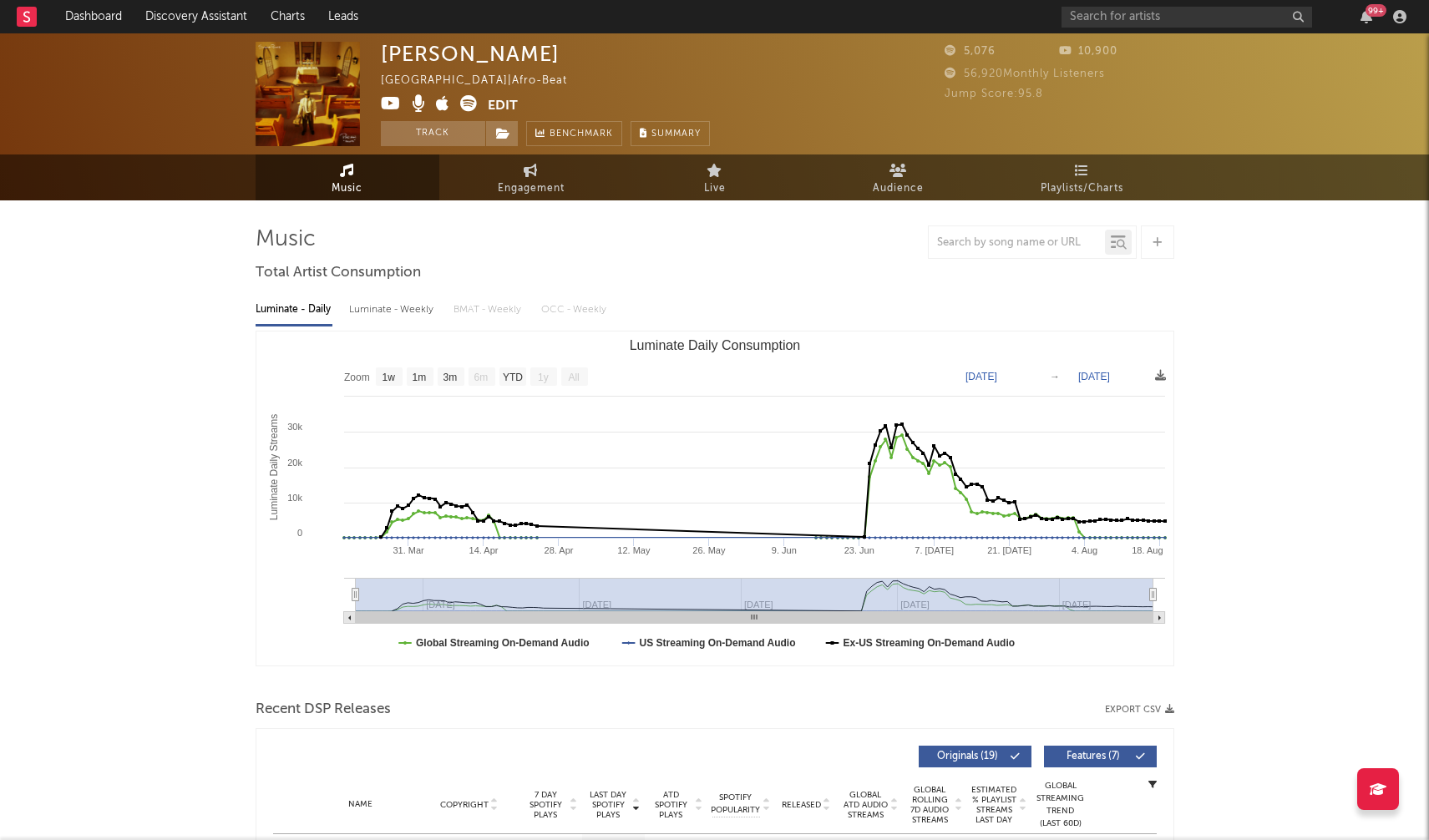
select select "1w"
click at [370, 304] on div "Luminate - Weekly" at bounding box center [393, 310] width 88 height 29
select select "1w"
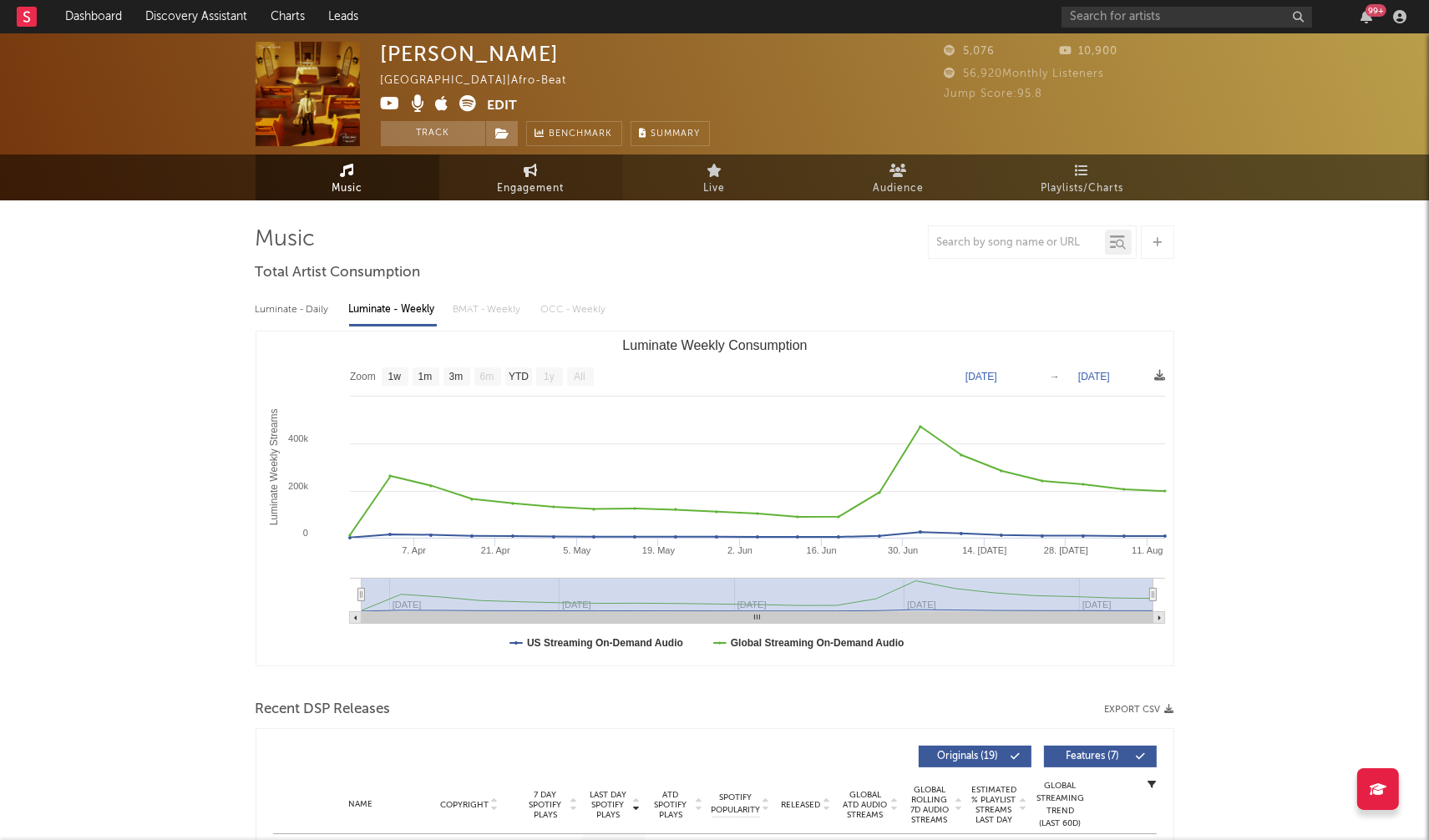
click at [531, 180] on span "Engagement" at bounding box center [531, 189] width 67 height 20
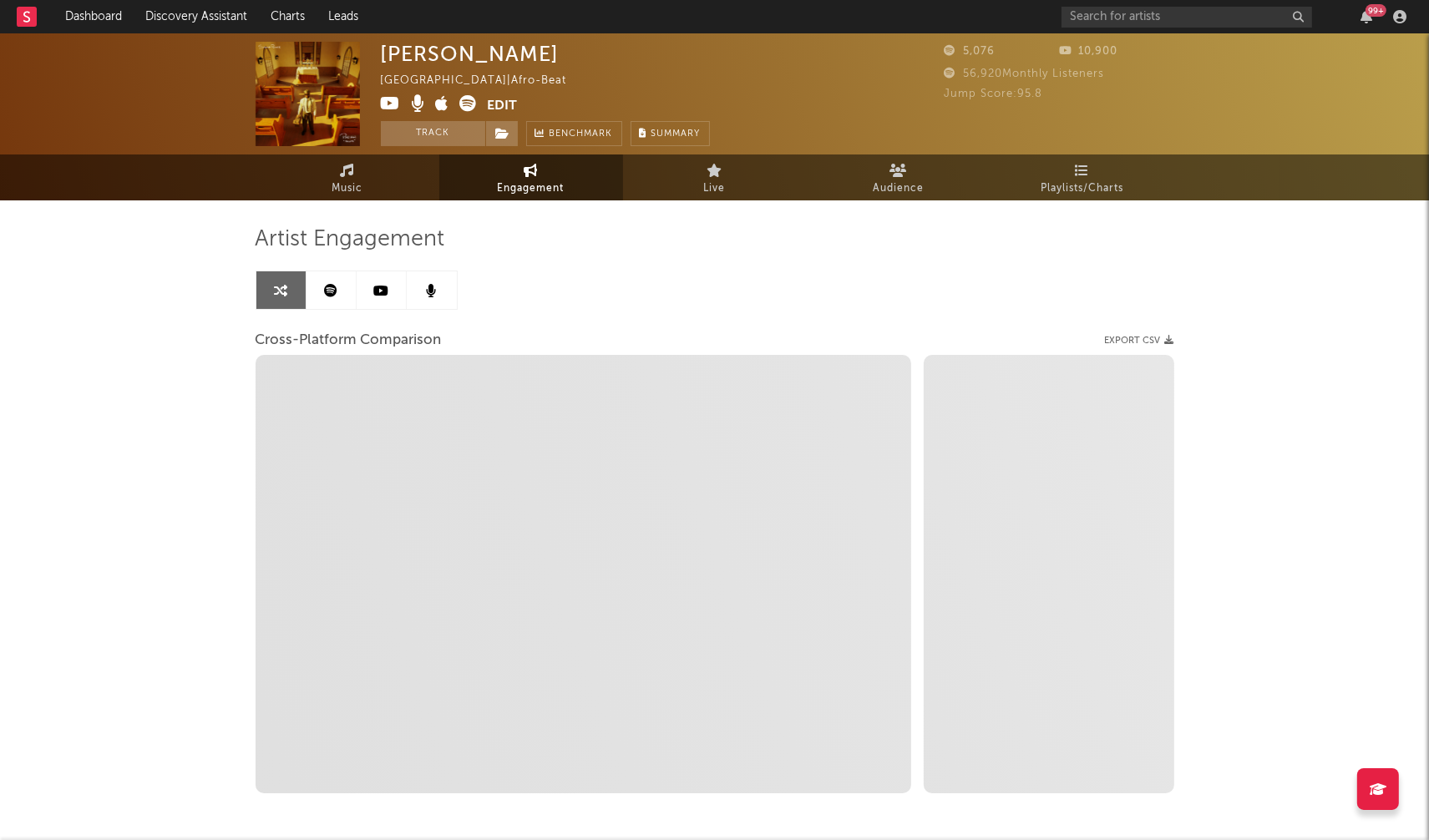
select select "1w"
select select "1m"
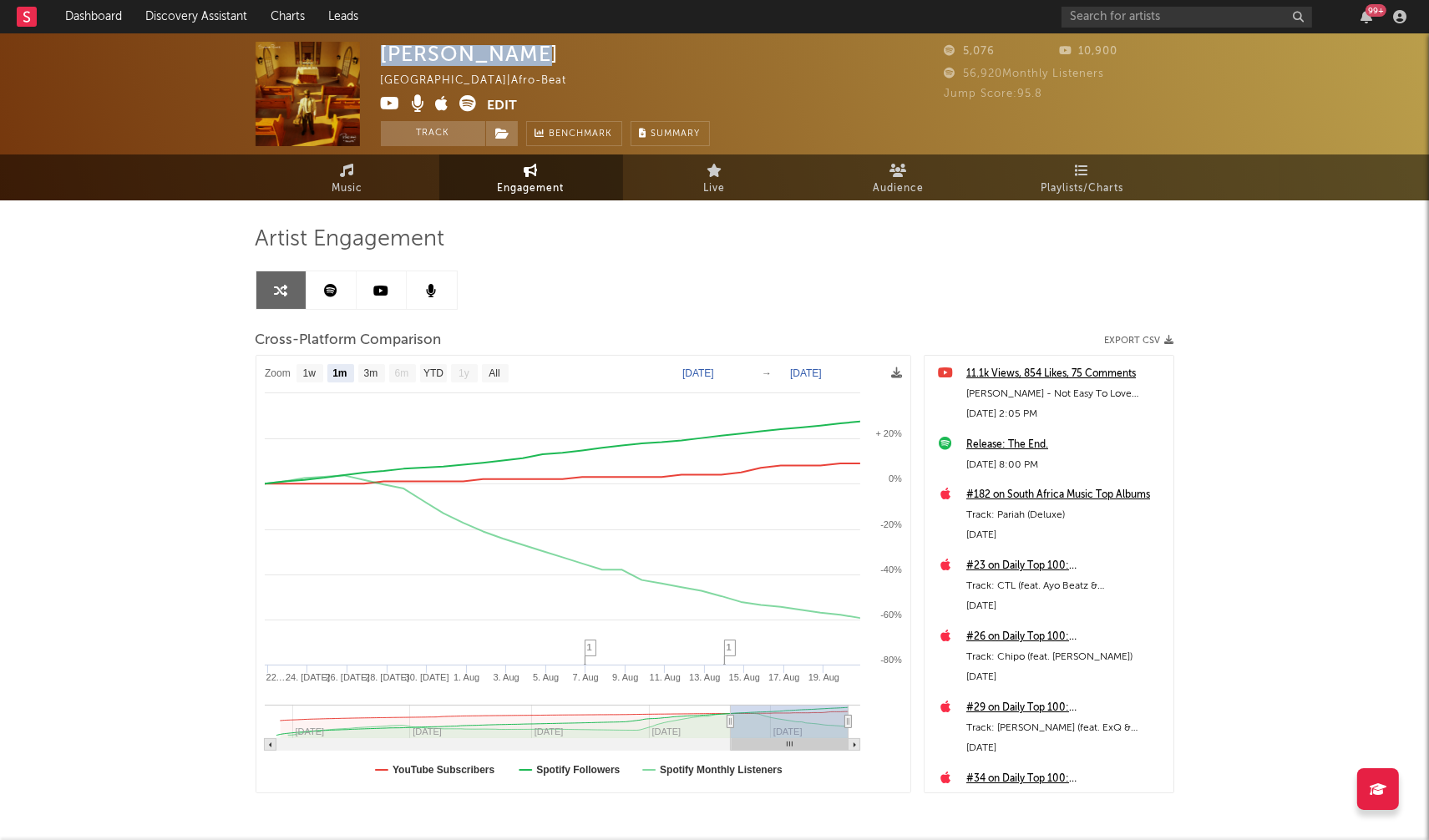
drag, startPoint x: 384, startPoint y: 54, endPoint x: 516, endPoint y: 57, distance: 132.0
click at [516, 57] on div "[PERSON_NAME]" at bounding box center [471, 54] width 179 height 24
copy div "[PERSON_NAME]"
click at [388, 102] on icon at bounding box center [391, 104] width 20 height 17
click at [352, 182] on span "Music" at bounding box center [347, 189] width 31 height 20
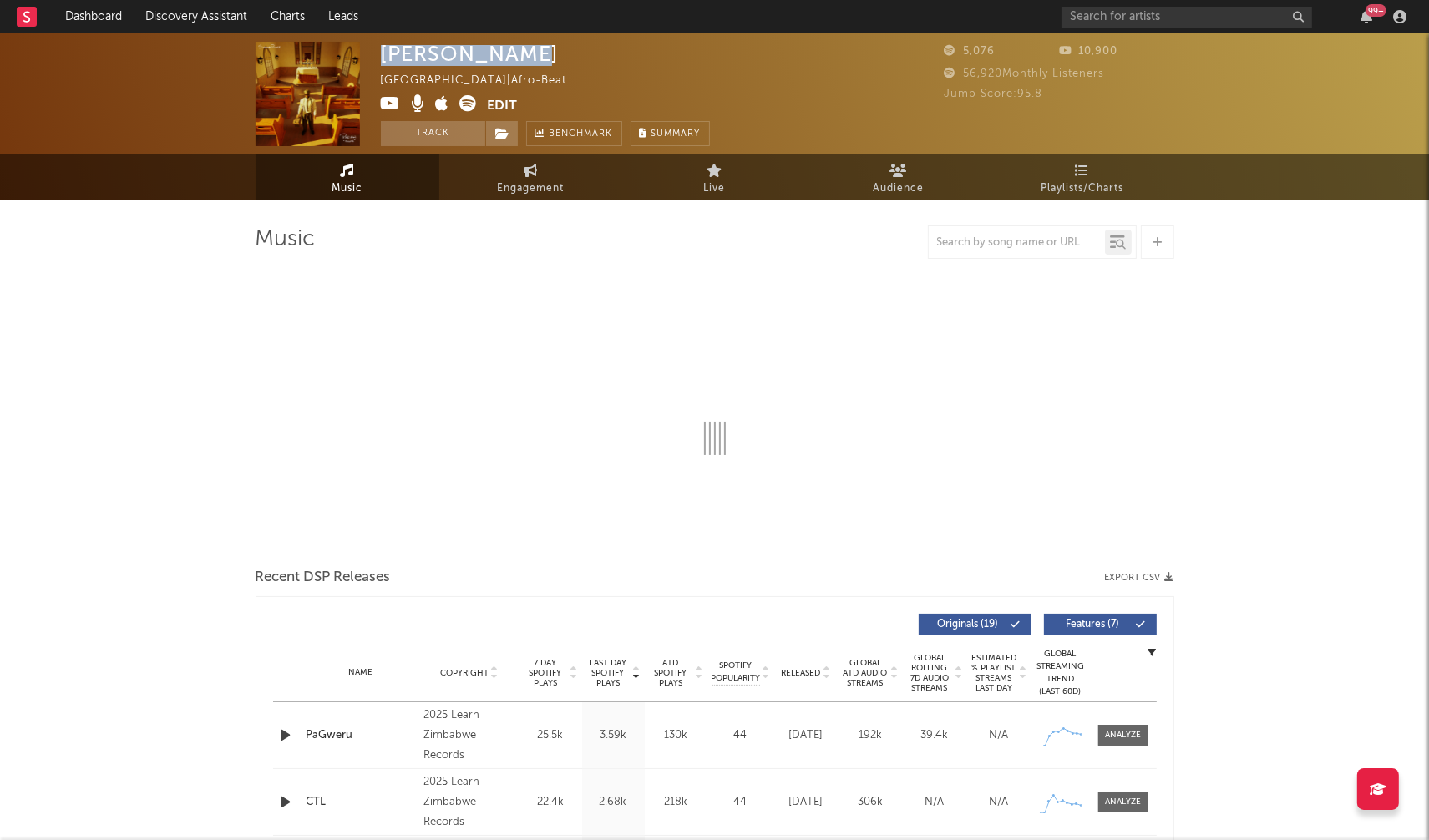
select select "1w"
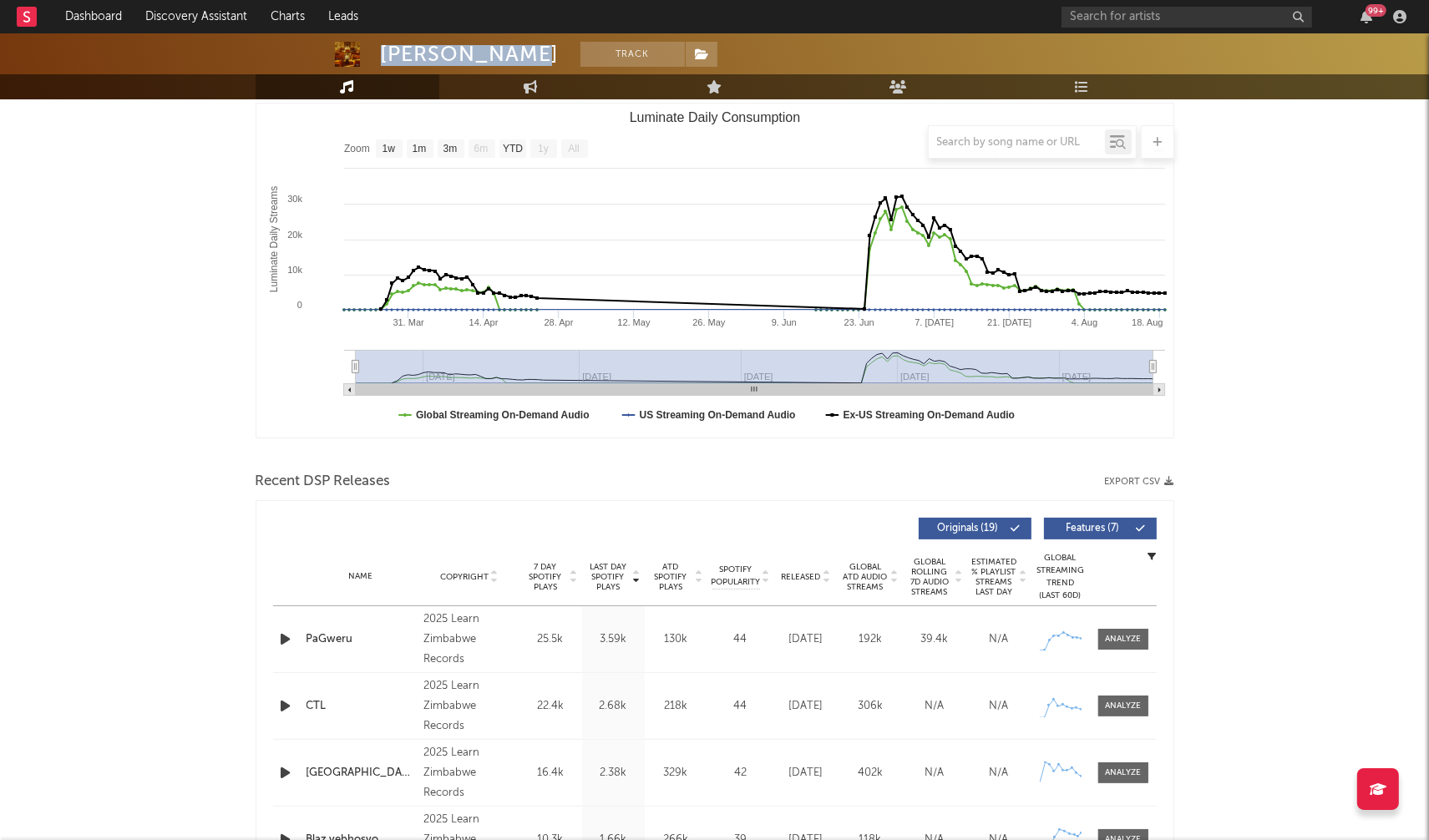
scroll to position [239, 0]
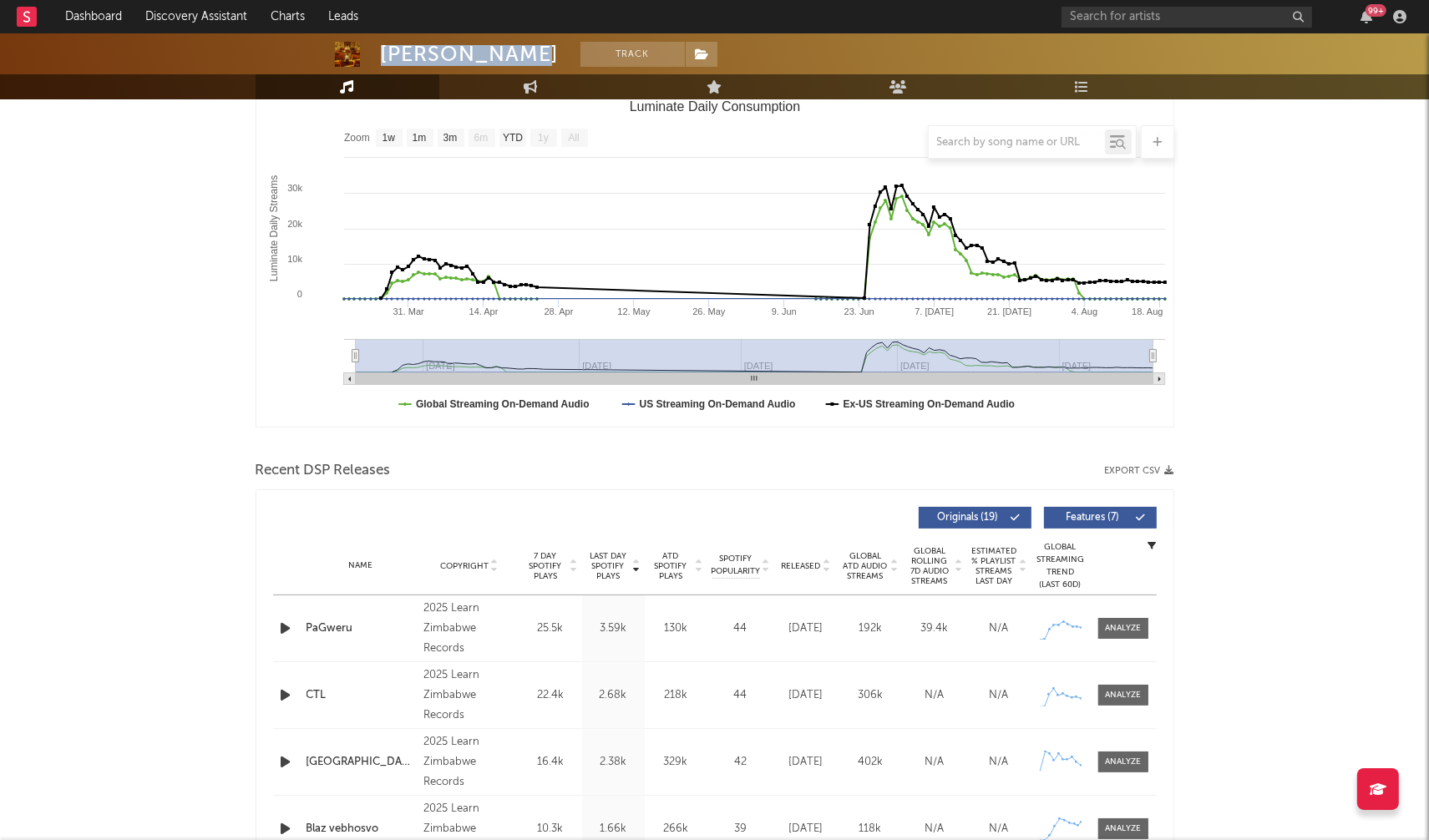
click at [286, 628] on icon "button" at bounding box center [286, 628] width 18 height 21
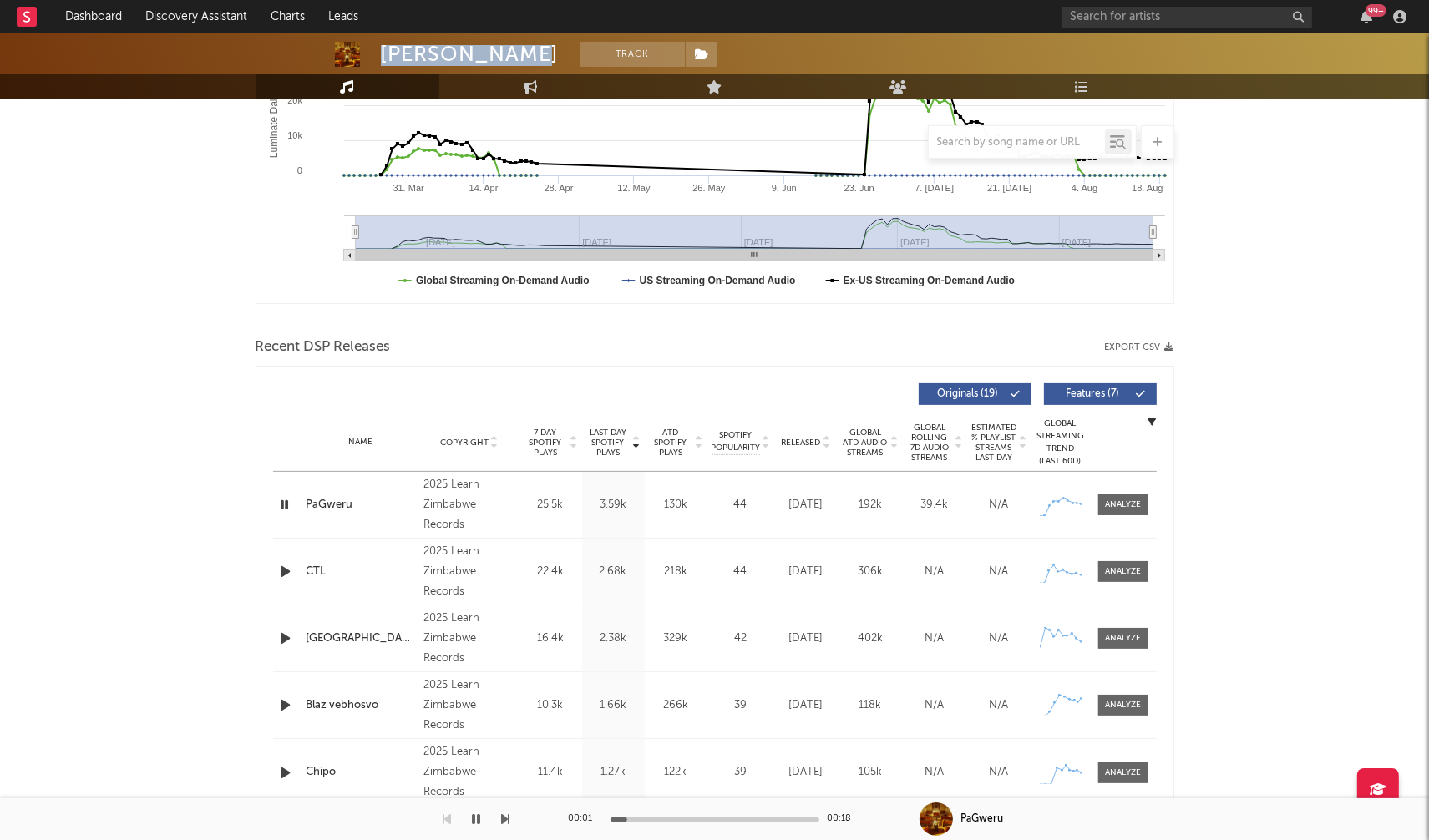
scroll to position [366, 0]
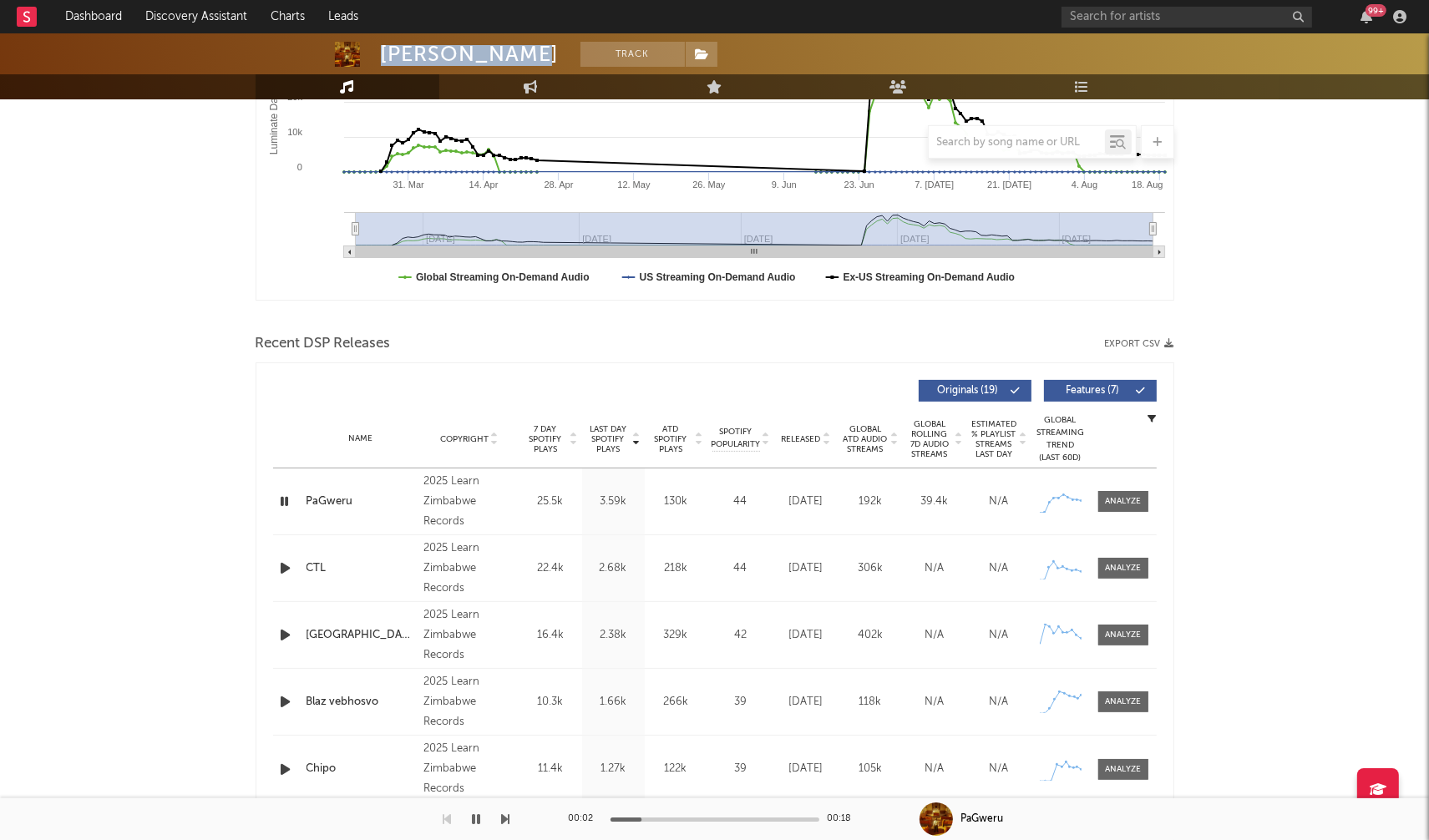
click at [286, 565] on icon "button" at bounding box center [286, 568] width 18 height 21
click at [283, 631] on icon "button" at bounding box center [286, 635] width 18 height 21
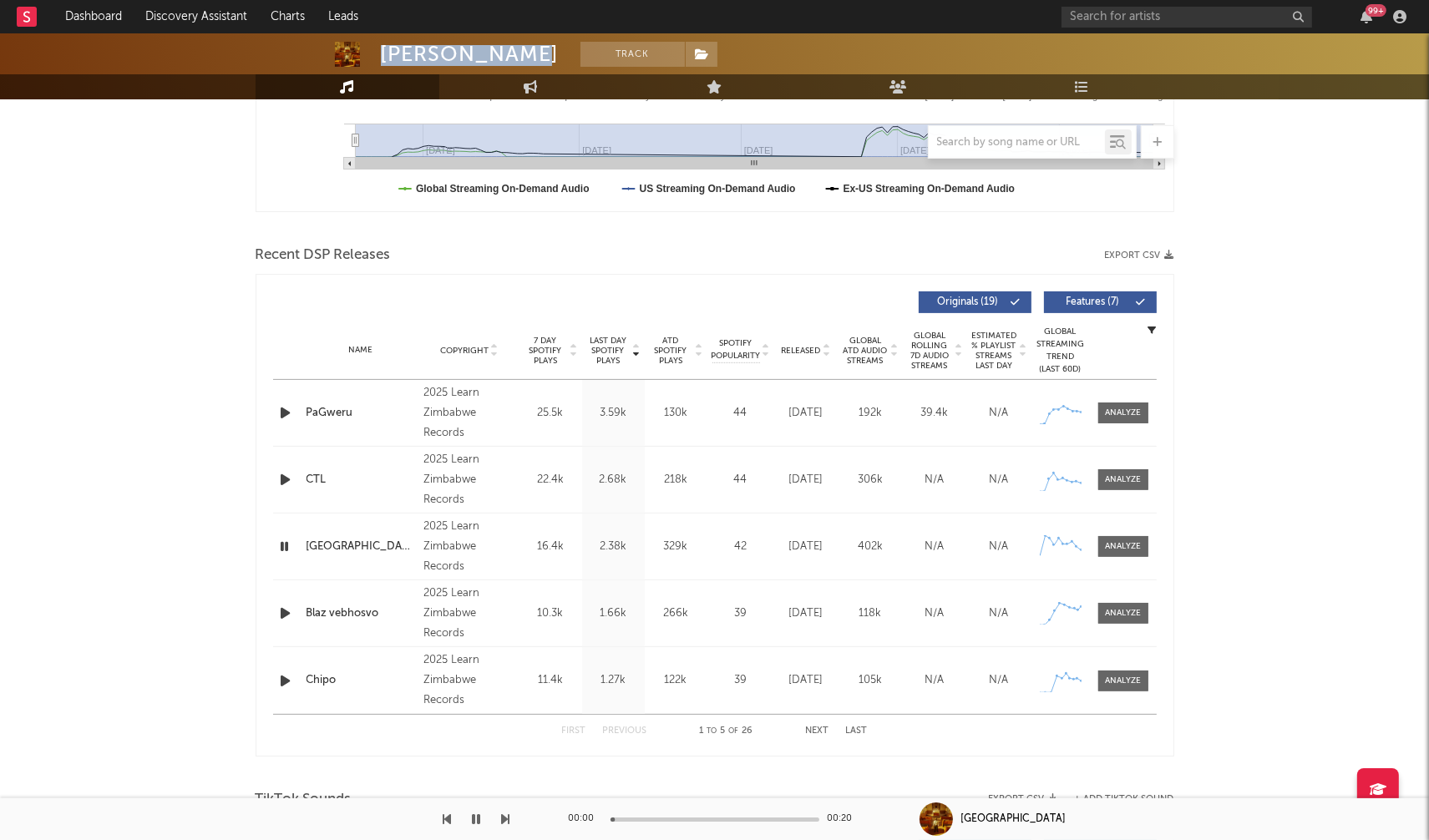
scroll to position [473, 0]
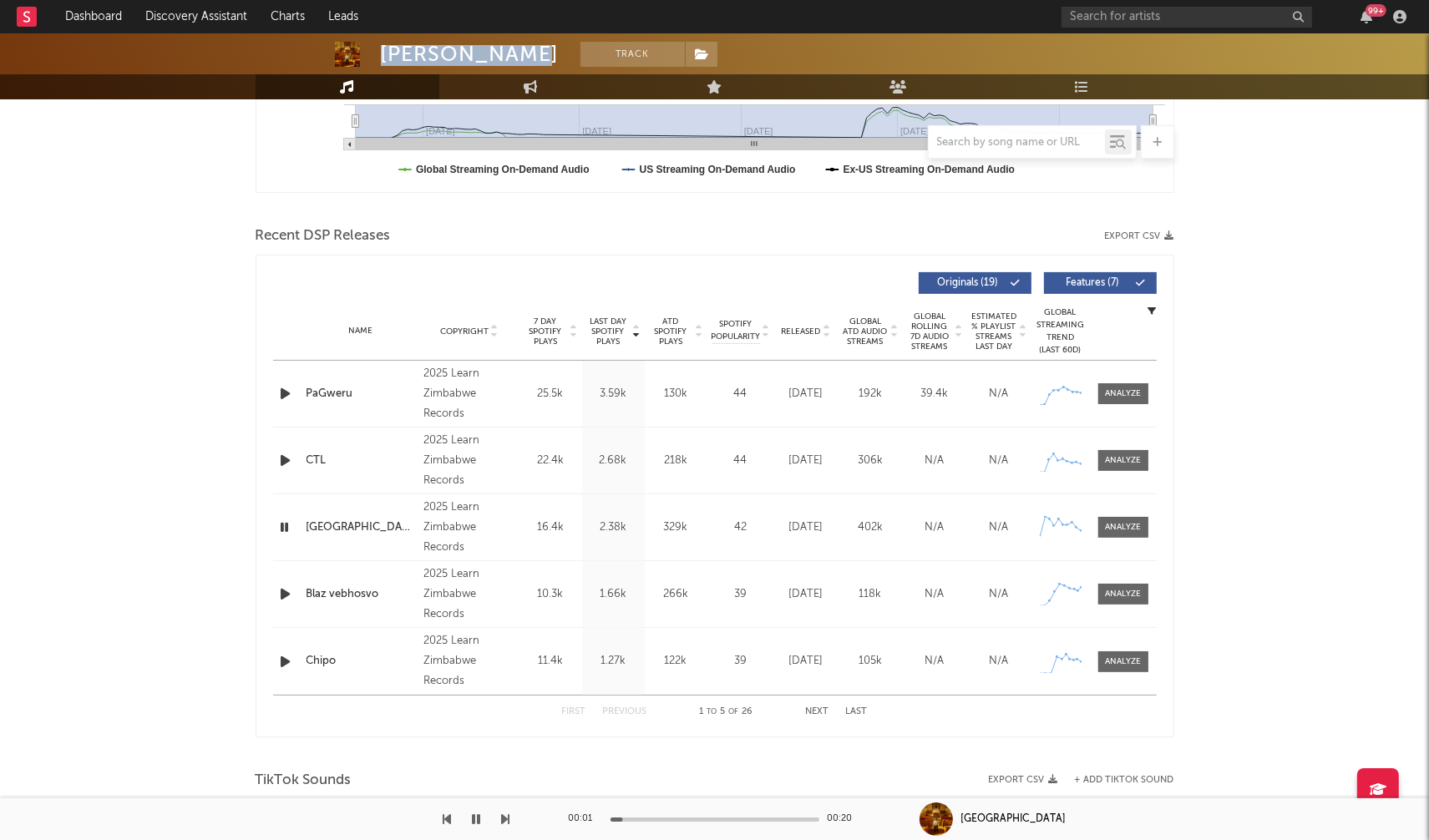
click at [285, 588] on icon "button" at bounding box center [286, 594] width 18 height 21
click at [284, 390] on icon "button" at bounding box center [286, 394] width 18 height 21
click at [284, 390] on icon "button" at bounding box center [285, 394] width 16 height 21
click at [284, 392] on icon "button" at bounding box center [286, 394] width 18 height 21
click at [682, 817] on div at bounding box center [715, 819] width 209 height 4
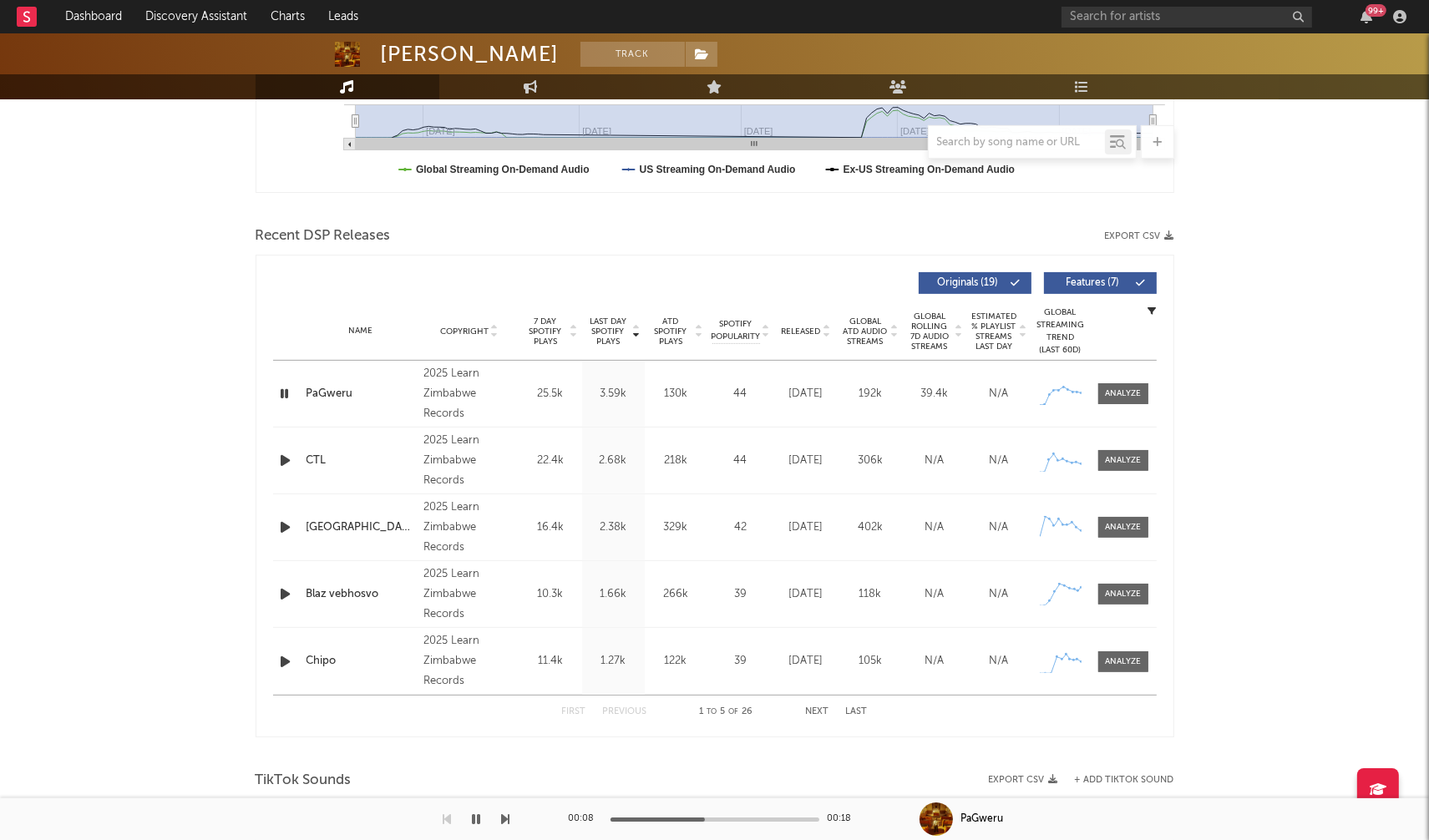
click at [283, 390] on icon "button" at bounding box center [285, 394] width 16 height 21
